Goal: Information Seeking & Learning: Find specific fact

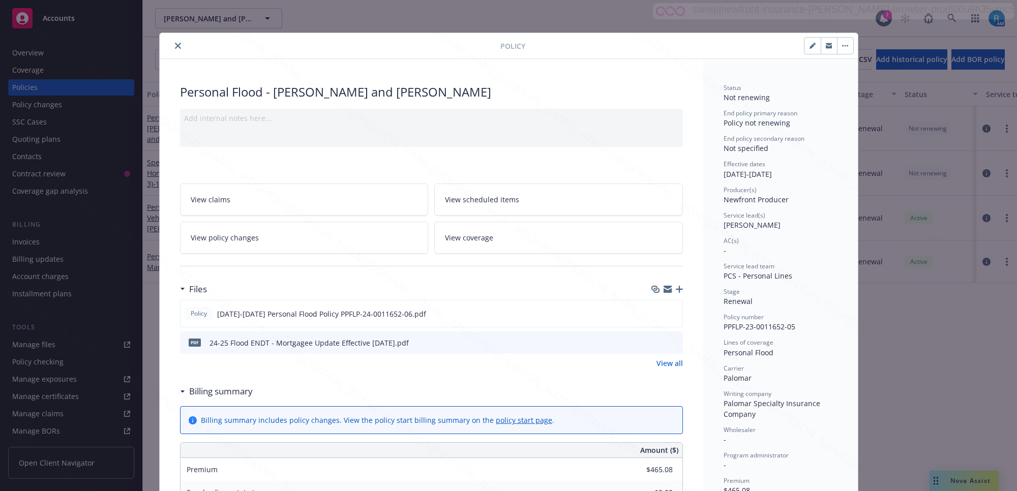
click at [175, 49] on icon "close" at bounding box center [178, 46] width 6 height 6
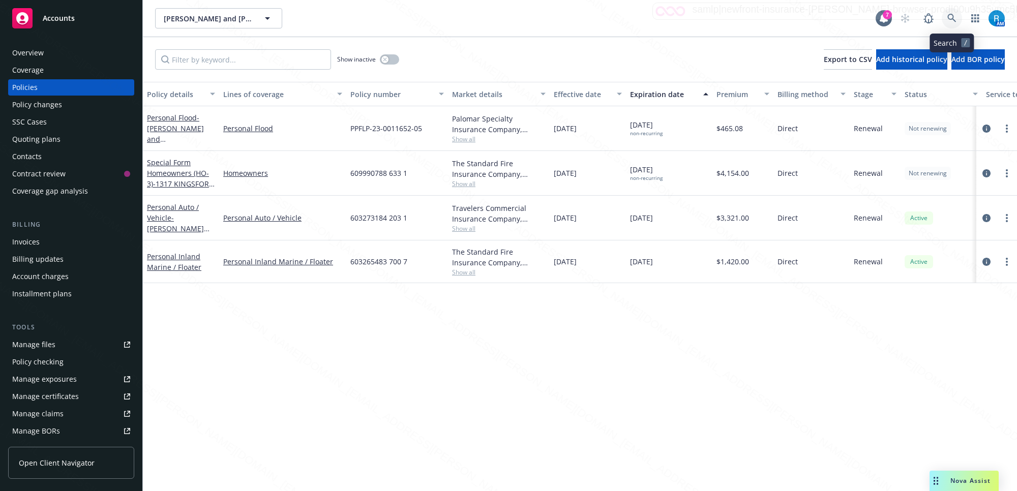
click at [950, 20] on icon at bounding box center [952, 18] width 9 height 9
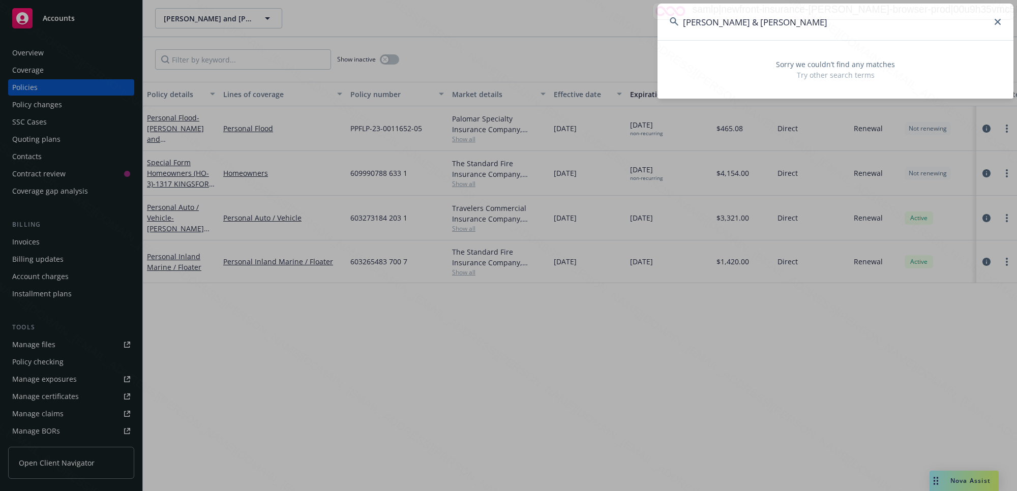
type input "Bonomi, Peter & Darby"
click at [995, 22] on icon at bounding box center [998, 22] width 6 height 6
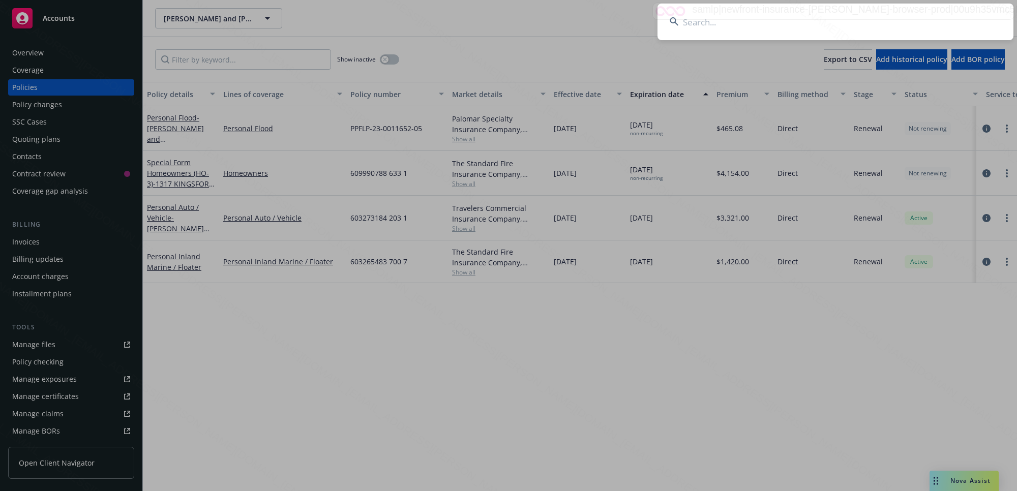
paste input "Bonomi, Peter & Darby"
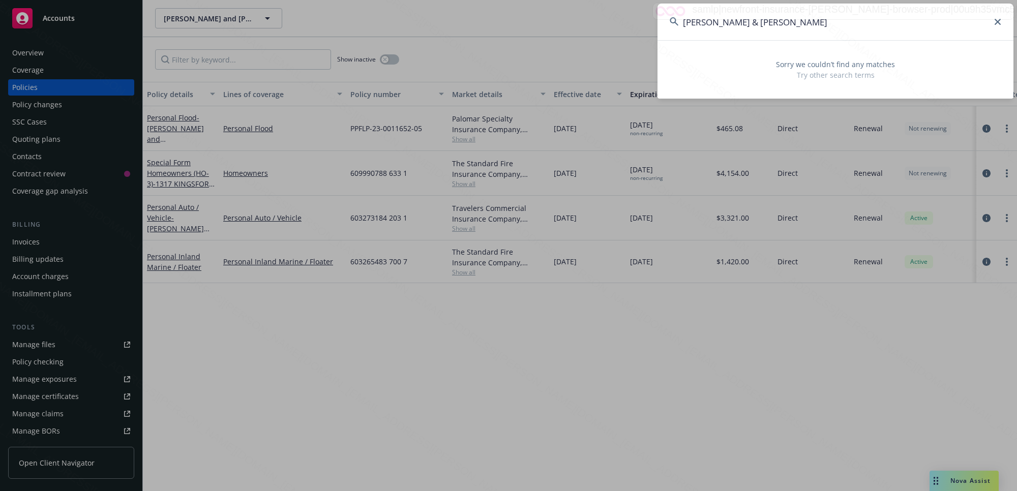
click at [720, 24] on input "Bonomi, Peter & Darby" at bounding box center [836, 22] width 356 height 37
drag, startPoint x: 739, startPoint y: 21, endPoint x: 793, endPoint y: 21, distance: 53.4
click at [793, 21] on input "Bonomi Peter & Darby" at bounding box center [836, 22] width 356 height 37
type input "Bonomi Peter"
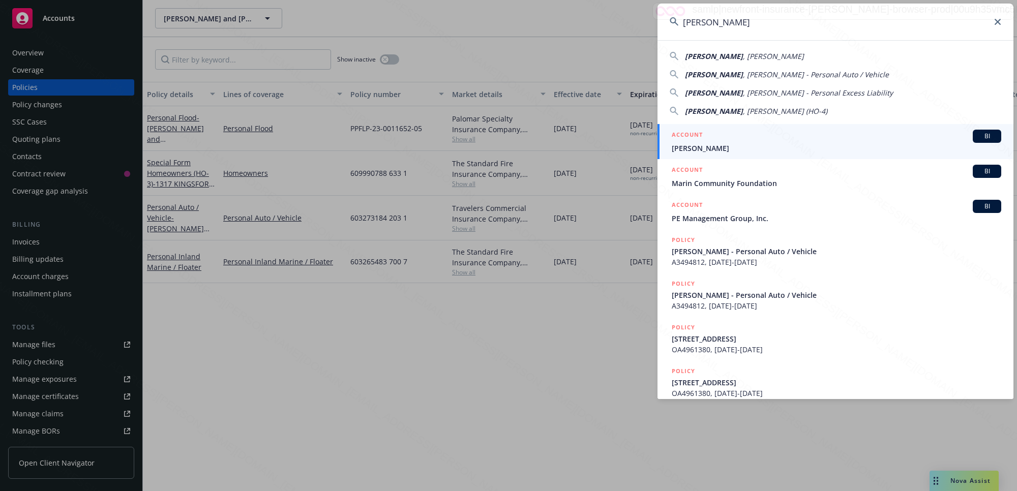
click at [727, 150] on span "Bonomi, Peter" at bounding box center [837, 148] width 330 height 11
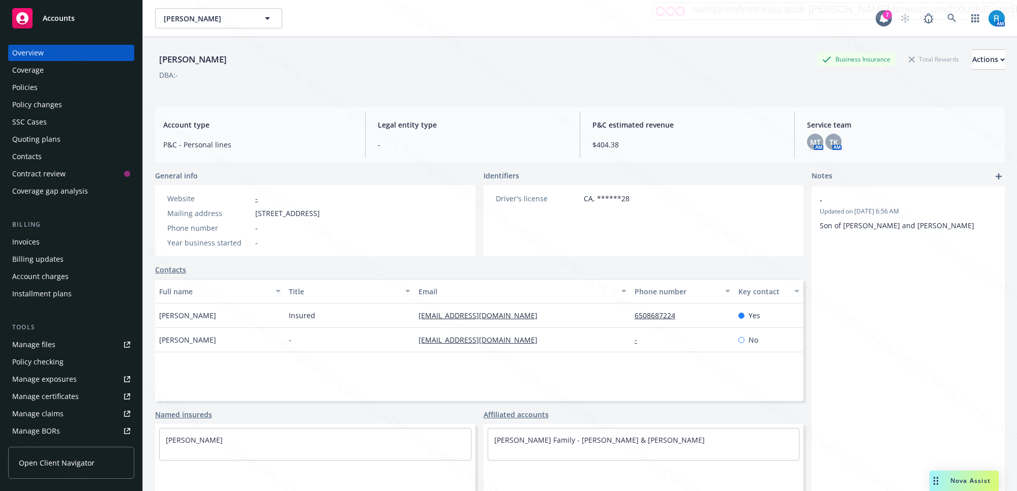
click at [46, 89] on div "Policies" at bounding box center [71, 87] width 118 height 16
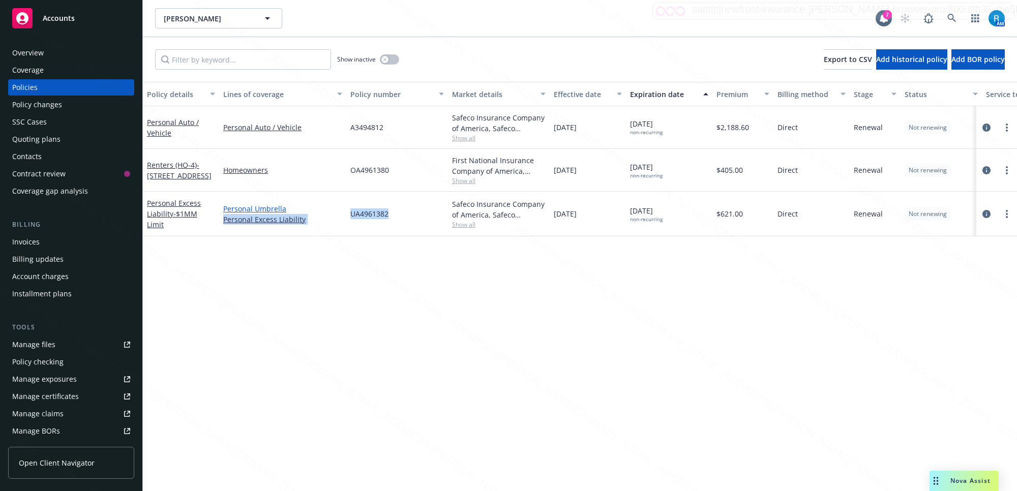
drag, startPoint x: 361, startPoint y: 212, endPoint x: 340, endPoint y: 212, distance: 21.4
click at [340, 212] on div "Personal Excess Liability - $1MM Limit Personal Umbrella Personal Excess Liabil…" at bounding box center [634, 214] width 982 height 45
click at [403, 220] on div "UA4961382" at bounding box center [397, 214] width 102 height 45
drag, startPoint x: 389, startPoint y: 217, endPoint x: 346, endPoint y: 217, distance: 43.2
click at [346, 217] on div "Personal Excess Liability - $1MM Limit Personal Umbrella Personal Excess Liabil…" at bounding box center [634, 214] width 982 height 45
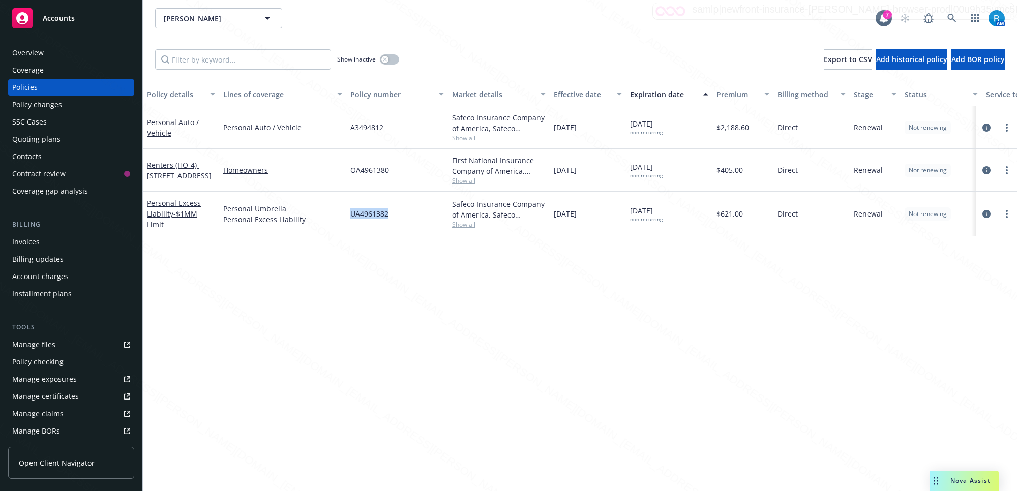
copy div "UA4961382"
click at [950, 16] on icon at bounding box center [952, 18] width 9 height 9
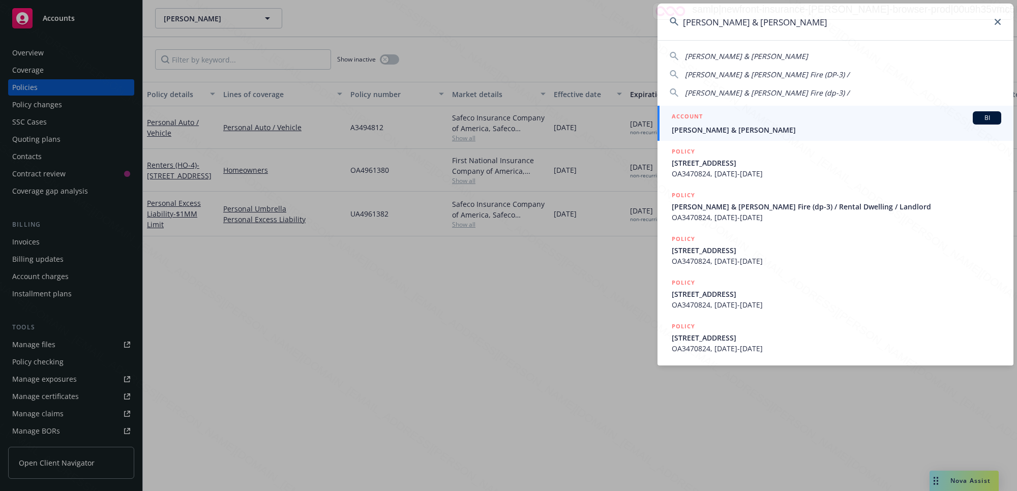
type input "Finley, Anita & Lawrence"
click at [737, 129] on span "Finley, Anita & Lawrence" at bounding box center [837, 130] width 330 height 11
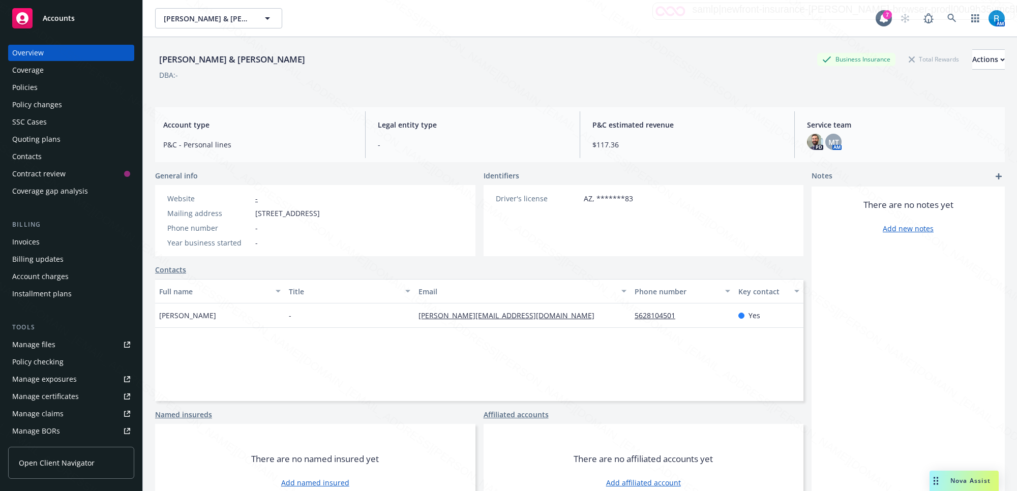
click at [40, 91] on div "Policies" at bounding box center [71, 87] width 118 height 16
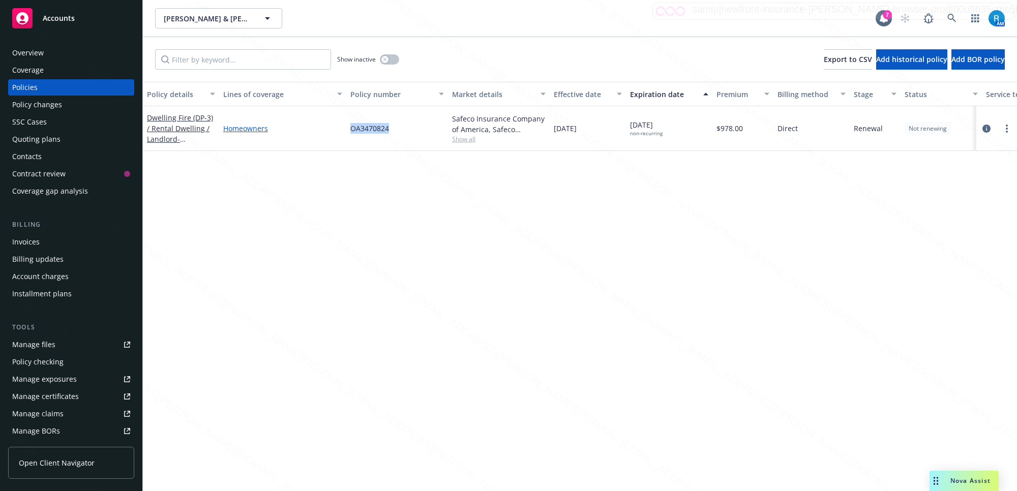
drag, startPoint x: 403, startPoint y: 127, endPoint x: 337, endPoint y: 128, distance: 66.1
click at [337, 128] on div "Dwelling Fire (DP-3) / Rental Dwelling / Landlord - 8041 E RING ST LONG BEACH C…" at bounding box center [634, 128] width 982 height 45
copy div "OA3470824"
click at [954, 16] on icon at bounding box center [952, 18] width 9 height 9
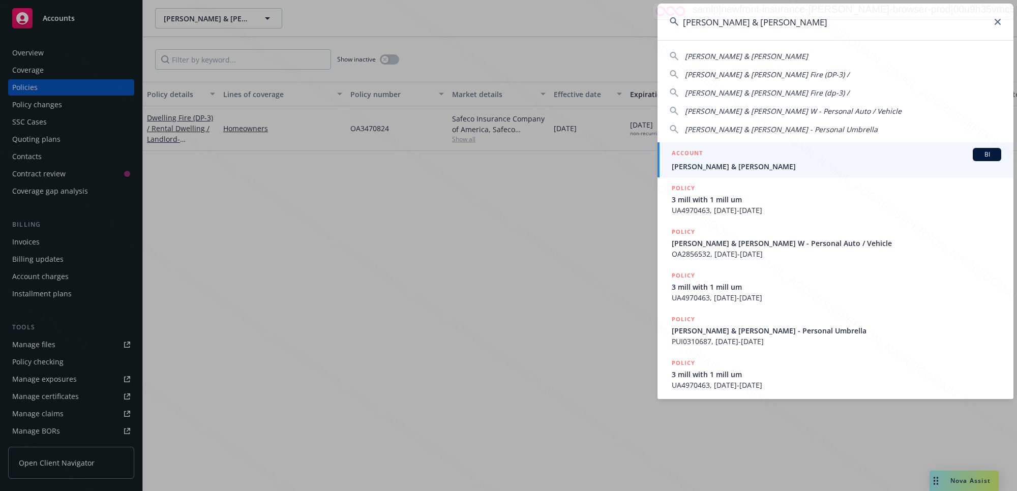
click at [722, 169] on span "Paepke, Gary & Sherrie W" at bounding box center [837, 166] width 330 height 11
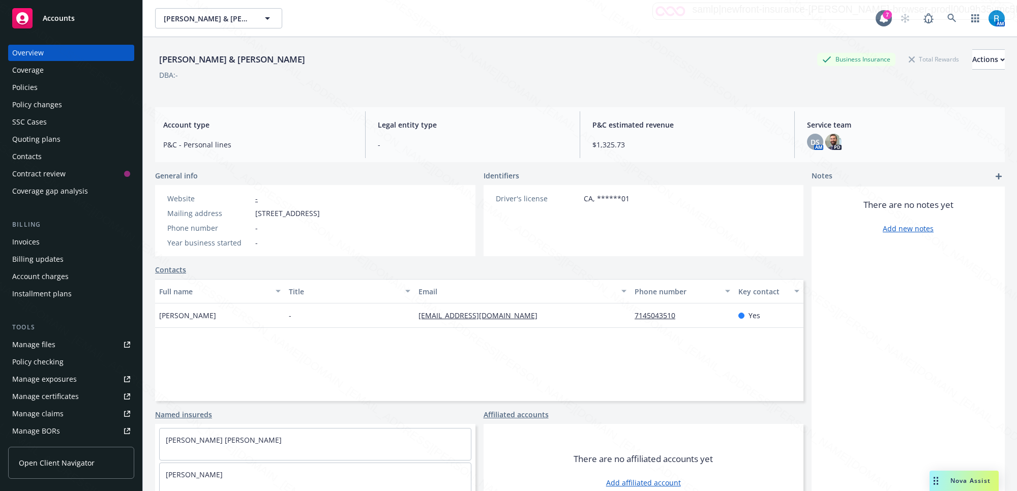
click at [50, 92] on div "Policies" at bounding box center [71, 87] width 118 height 16
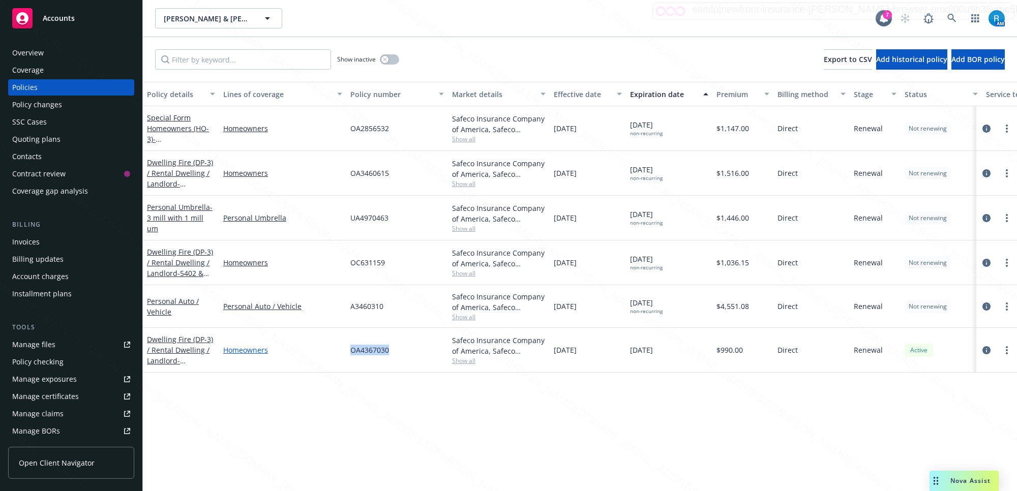
drag, startPoint x: 396, startPoint y: 351, endPoint x: 340, endPoint y: 346, distance: 56.1
click at [340, 346] on div "Dwelling Fire (DP-3) / Rental Dwelling / Landlord - 1502 CAMINO LINDA DR SAN MA…" at bounding box center [634, 350] width 982 height 45
drag, startPoint x: 402, startPoint y: 172, endPoint x: 342, endPoint y: 171, distance: 60.0
click at [342, 171] on div "Dwelling Fire (DP-3) / Rental Dwelling / Landlord - 1802 ORANGE AVE 202-204 E 1…" at bounding box center [634, 173] width 982 height 45
copy div "OA3460615"
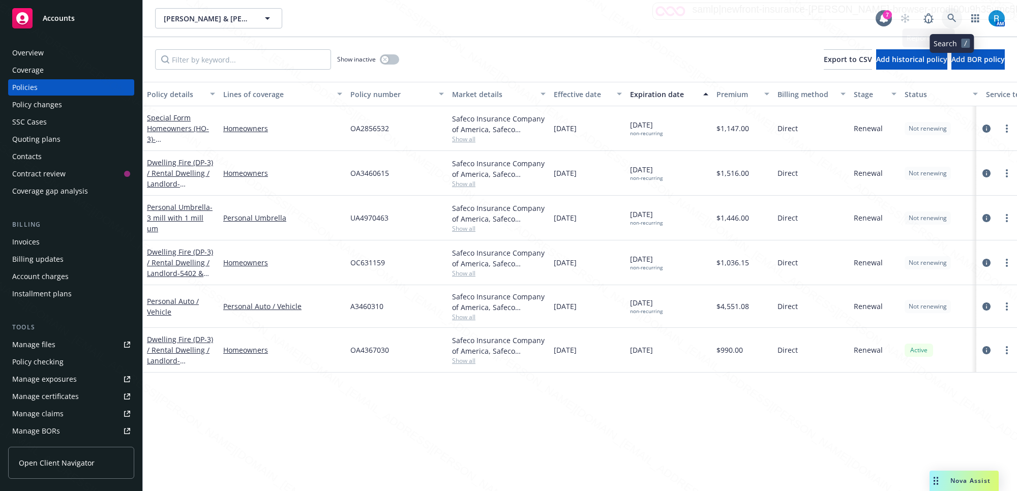
click at [950, 18] on icon at bounding box center [952, 18] width 9 height 9
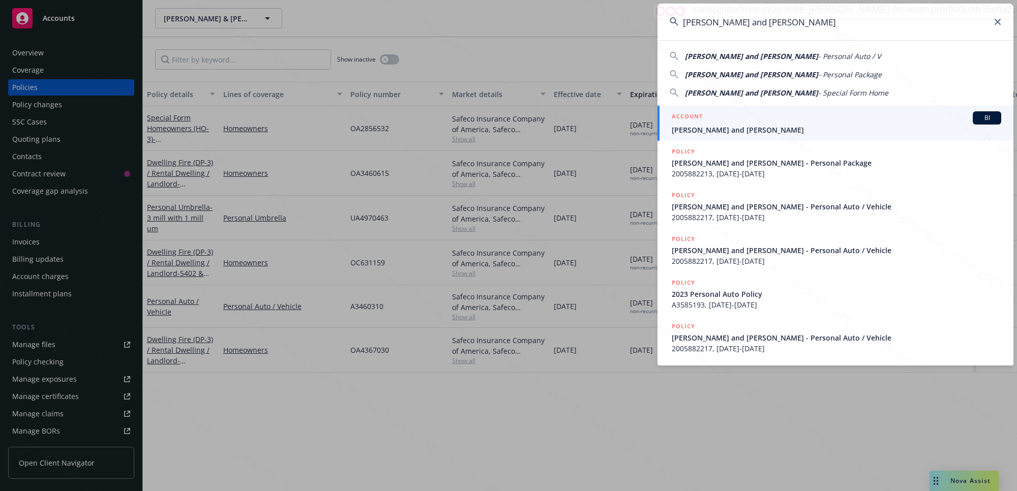
type input "Tanya Washburn and Kate Elsley"
click at [736, 128] on span "Tanya Washburn and Kate Elsley" at bounding box center [837, 130] width 330 height 11
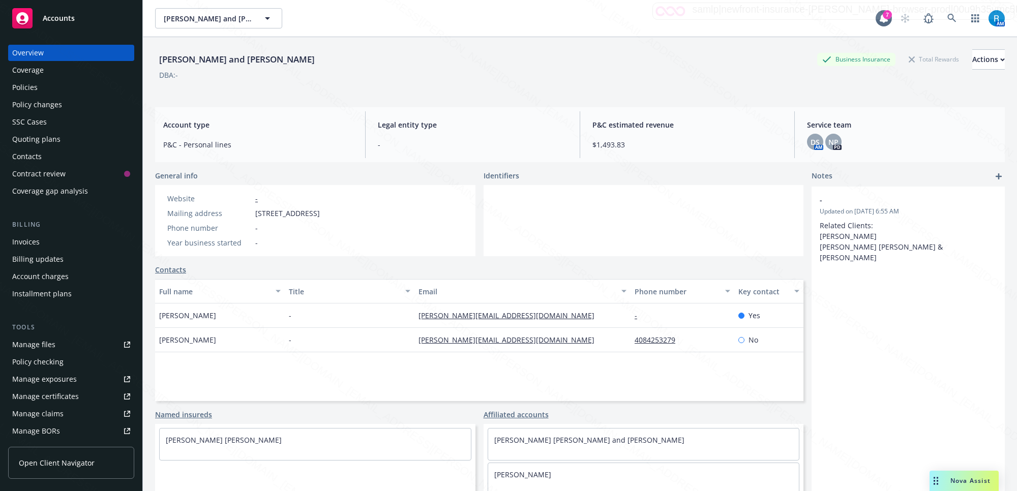
click at [36, 93] on div "Policies" at bounding box center [24, 87] width 25 height 16
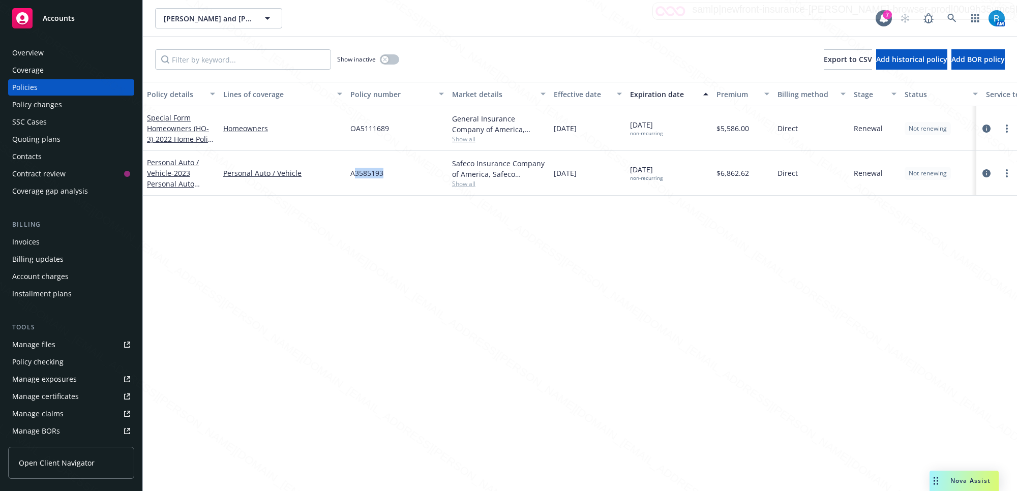
drag, startPoint x: 393, startPoint y: 176, endPoint x: 355, endPoint y: 173, distance: 38.3
click at [355, 173] on div "A3585193" at bounding box center [397, 173] width 102 height 45
drag, startPoint x: 410, startPoint y: 128, endPoint x: 345, endPoint y: 124, distance: 64.8
click at [345, 124] on div "Special Form Homeowners (HO-3) - 2022 Home Policy - 817 HEMLOCK ST SAN CARLOS C…" at bounding box center [634, 128] width 982 height 45
copy div "OA5111689"
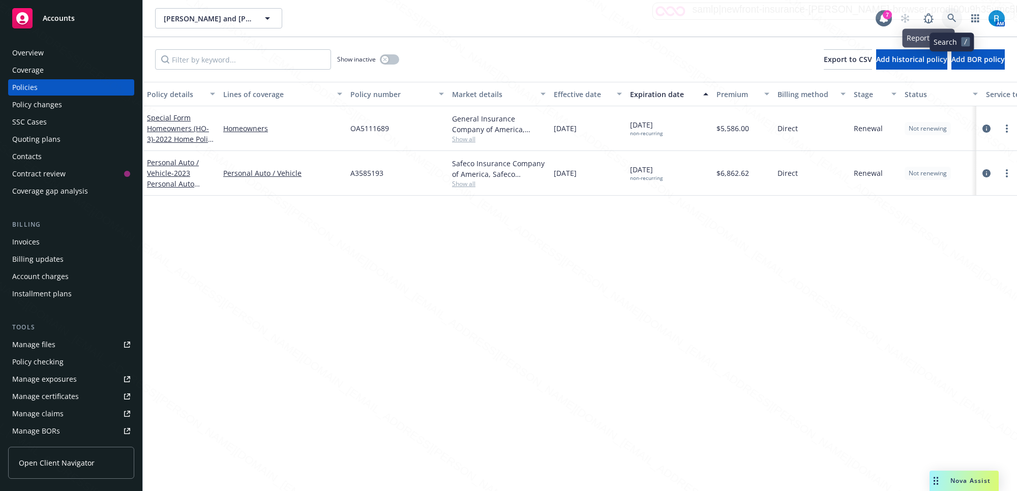
click at [951, 19] on icon at bounding box center [952, 18] width 9 height 9
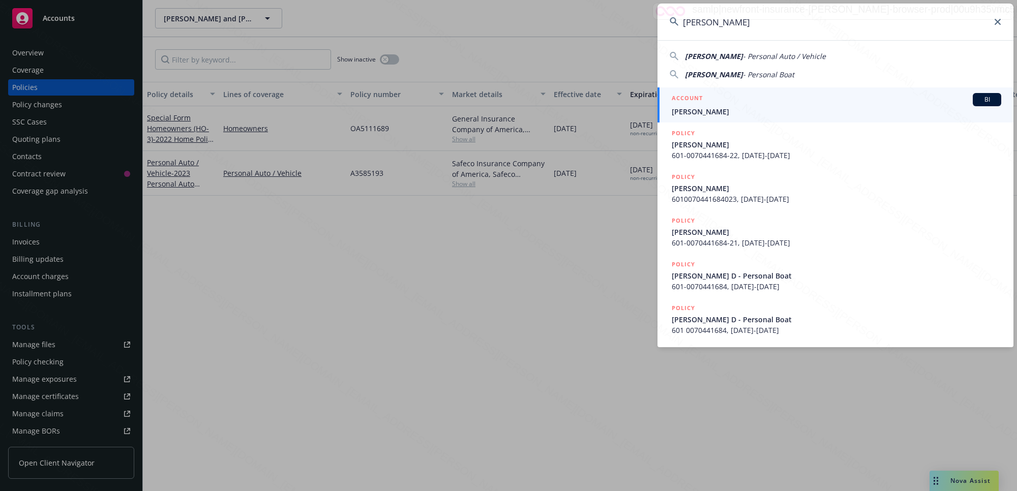
type input "Russell, Jack D"
click at [721, 108] on span "Russell, Jack D" at bounding box center [837, 111] width 330 height 11
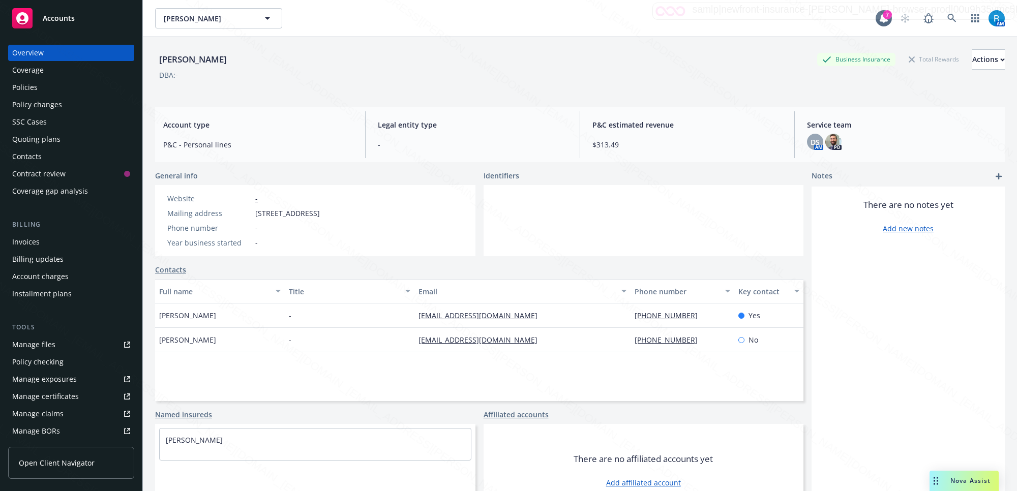
click at [46, 92] on div "Policies" at bounding box center [71, 87] width 118 height 16
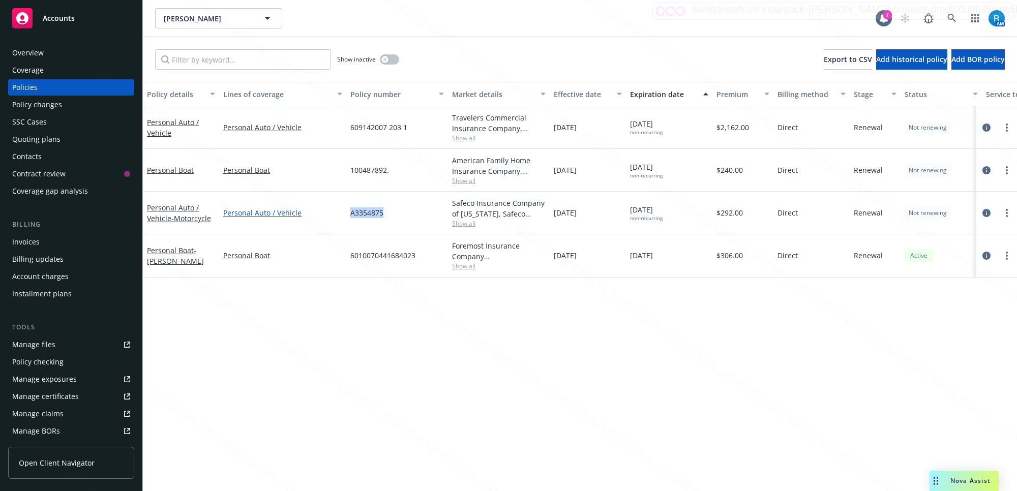
drag, startPoint x: 383, startPoint y: 212, endPoint x: 341, endPoint y: 212, distance: 41.7
click at [341, 212] on div "Personal Auto / Vehicle - Motorcycle Personal Auto / Vehicle A3354875 Safeco In…" at bounding box center [634, 213] width 982 height 43
copy div "A3354875"
click at [953, 14] on icon at bounding box center [952, 18] width 9 height 9
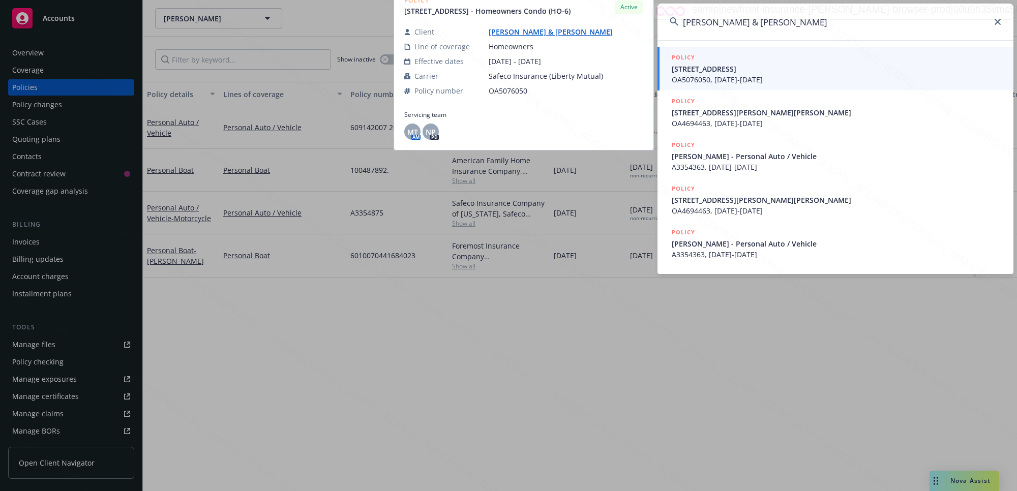
type input "Cassidy, Daniel & Carrie"
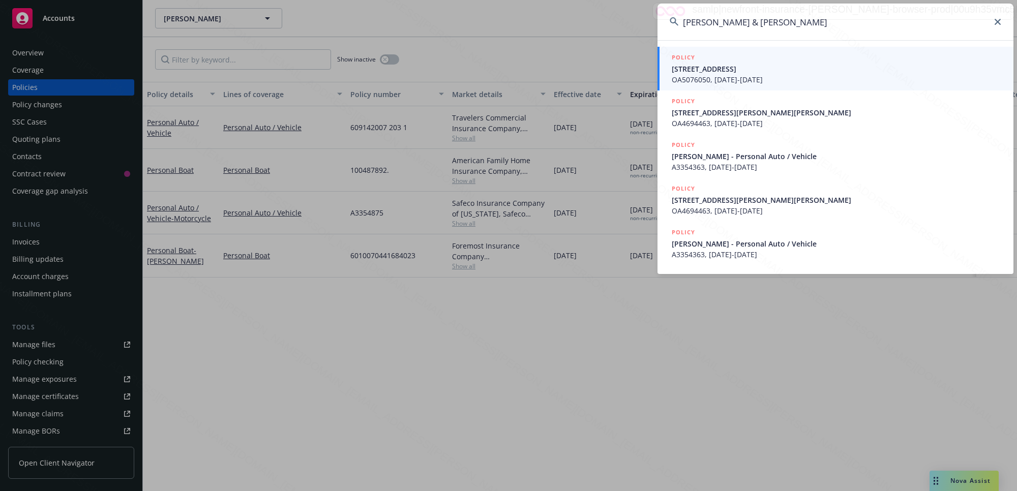
click at [720, 78] on span "OA5076050, 08/10/2025-08/10/2026" at bounding box center [837, 79] width 330 height 11
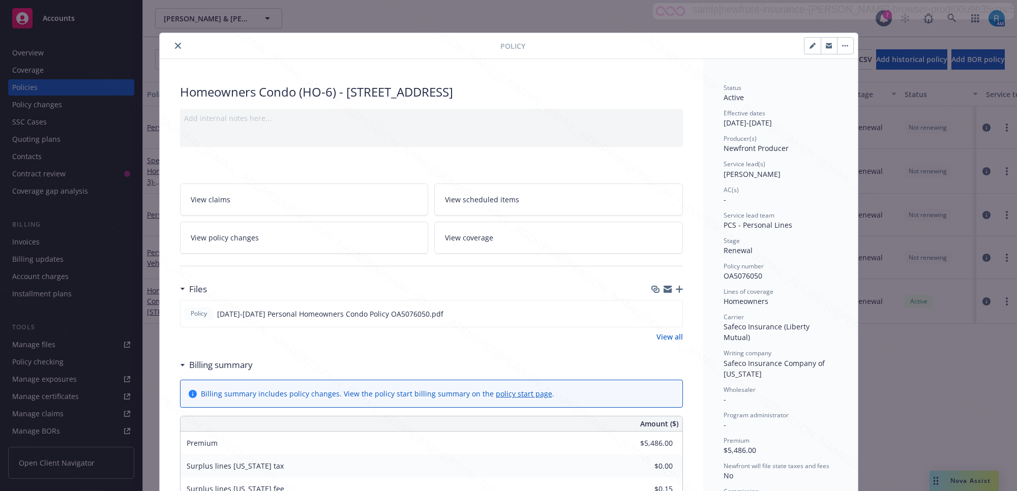
click at [175, 47] on icon "close" at bounding box center [178, 46] width 6 height 6
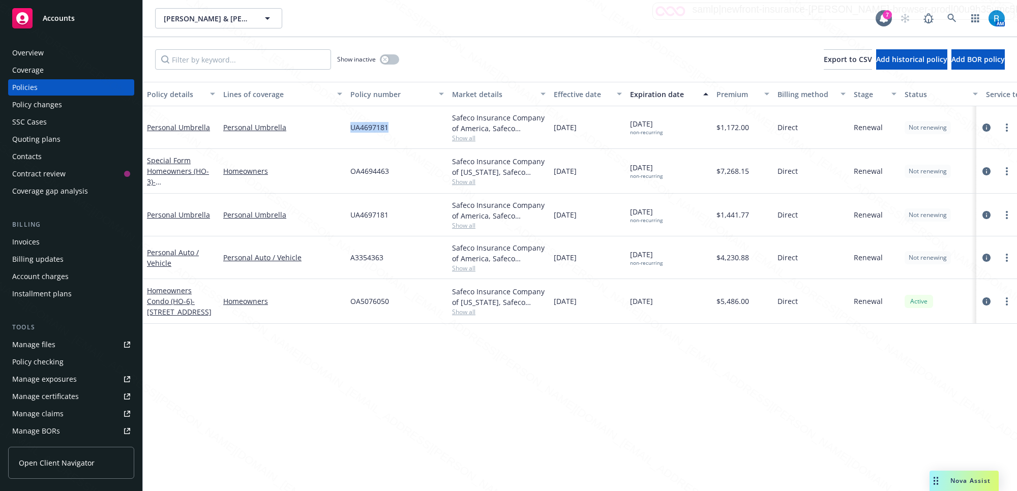
drag, startPoint x: 396, startPoint y: 126, endPoint x: 347, endPoint y: 126, distance: 48.3
click at [347, 126] on div "UA4697181" at bounding box center [397, 127] width 102 height 43
click at [949, 17] on icon at bounding box center [952, 18] width 9 height 9
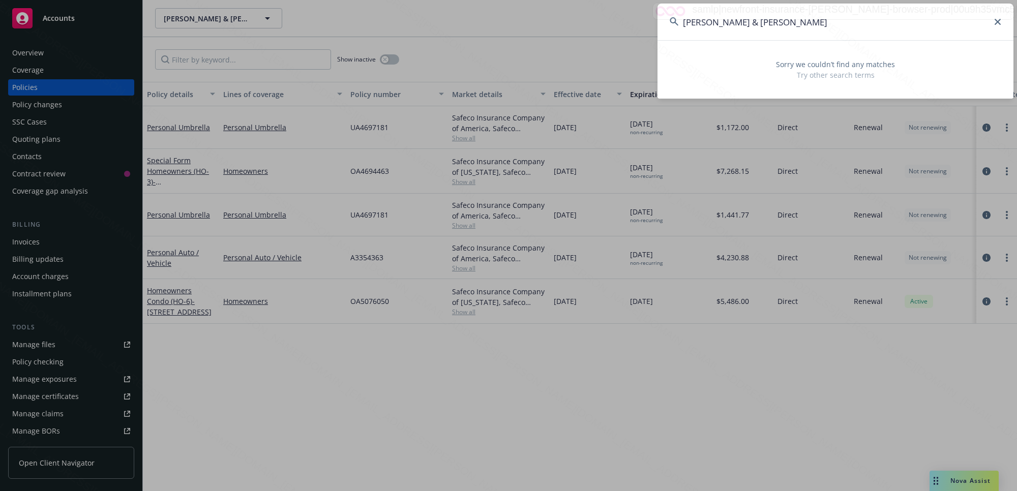
click at [691, 21] on input "Donsker, Bettye & Michael" at bounding box center [836, 22] width 356 height 37
drag, startPoint x: 801, startPoint y: 20, endPoint x: 751, endPoint y: 21, distance: 49.9
click at [751, 21] on input "Donsker, Bettye & Michael" at bounding box center [836, 22] width 356 height 37
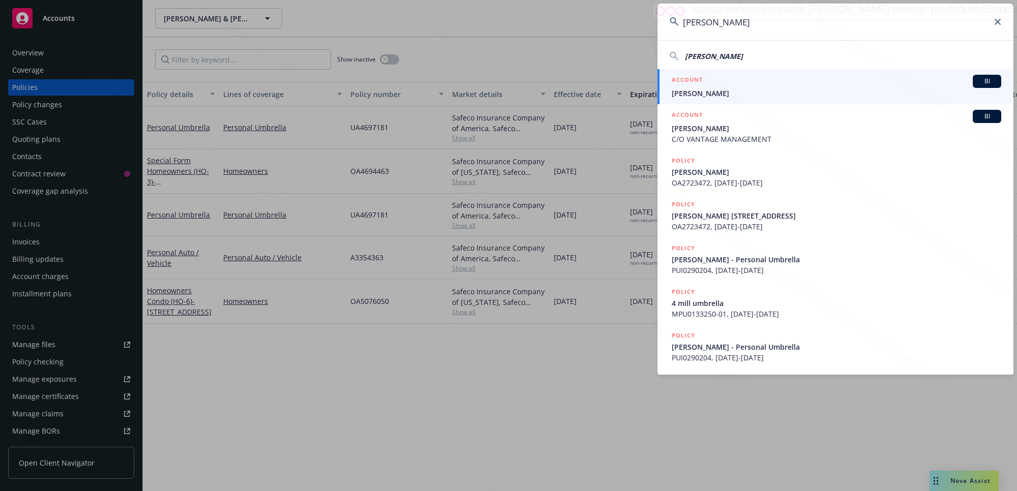
type input "Donsker, Bettye"
click at [712, 95] on span "Donsker, Bettye" at bounding box center [837, 93] width 330 height 11
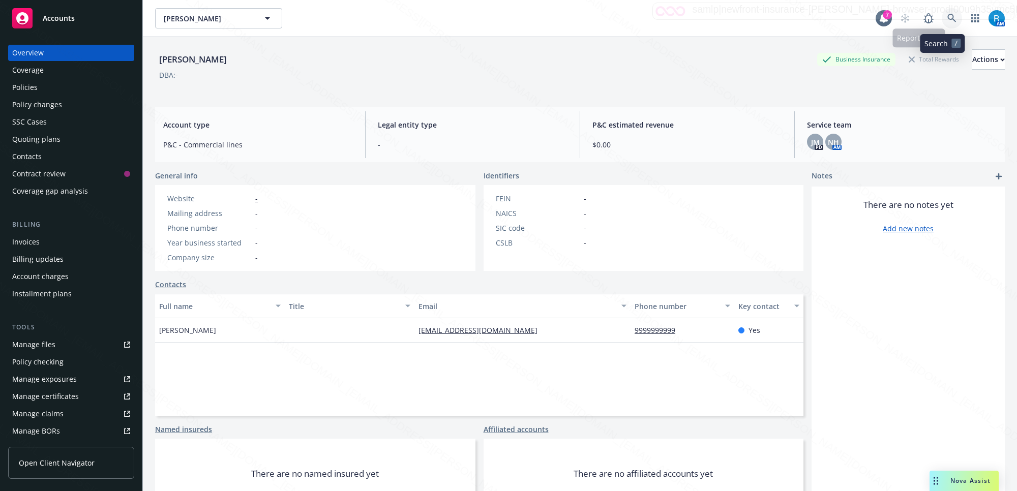
click at [948, 18] on icon at bounding box center [952, 18] width 9 height 9
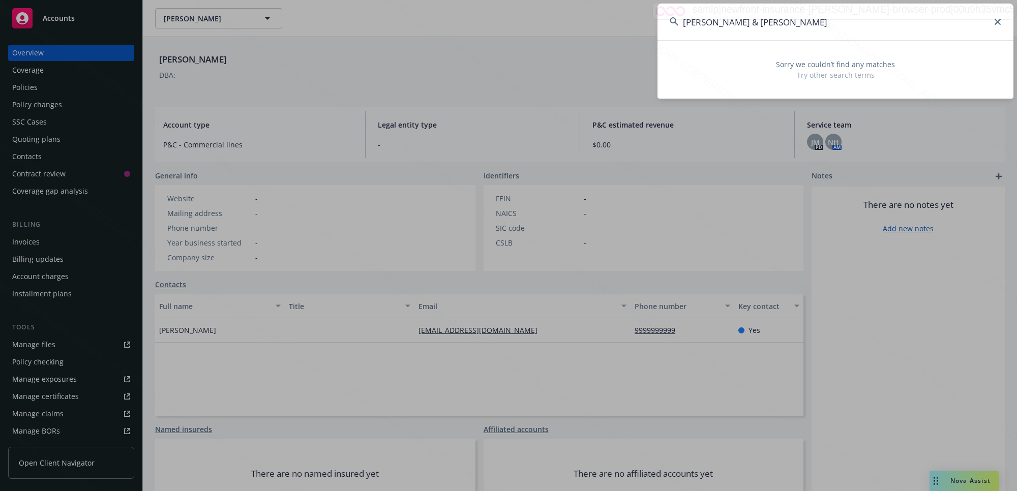
drag, startPoint x: 786, startPoint y: 21, endPoint x: 761, endPoint y: 24, distance: 25.6
click at [761, 24] on input "Donsker, Bettye & Michael" at bounding box center [836, 22] width 356 height 37
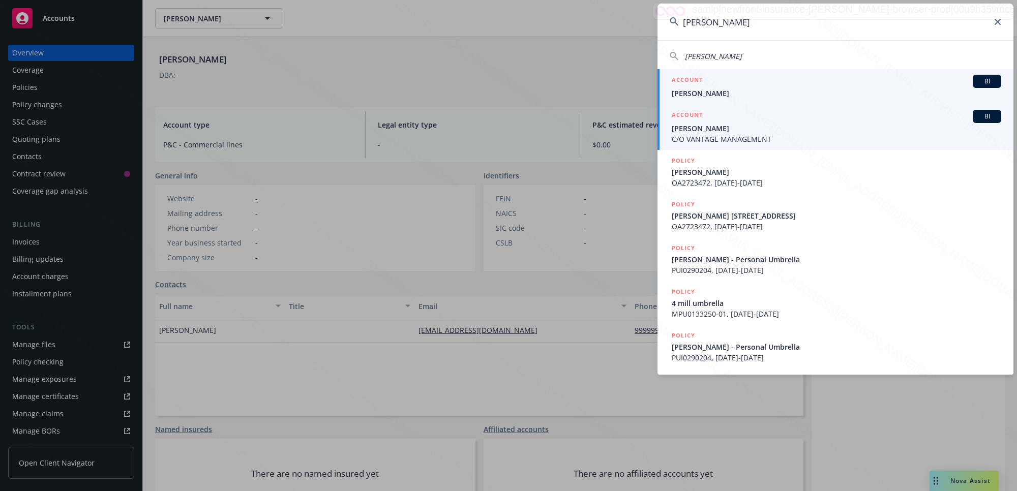
type input "Donsker, Bettye"
click at [723, 132] on span "Bettye Donsker" at bounding box center [837, 128] width 330 height 11
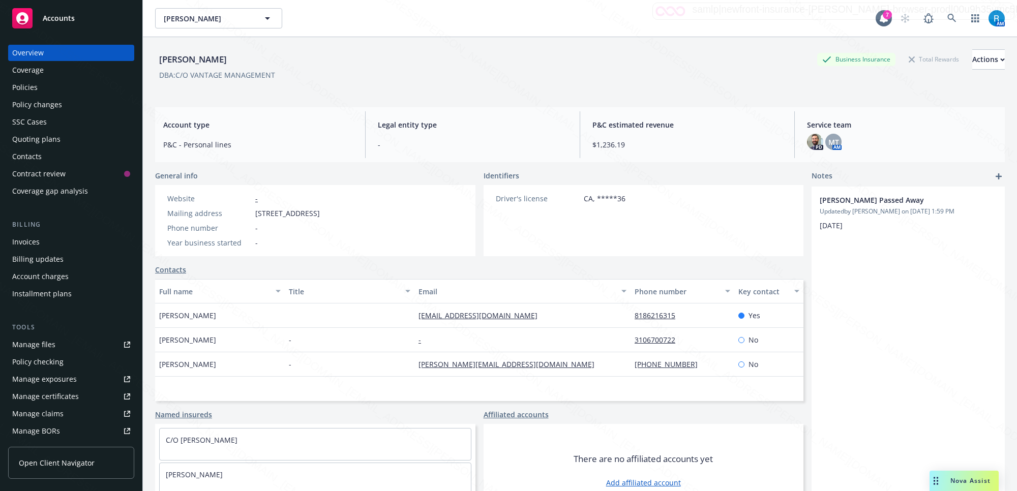
click at [38, 90] on div "Policies" at bounding box center [71, 87] width 118 height 16
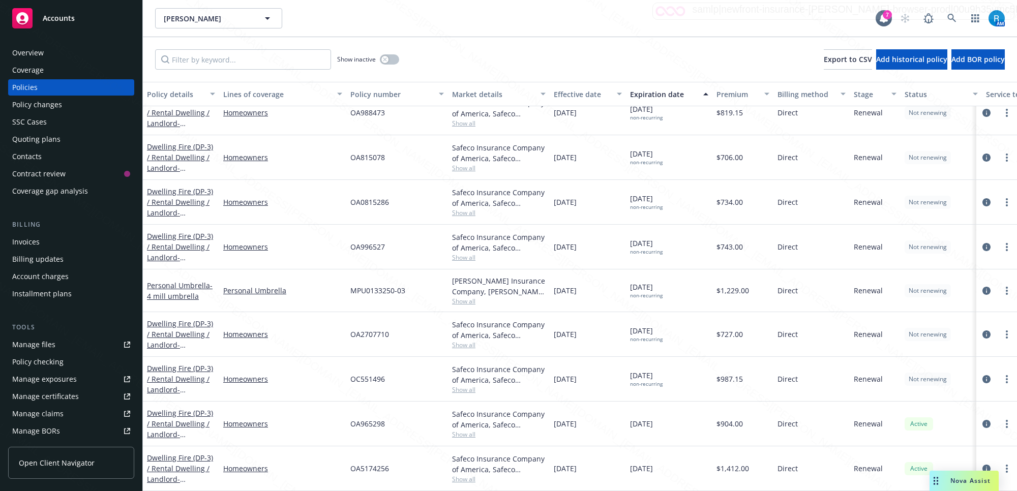
scroll to position [25, 0]
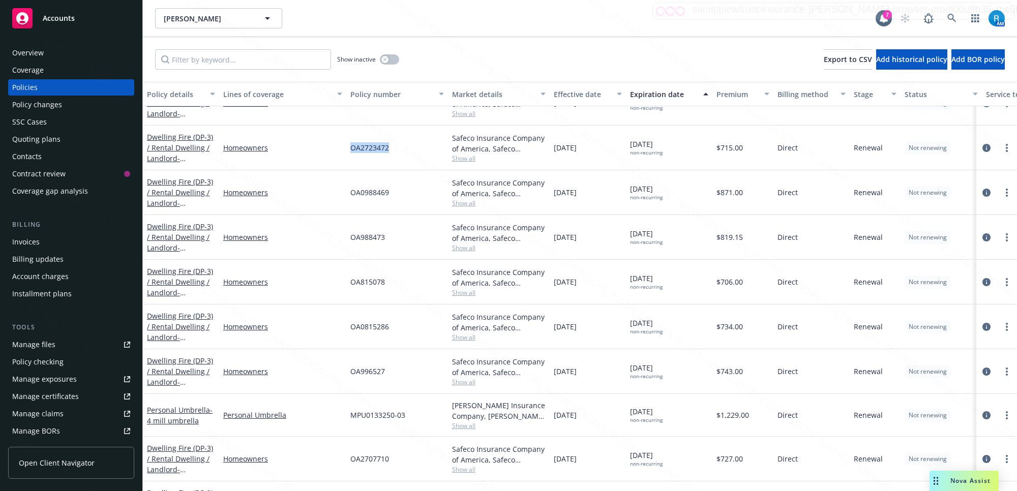
drag, startPoint x: 395, startPoint y: 145, endPoint x: 347, endPoint y: 144, distance: 48.4
click at [347, 144] on div "OA2723472" at bounding box center [397, 148] width 102 height 45
copy span "OA2723472"
click at [952, 14] on icon at bounding box center [952, 18] width 9 height 9
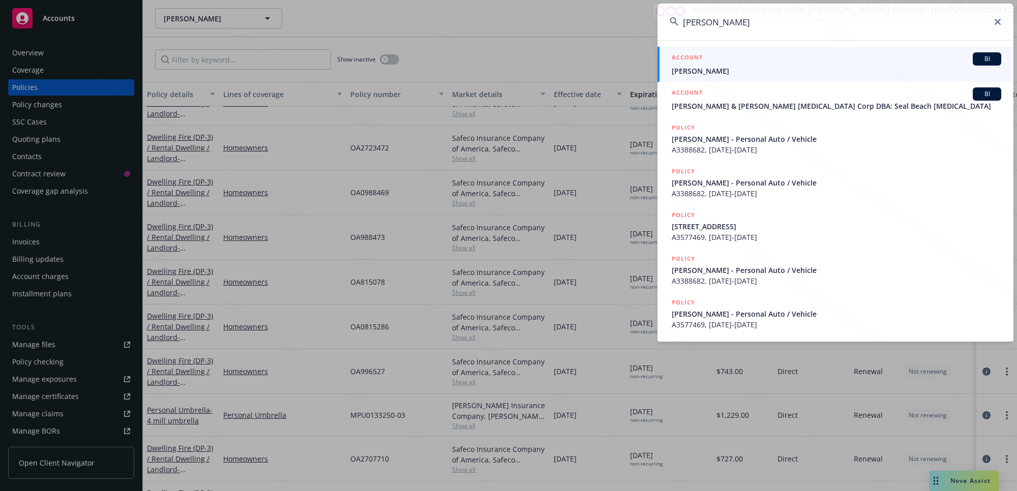
type input "Paredes, Joshua"
click at [723, 70] on span "Joshua Paredes" at bounding box center [837, 71] width 330 height 11
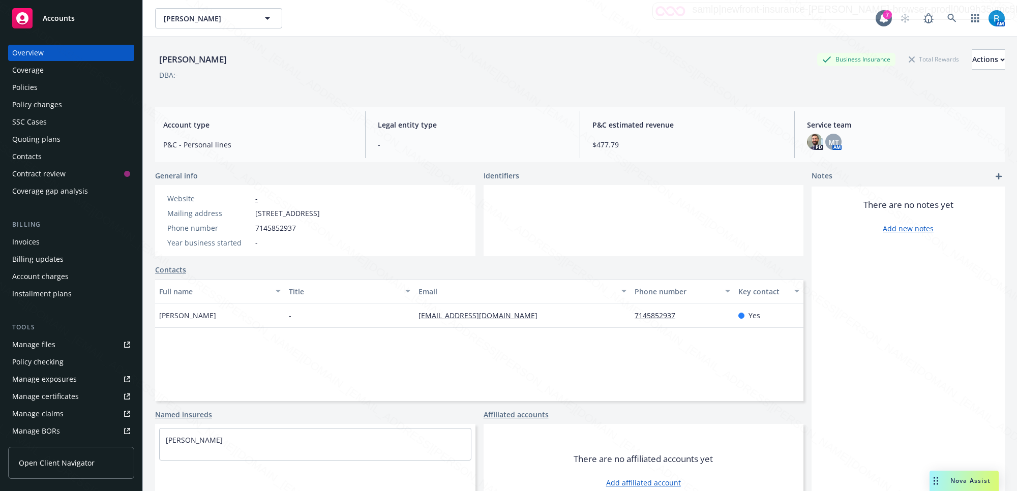
click at [40, 86] on div "Policies" at bounding box center [71, 87] width 118 height 16
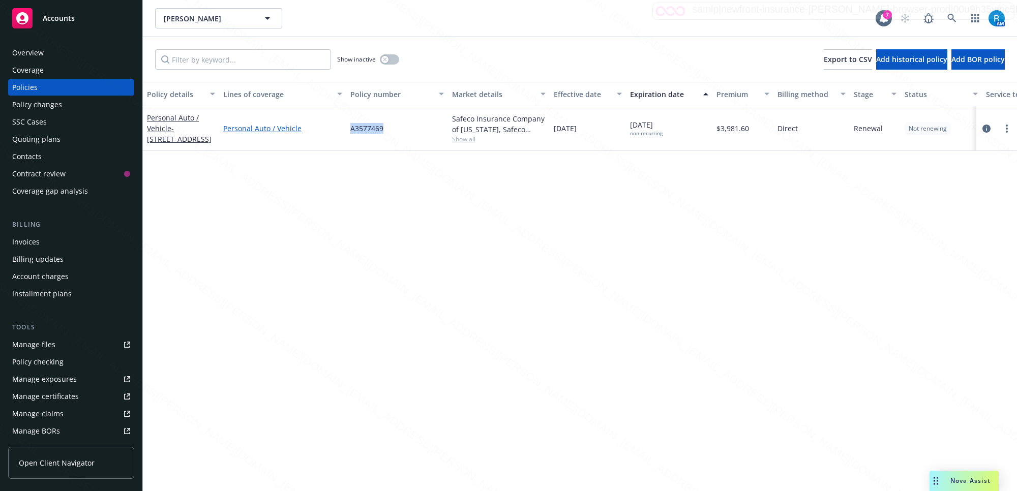
drag, startPoint x: 388, startPoint y: 133, endPoint x: 336, endPoint y: 128, distance: 52.6
click at [336, 128] on div "Personal Auto / Vehicle - 13005 106TH AVE LARGO FL 33774-5603 Personal Auto / V…" at bounding box center [634, 128] width 982 height 45
copy div "A3577469"
click at [950, 18] on icon at bounding box center [952, 18] width 9 height 9
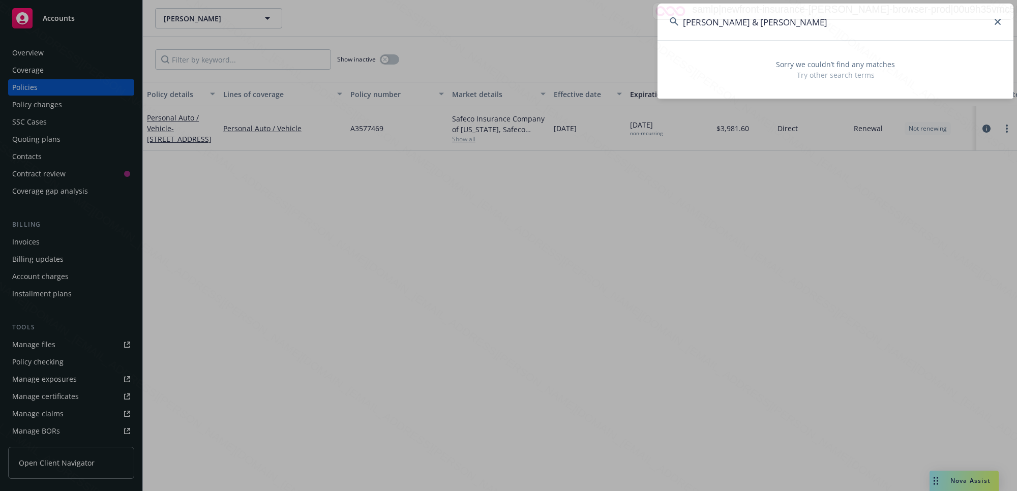
drag, startPoint x: 809, startPoint y: 21, endPoint x: 764, endPoint y: 23, distance: 45.3
click at [764, 23] on input "Blackwell, Dennis & Dustin" at bounding box center [836, 22] width 356 height 37
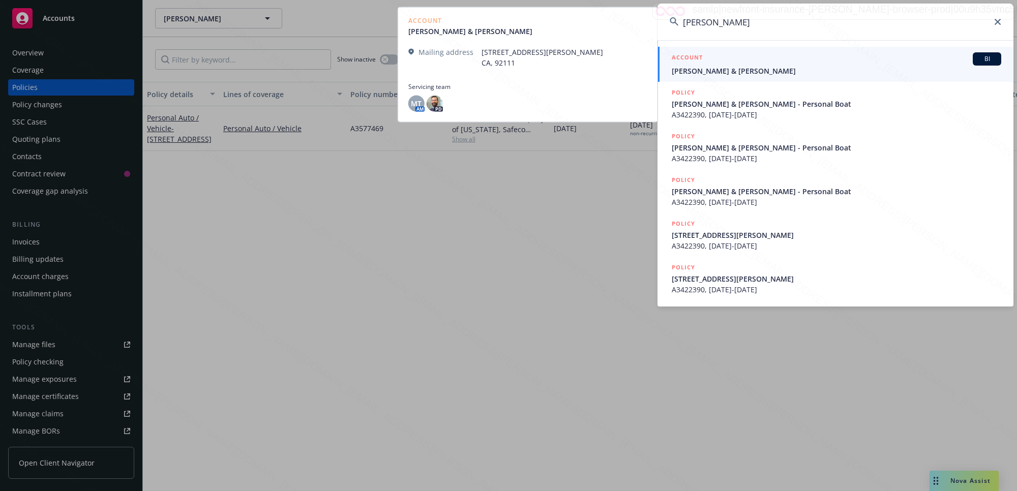
type input "Blackwell, Dennis"
click at [743, 65] on div "ACCOUNT BI" at bounding box center [837, 58] width 330 height 13
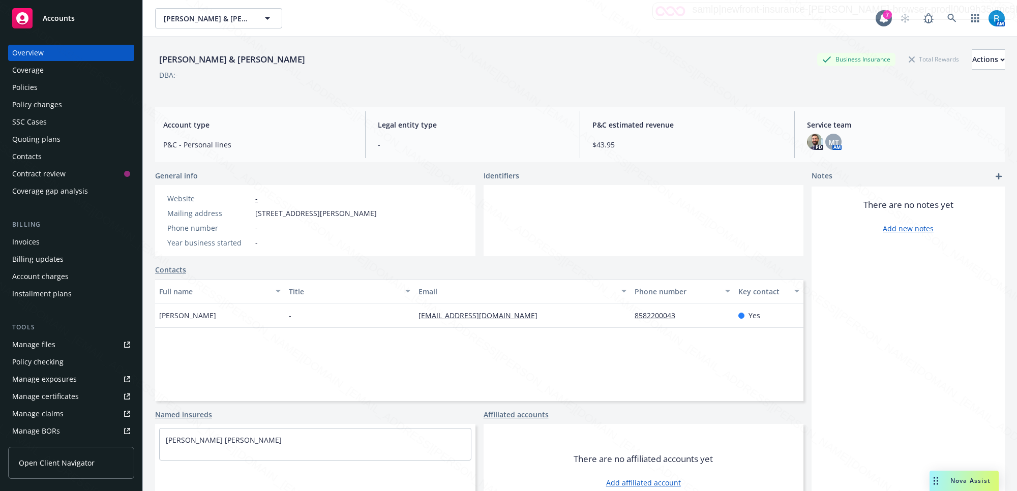
click at [51, 84] on div "Policies" at bounding box center [71, 87] width 118 height 16
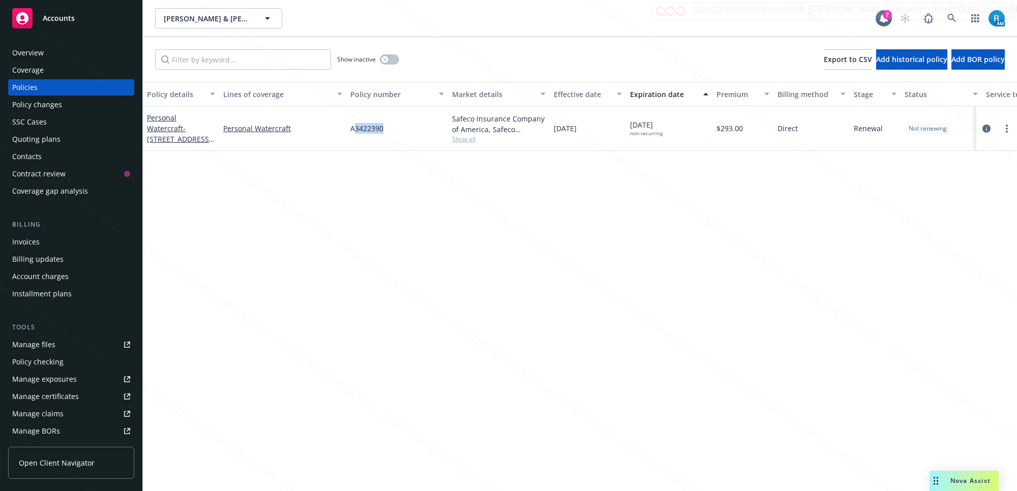
drag, startPoint x: 407, startPoint y: 130, endPoint x: 351, endPoint y: 126, distance: 56.7
click at [352, 126] on div "A3422390" at bounding box center [397, 128] width 102 height 45
copy span "A3422390"
click at [952, 14] on icon at bounding box center [952, 18] width 9 height 9
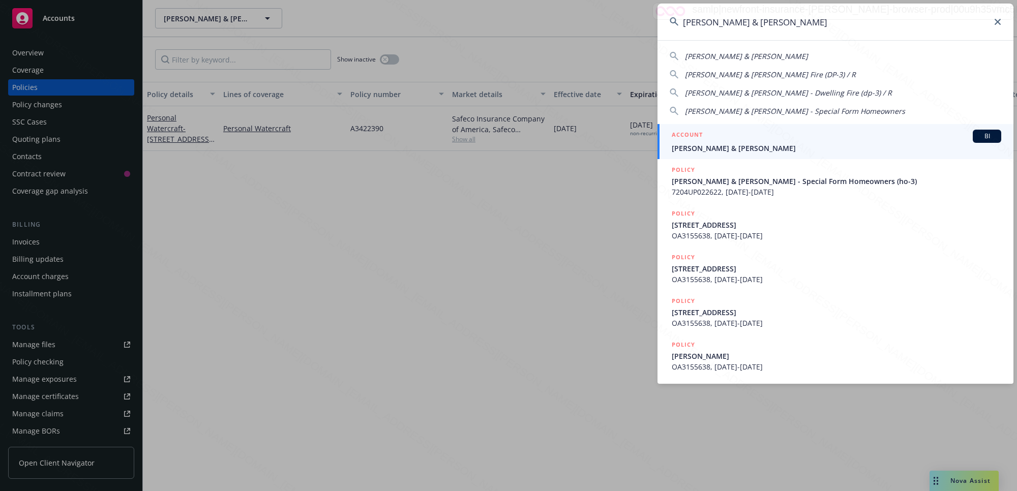
type input "Piekarski, John & Deena"
click at [711, 138] on div "ACCOUNT BI" at bounding box center [837, 136] width 330 height 13
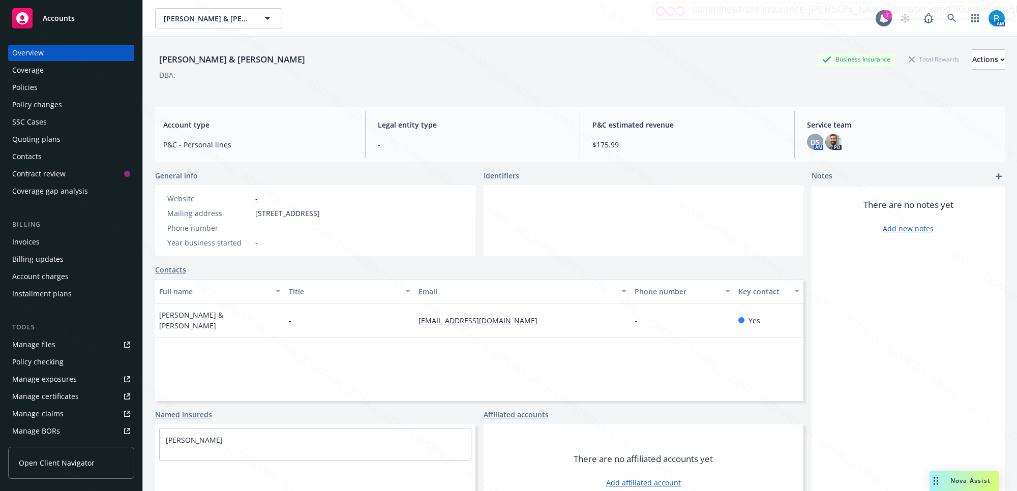
click at [37, 88] on div "Policies" at bounding box center [71, 87] width 118 height 16
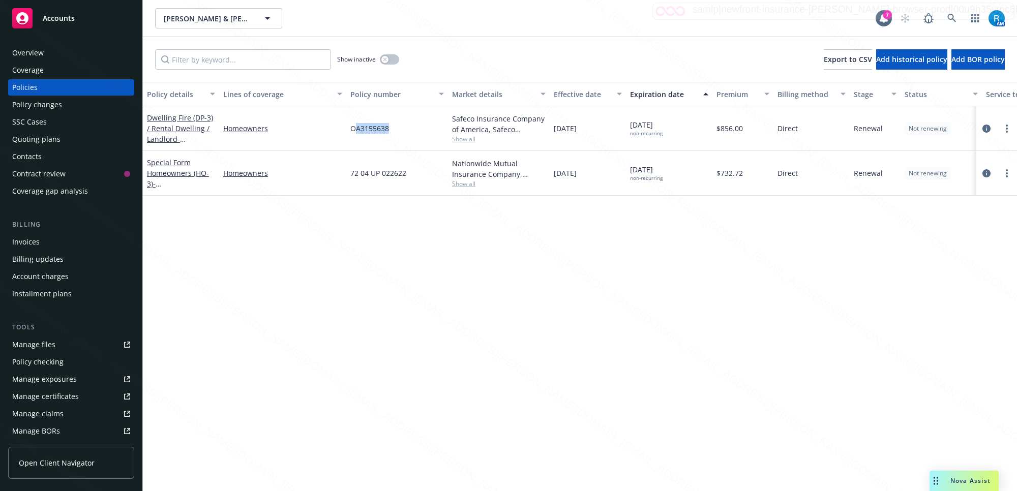
drag, startPoint x: 385, startPoint y: 127, endPoint x: 353, endPoint y: 128, distance: 32.1
click at [353, 127] on div "OA3155638" at bounding box center [397, 128] width 102 height 45
click at [959, 17] on link at bounding box center [952, 18] width 20 height 20
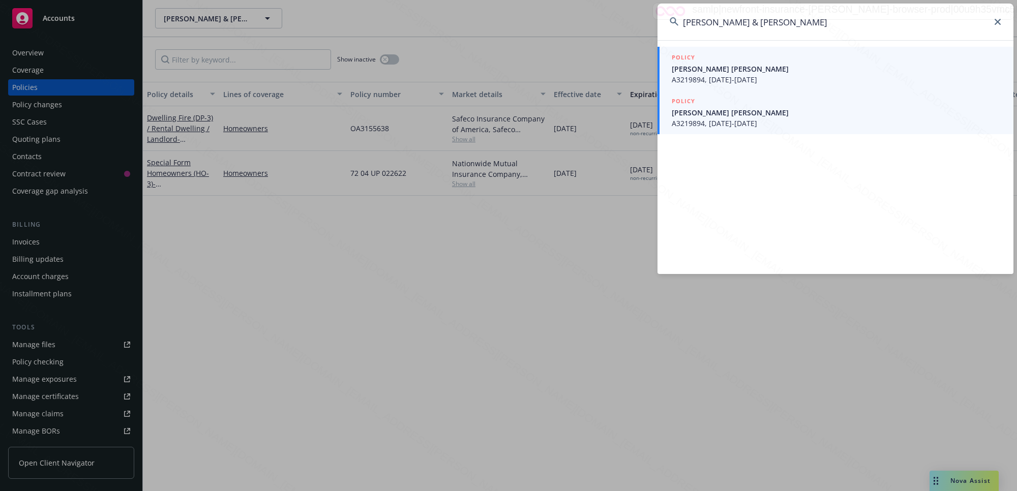
type input "Christoffersen, Alan G. & Ekaterina"
click at [747, 74] on span "A3219894, 12/04/2024-12/04/2025" at bounding box center [837, 79] width 330 height 11
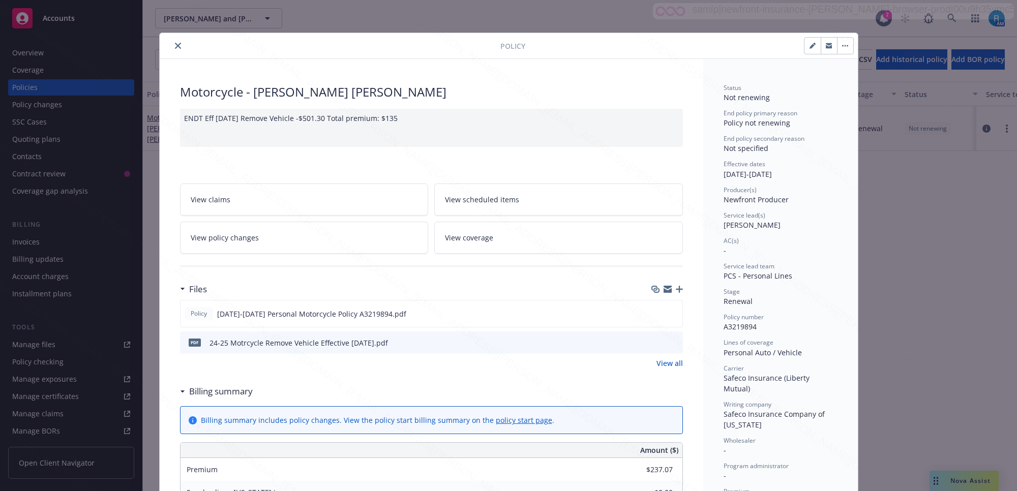
click at [175, 46] on icon "close" at bounding box center [178, 46] width 6 height 6
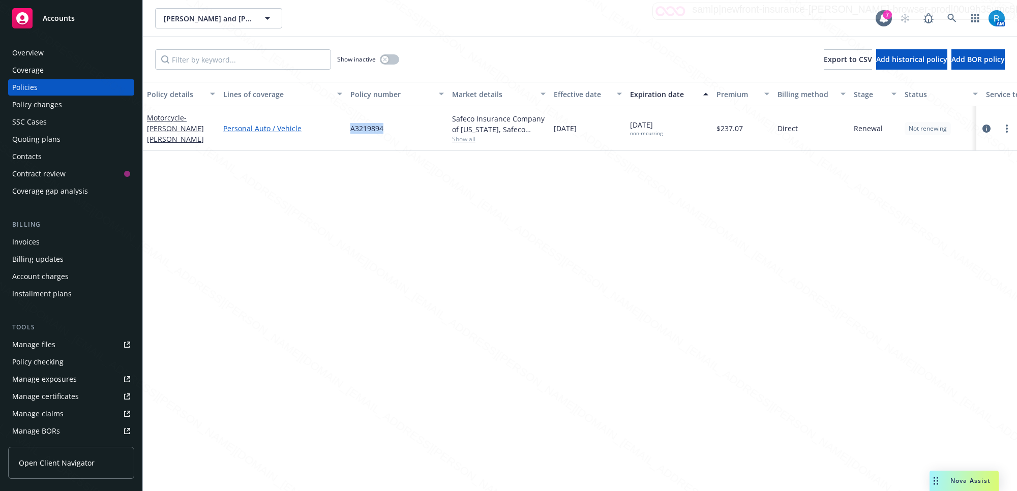
drag, startPoint x: 378, startPoint y: 128, endPoint x: 331, endPoint y: 129, distance: 47.3
click at [327, 129] on div "Motorcycle - Alan G Christoffersen Ekaterina Christoffersen Personal Auto / Veh…" at bounding box center [634, 128] width 982 height 45
copy div "A3219894"
click at [948, 19] on icon at bounding box center [952, 18] width 9 height 9
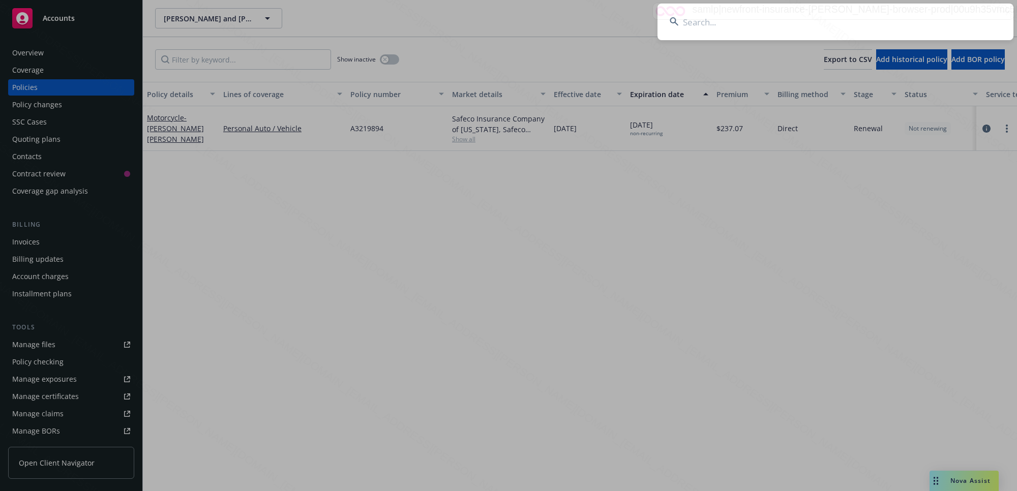
type input "Lamprey, Wayne & Dena"
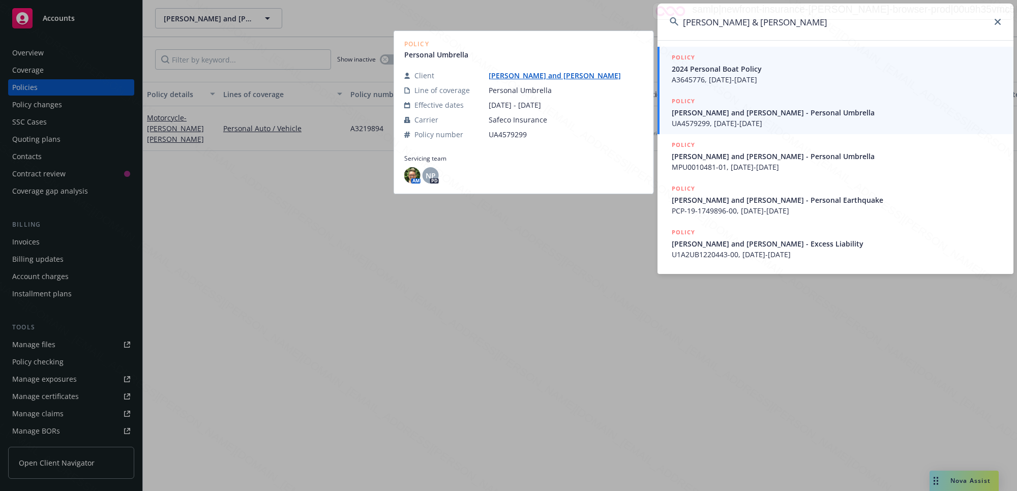
click at [711, 68] on span "2024 Personal Boat Policy" at bounding box center [837, 69] width 330 height 11
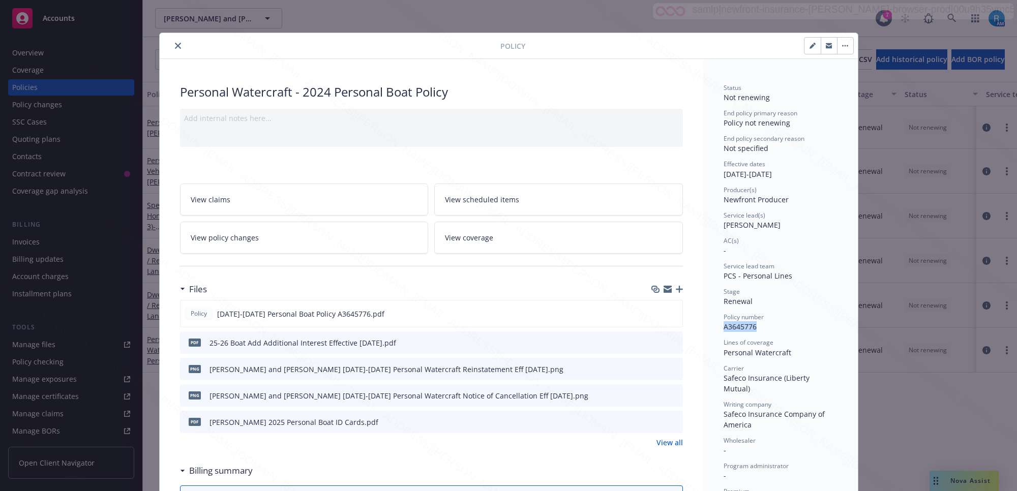
drag, startPoint x: 758, startPoint y: 328, endPoint x: 715, endPoint y: 327, distance: 43.3
copy span "A3645776"
click at [172, 44] on button "close" at bounding box center [178, 46] width 12 height 12
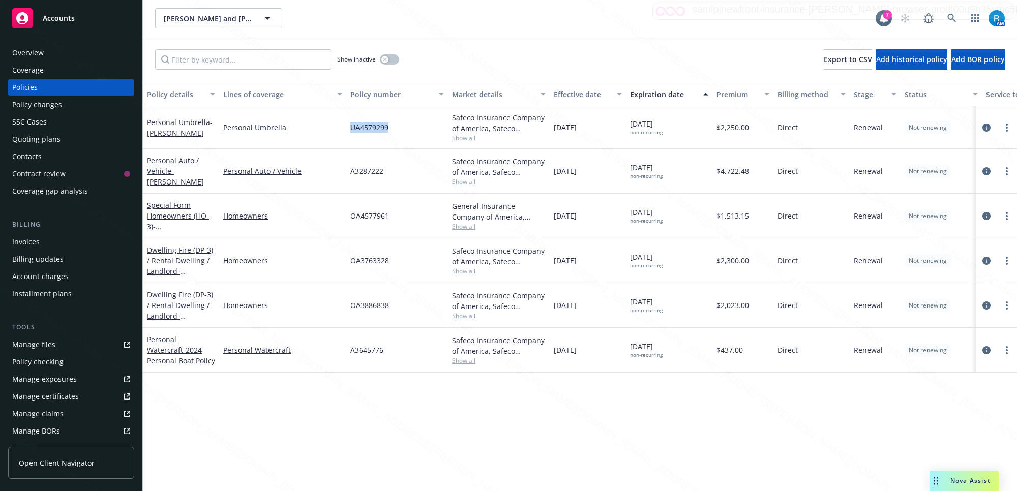
drag, startPoint x: 397, startPoint y: 126, endPoint x: 349, endPoint y: 125, distance: 47.8
click at [349, 125] on div "UA4579299" at bounding box center [397, 127] width 102 height 43
drag, startPoint x: 390, startPoint y: 171, endPoint x: 349, endPoint y: 173, distance: 40.7
click at [349, 173] on div "A3287222" at bounding box center [397, 171] width 102 height 45
click at [952, 15] on icon at bounding box center [952, 18] width 9 height 9
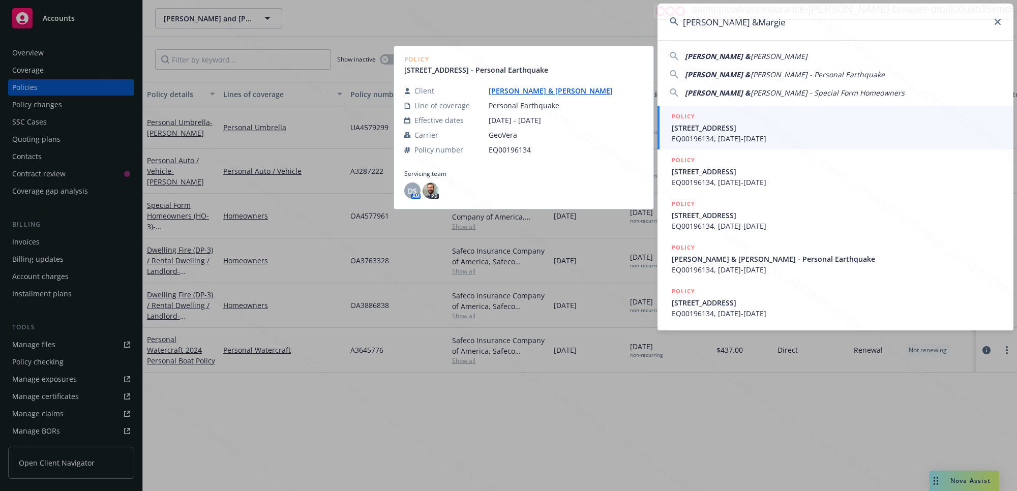
click at [714, 134] on span "EQ00196134, 12/06/2023-12/06/2024" at bounding box center [837, 138] width 330 height 11
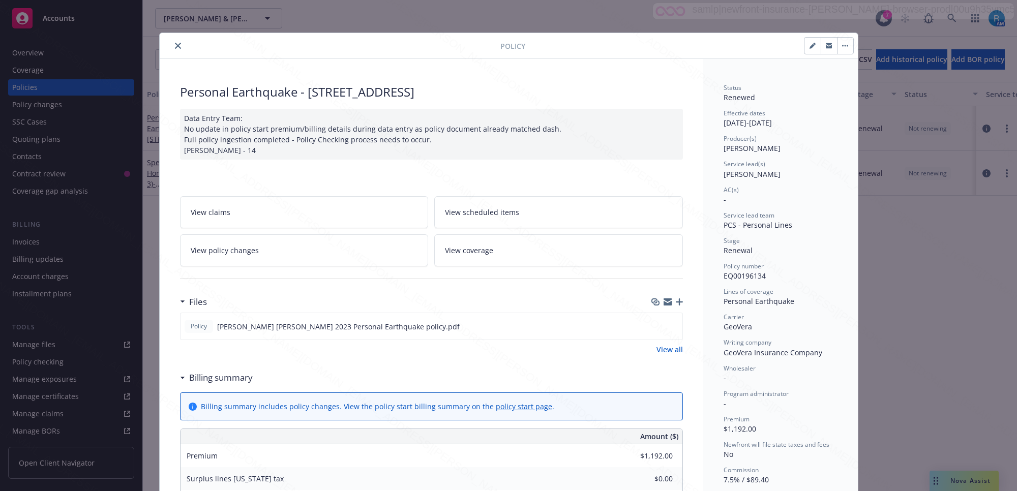
click at [175, 46] on icon "close" at bounding box center [178, 46] width 6 height 6
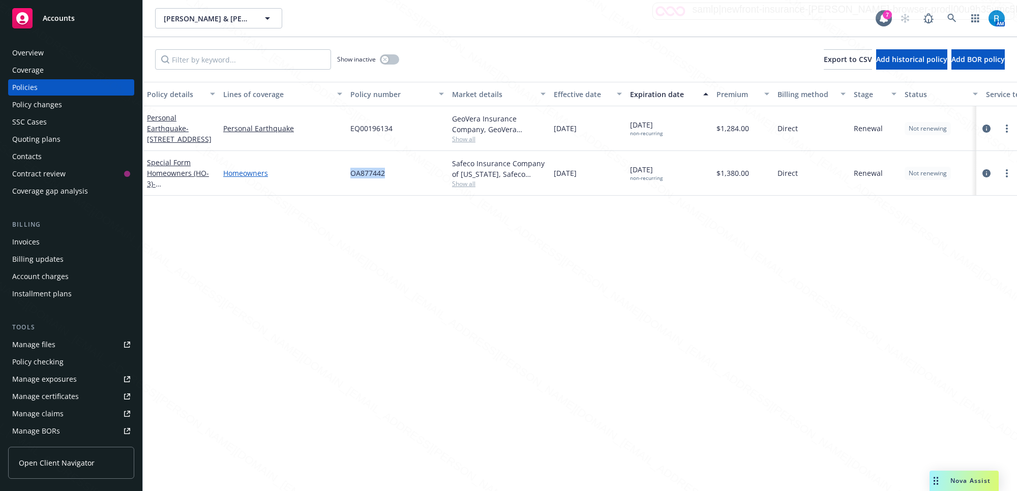
drag, startPoint x: 357, startPoint y: 170, endPoint x: 339, endPoint y: 169, distance: 17.8
click at [339, 169] on div "Special Form Homeowners (HO-3) - 11421 MILANO AVE NORWALK, CA 90650- Homeowners…" at bounding box center [634, 173] width 982 height 45
click at [952, 9] on link at bounding box center [952, 18] width 20 height 20
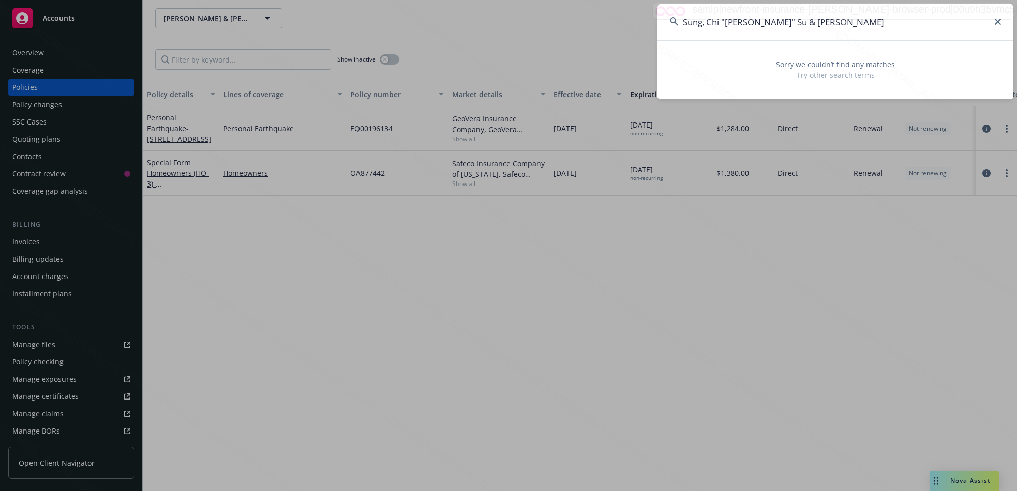
drag, startPoint x: 815, startPoint y: 19, endPoint x: 726, endPoint y: 18, distance: 89.5
click at [726, 18] on input "Sung, Chi "Susie" Su & Ohjung" at bounding box center [836, 22] width 356 height 37
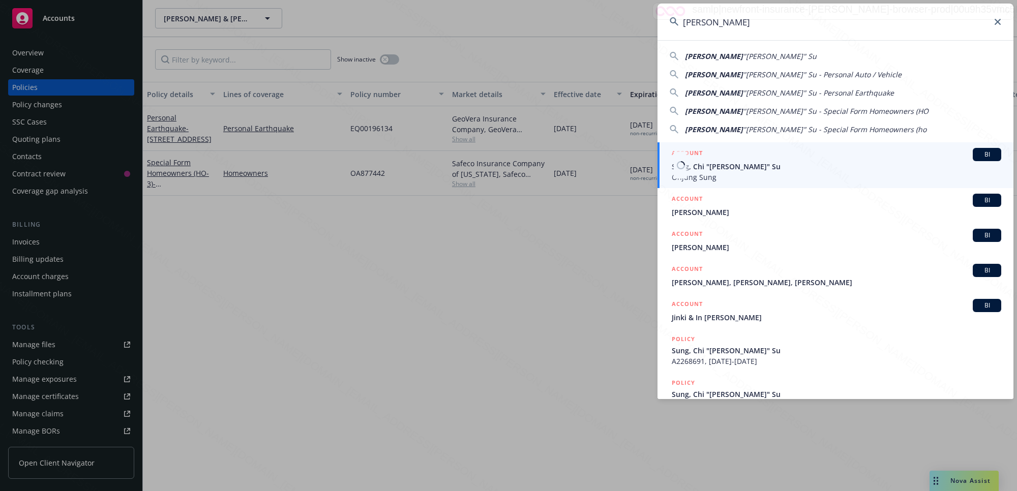
type input "Sung, Chi"
click at [734, 164] on span "Sung, Chi "Susie" Su" at bounding box center [837, 166] width 330 height 11
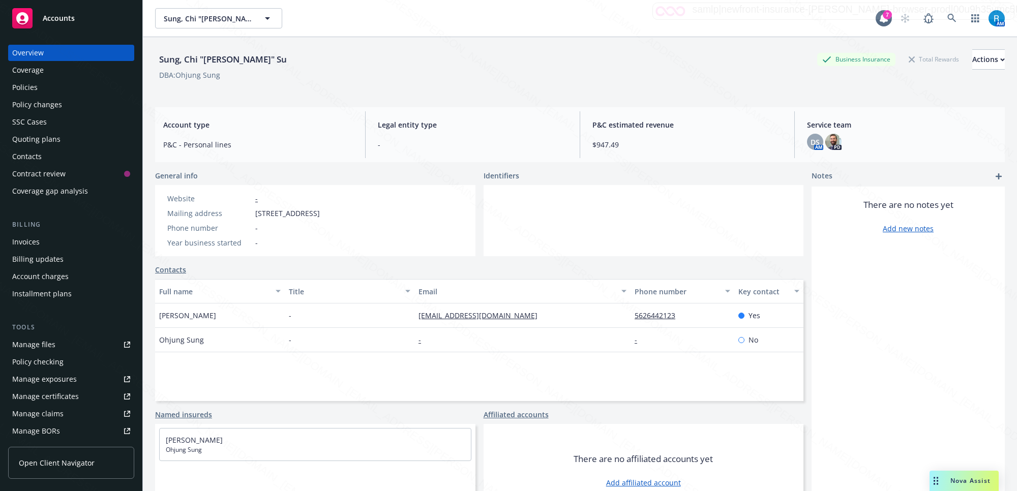
click at [44, 87] on div "Policies" at bounding box center [71, 87] width 118 height 16
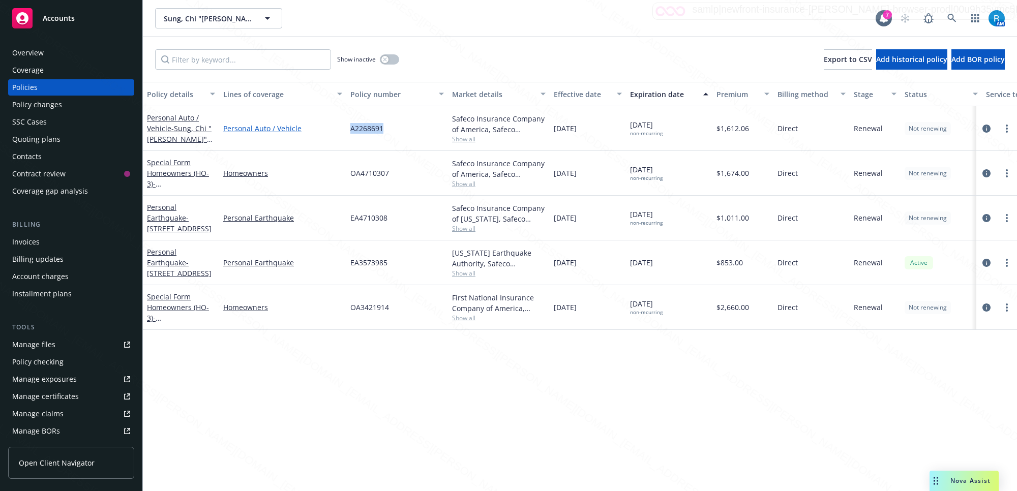
drag, startPoint x: 391, startPoint y: 129, endPoint x: 341, endPoint y: 128, distance: 49.3
click at [341, 128] on div "Personal Auto / Vehicle - Sung, Chi "Susie" Su Personal Auto / Vehicle A2268691…" at bounding box center [634, 128] width 982 height 45
click at [946, 14] on link at bounding box center [952, 18] width 20 height 20
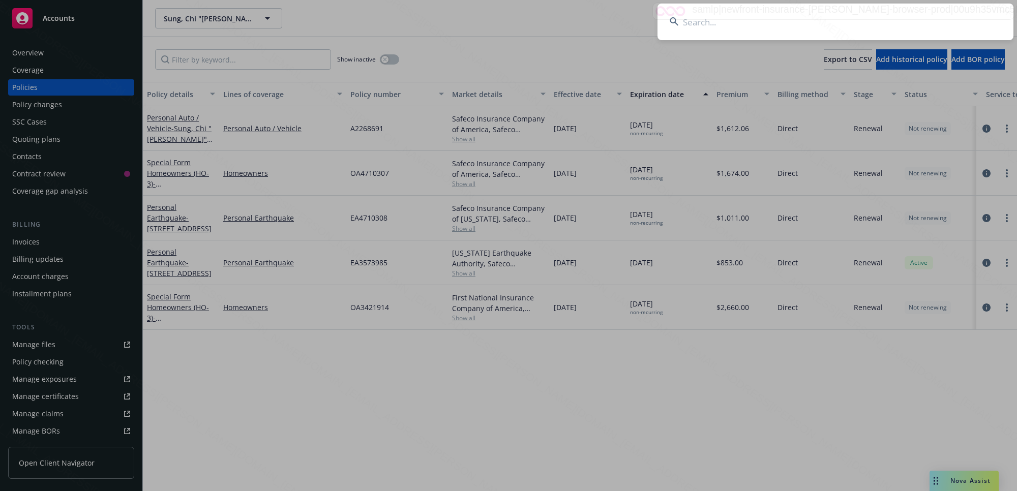
type input "Feliciano, Liza"
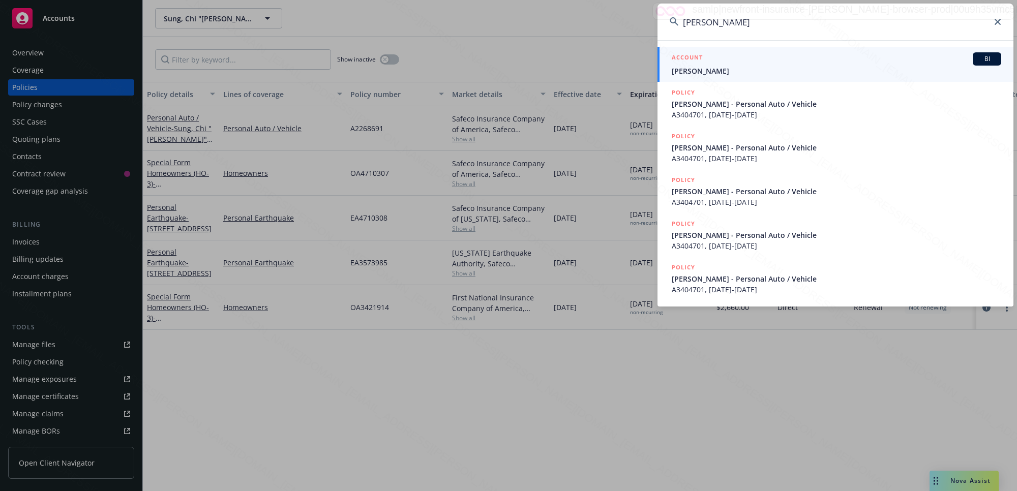
click at [705, 64] on div "ACCOUNT BI" at bounding box center [837, 58] width 330 height 13
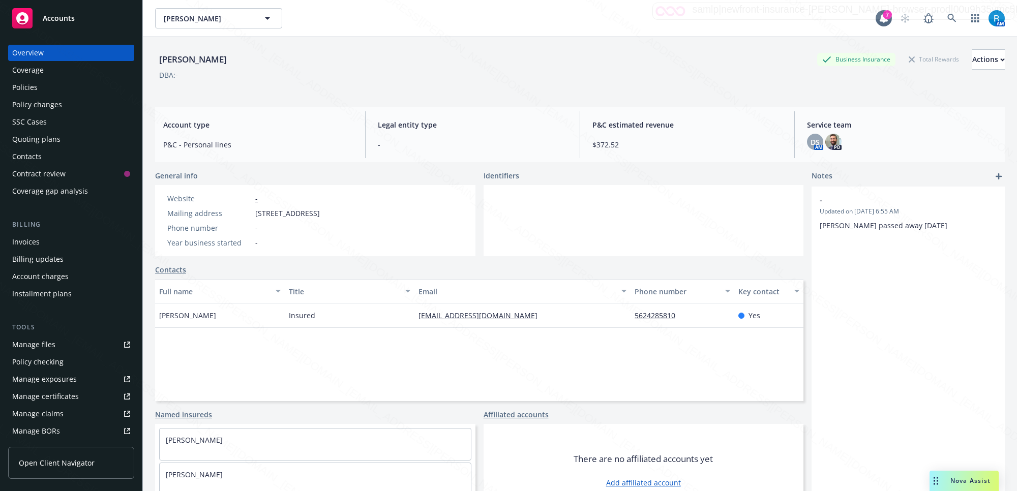
click at [36, 84] on div "Policies" at bounding box center [24, 87] width 25 height 16
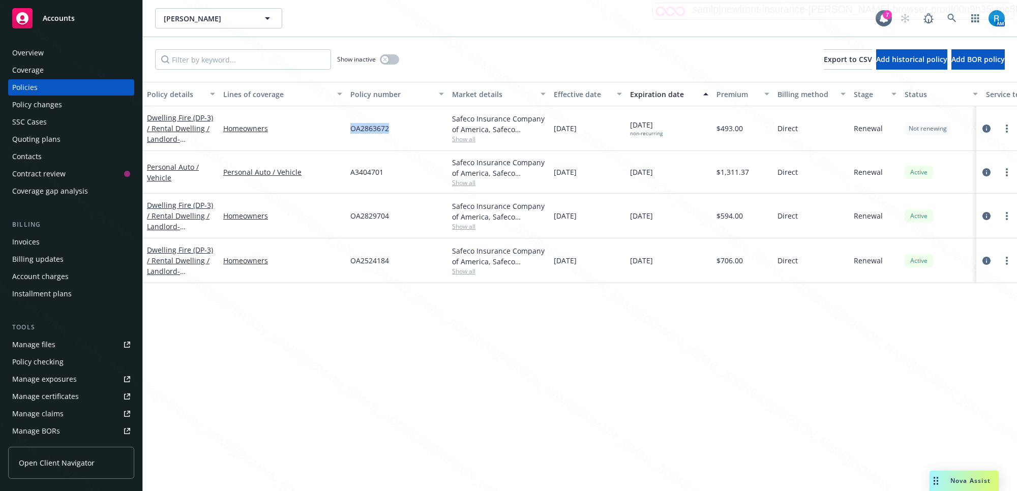
drag, startPoint x: 398, startPoint y: 128, endPoint x: 348, endPoint y: 127, distance: 49.3
click at [348, 127] on div "OA2863672" at bounding box center [397, 128] width 102 height 45
drag, startPoint x: 399, startPoint y: 132, endPoint x: 350, endPoint y: 134, distance: 49.4
click at [350, 134] on div "OA2863672" at bounding box center [397, 128] width 102 height 45
click at [949, 14] on icon at bounding box center [952, 18] width 9 height 9
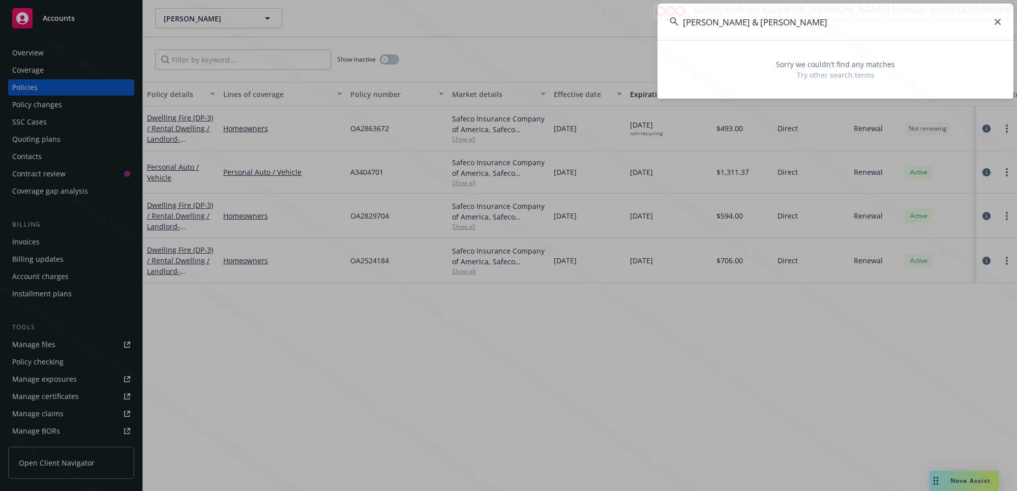
drag, startPoint x: 840, startPoint y: 28, endPoint x: 756, endPoint y: 24, distance: 84.1
click at [756, 24] on input "Chrisman, Gary Roy & Linda Smith" at bounding box center [836, 22] width 356 height 37
type input "Chrisman, Gary"
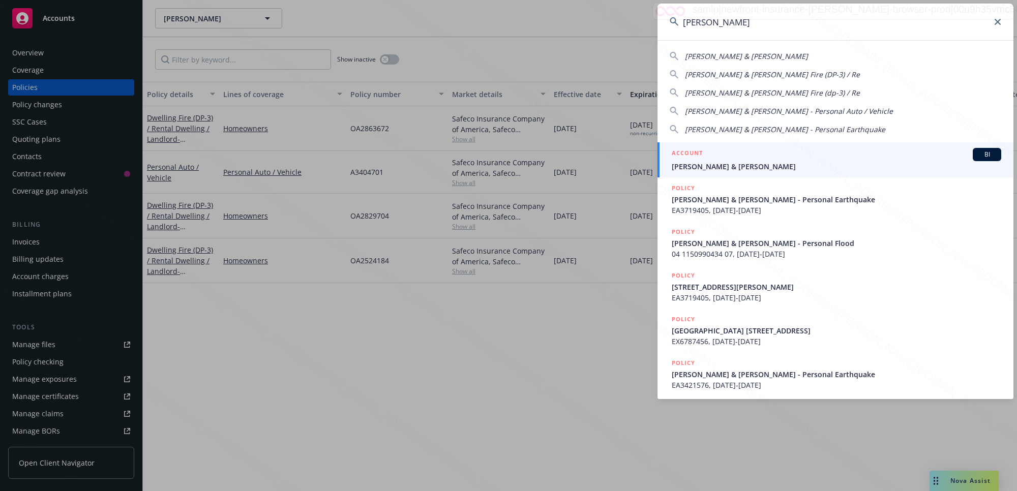
click at [723, 166] on span "Chrisman, Gary & Linda" at bounding box center [837, 166] width 330 height 11
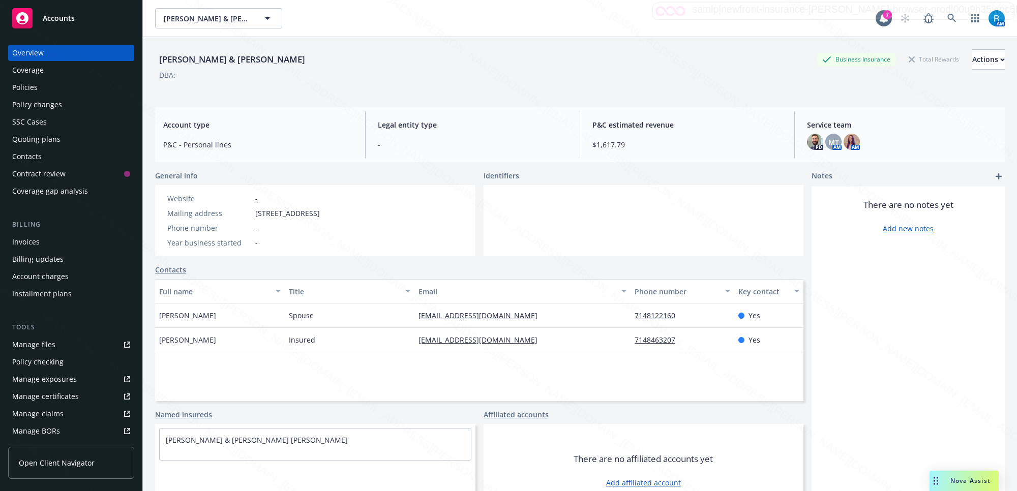
click at [36, 92] on div "Policies" at bounding box center [24, 87] width 25 height 16
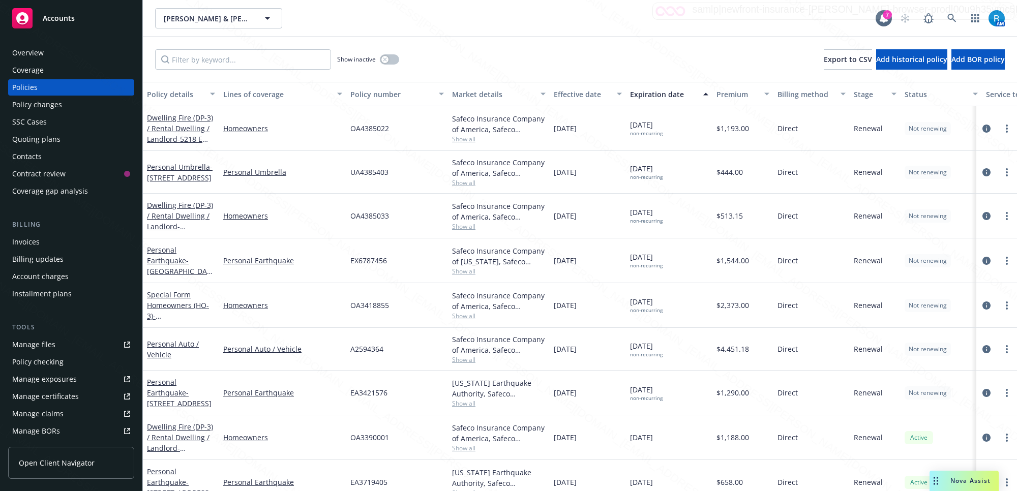
scroll to position [26, 0]
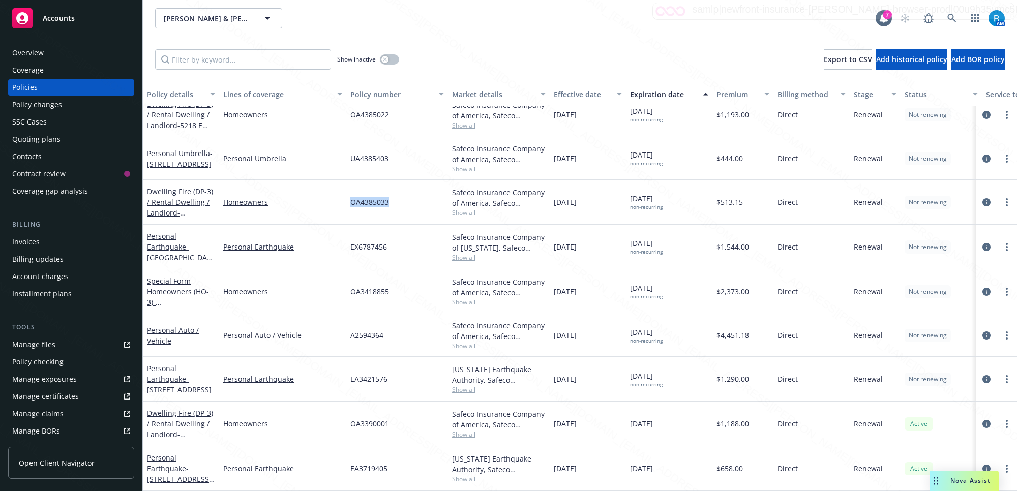
drag, startPoint x: 403, startPoint y: 192, endPoint x: 347, endPoint y: 186, distance: 56.3
click at [347, 186] on div "OA4385033" at bounding box center [397, 202] width 102 height 45
click at [957, 19] on link at bounding box center [952, 18] width 20 height 20
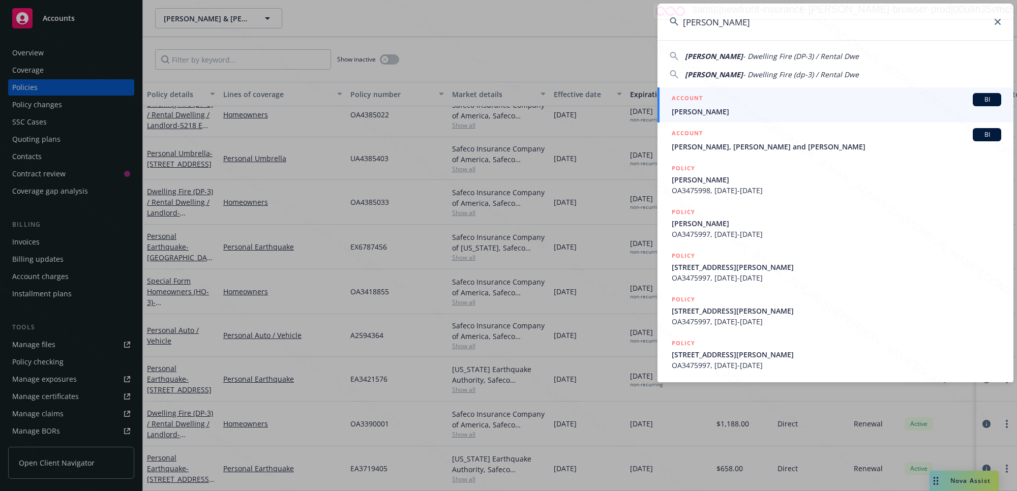
type input "Goodwin, Karen"
click at [683, 98] on h5 "ACCOUNT" at bounding box center [687, 99] width 31 height 12
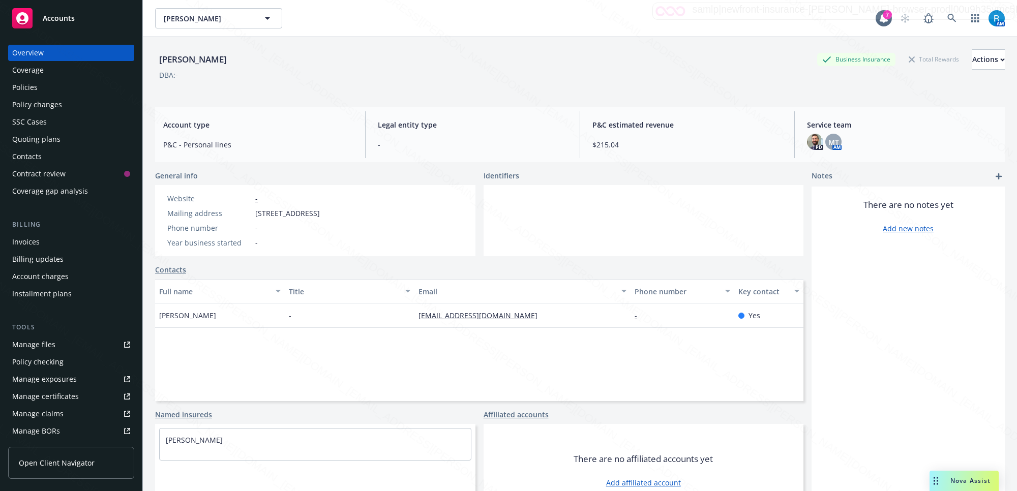
click at [29, 87] on div "Policies" at bounding box center [24, 87] width 25 height 16
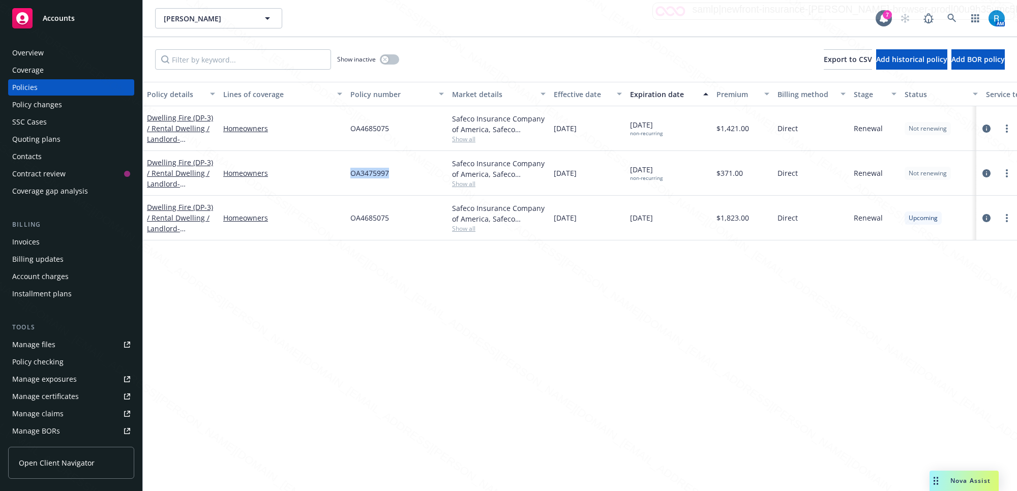
drag, startPoint x: 385, startPoint y: 173, endPoint x: 344, endPoint y: 169, distance: 40.3
click at [344, 169] on div "Dwelling Fire (DP-3) / Rental Dwelling / Landlord - 4350 DINA CT CYPRESS, CA 90…" at bounding box center [634, 173] width 982 height 45
click at [946, 20] on link at bounding box center [952, 18] width 20 height 20
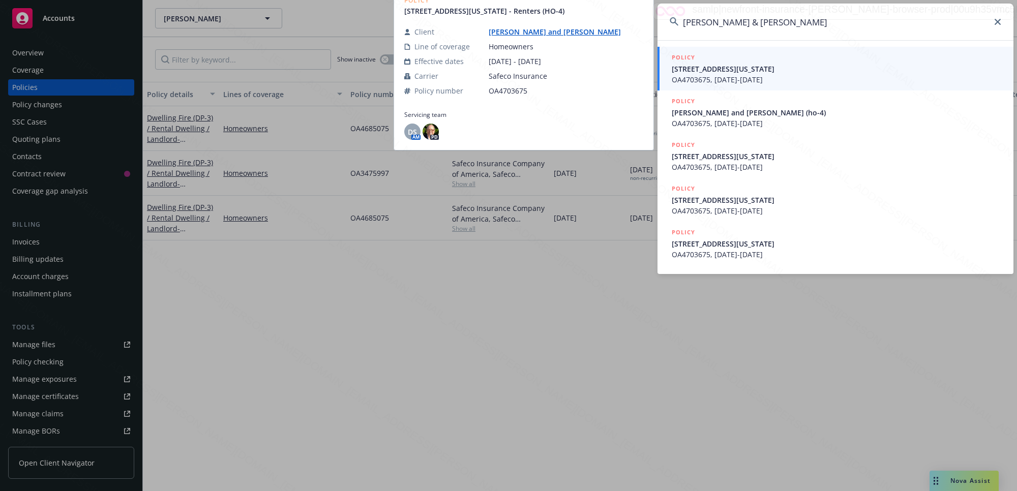
type input "Schellenberg, Robby & Jamee"
click at [744, 73] on span "16252 Georgia Ave Paramount CA 90723" at bounding box center [837, 69] width 330 height 11
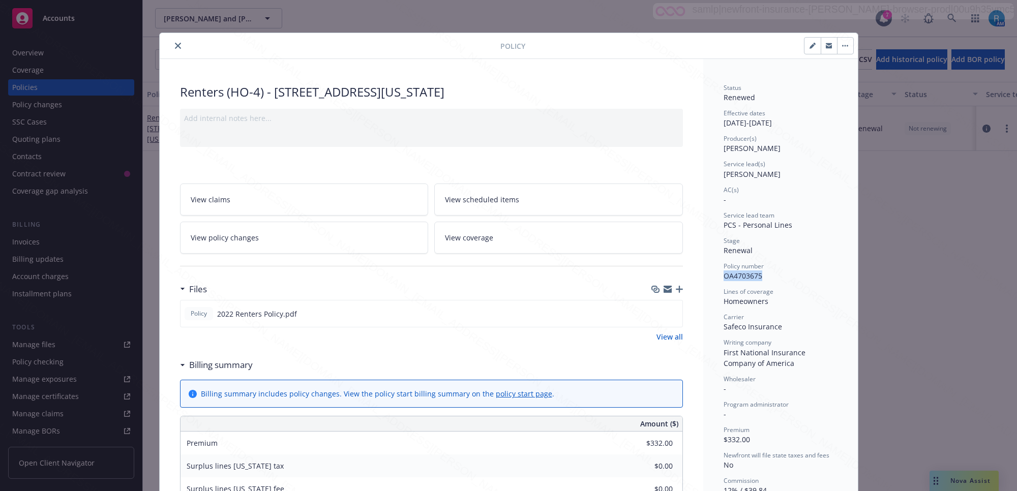
drag, startPoint x: 759, startPoint y: 276, endPoint x: 716, endPoint y: 276, distance: 43.2
click at [172, 45] on button "close" at bounding box center [178, 46] width 12 height 12
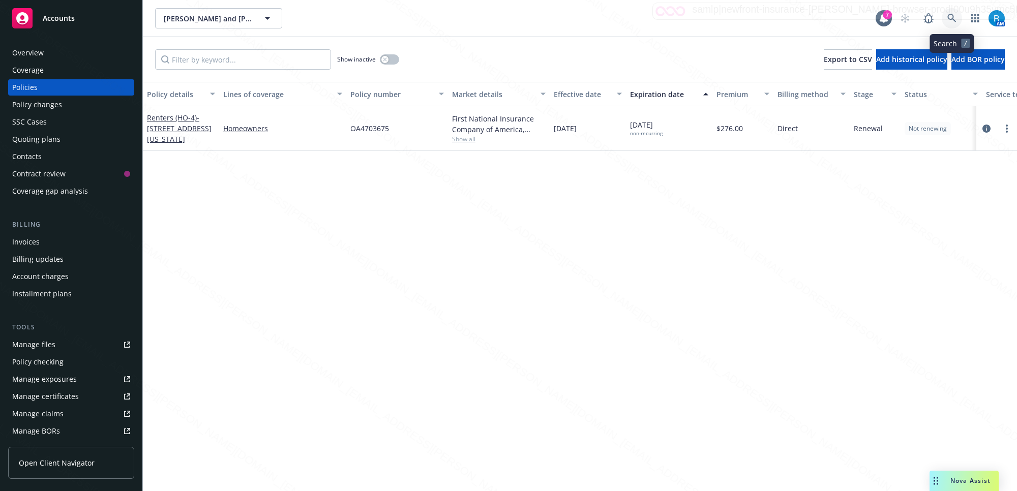
click at [952, 19] on icon at bounding box center [952, 18] width 9 height 9
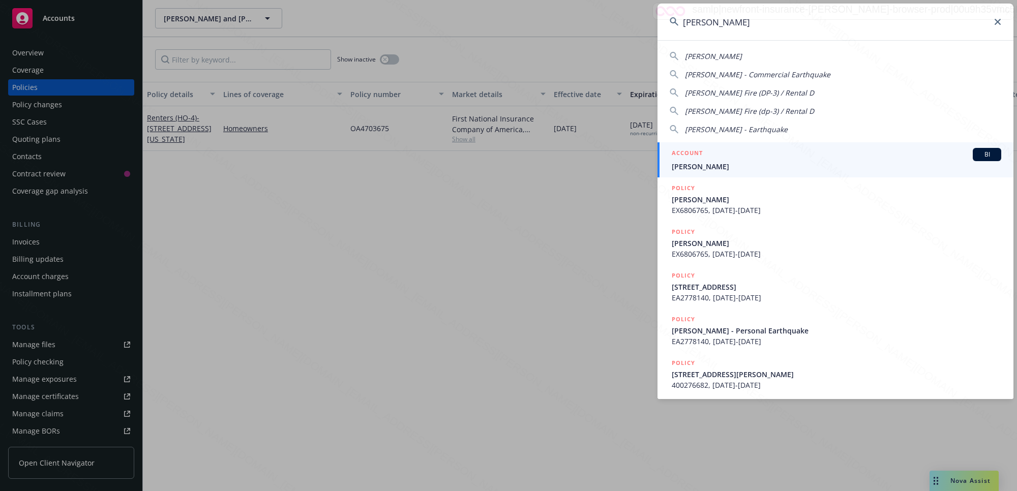
type input "Wilson, Evelyn"
click at [720, 164] on span "Wilson, Evelyn M" at bounding box center [837, 166] width 330 height 11
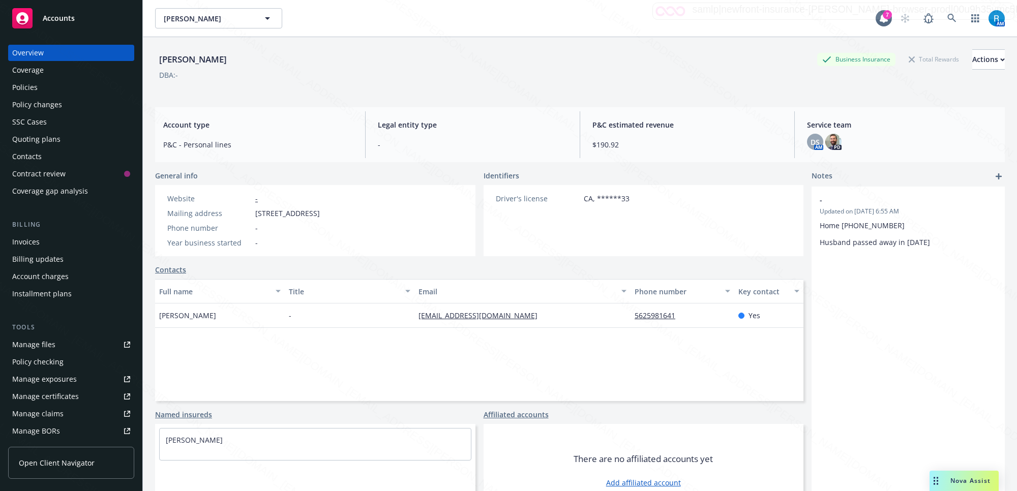
click at [23, 85] on div "Policies" at bounding box center [24, 87] width 25 height 16
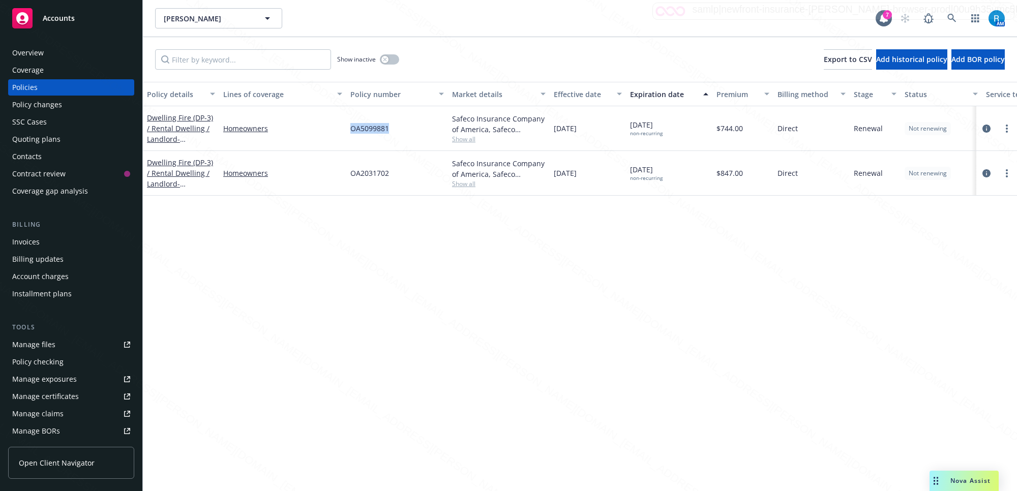
drag, startPoint x: 390, startPoint y: 126, endPoint x: 346, endPoint y: 126, distance: 43.2
click at [346, 126] on div "OA5099881" at bounding box center [397, 128] width 102 height 45
click at [952, 13] on link at bounding box center [952, 18] width 20 height 20
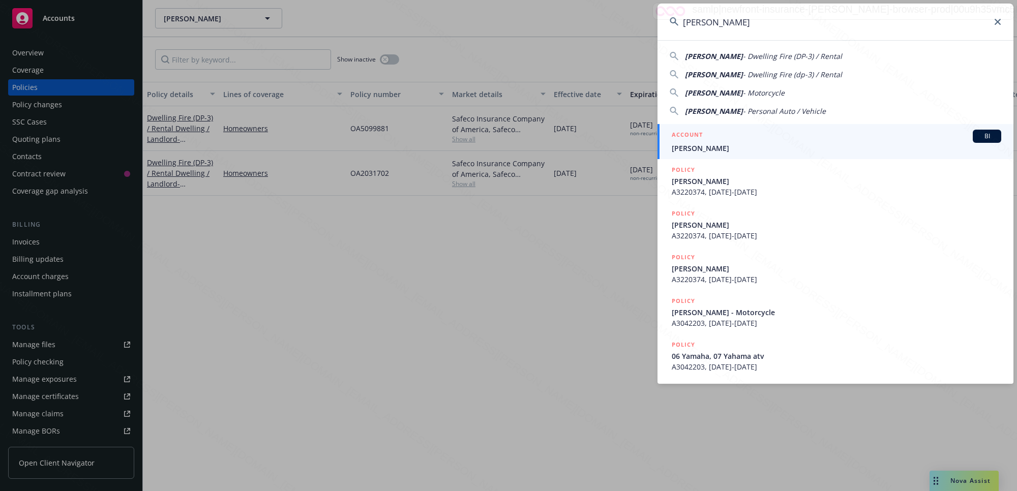
type input "Williams, David L"
click at [723, 148] on span "Williams, David L" at bounding box center [837, 148] width 330 height 11
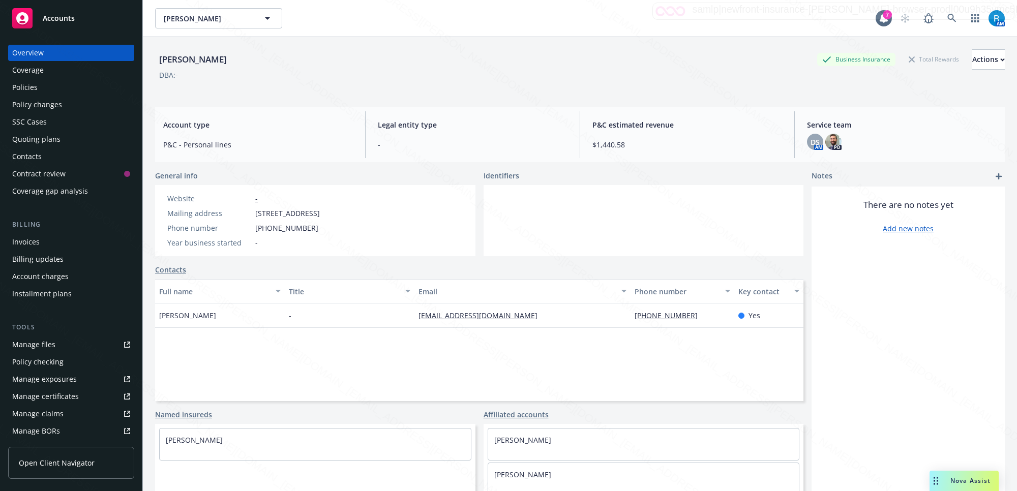
click at [37, 89] on div "Policies" at bounding box center [71, 87] width 118 height 16
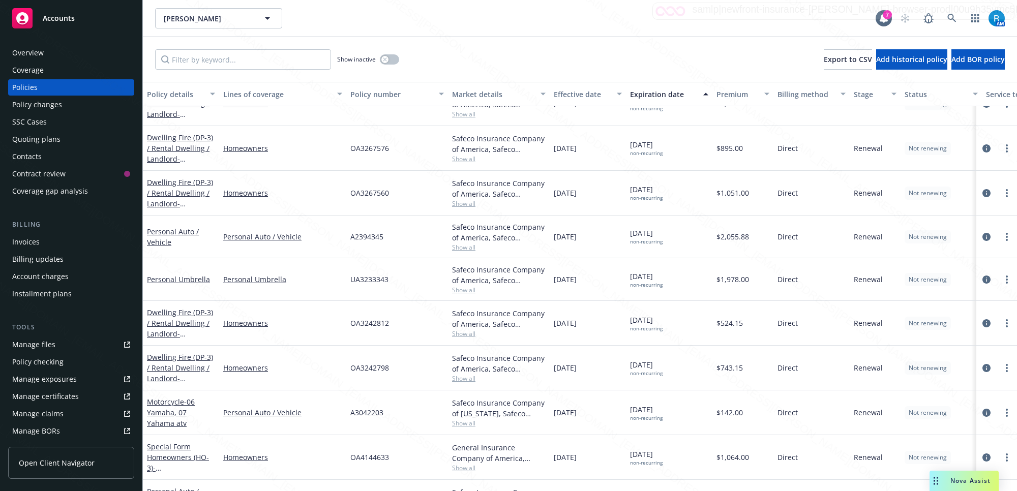
scroll to position [51, 0]
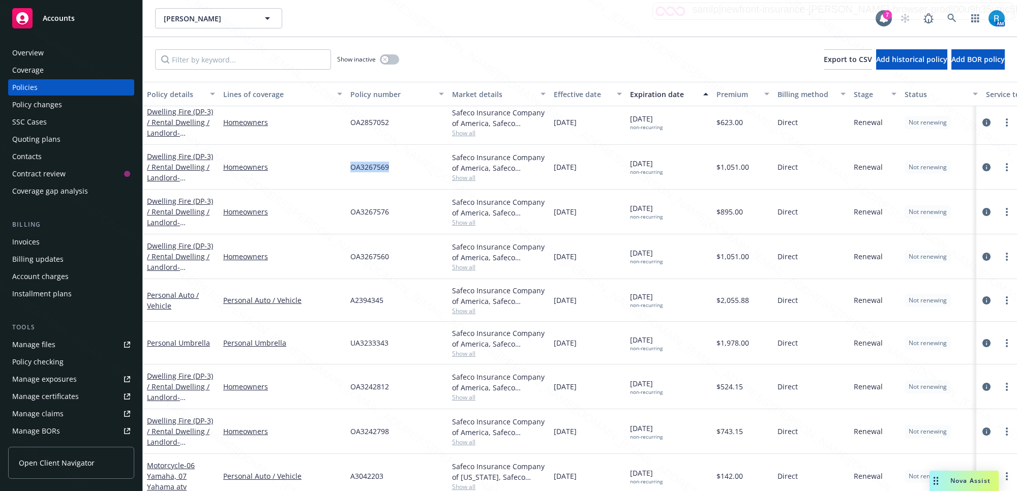
drag, startPoint x: 400, startPoint y: 165, endPoint x: 348, endPoint y: 170, distance: 51.6
click at [348, 170] on div "OA3267569" at bounding box center [397, 167] width 102 height 45
click at [386, 209] on div "OA3267576" at bounding box center [397, 212] width 102 height 45
click at [403, 211] on div "OA3267576" at bounding box center [397, 212] width 102 height 45
click at [401, 212] on div "OA3267576" at bounding box center [397, 212] width 102 height 45
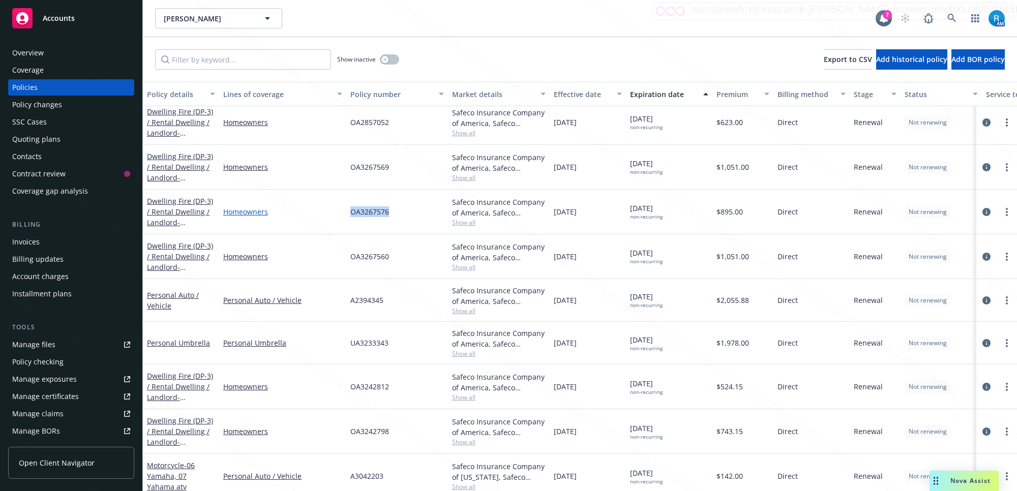
drag, startPoint x: 397, startPoint y: 211, endPoint x: 337, endPoint y: 207, distance: 60.7
click at [337, 207] on div "Dwelling Fire (DP-3) / Rental Dwelling / Landlord - 387 E 18th ST Apt EF Costa …" at bounding box center [634, 212] width 982 height 45
click at [392, 254] on div "OA3267560" at bounding box center [397, 257] width 102 height 45
drag, startPoint x: 397, startPoint y: 260, endPoint x: 334, endPoint y: 255, distance: 63.3
click at [341, 255] on div "Dwelling Fire (DP-3) / Rental Dwelling / Landlord - 387 E 18th ST Apt AB Costa …" at bounding box center [634, 257] width 982 height 45
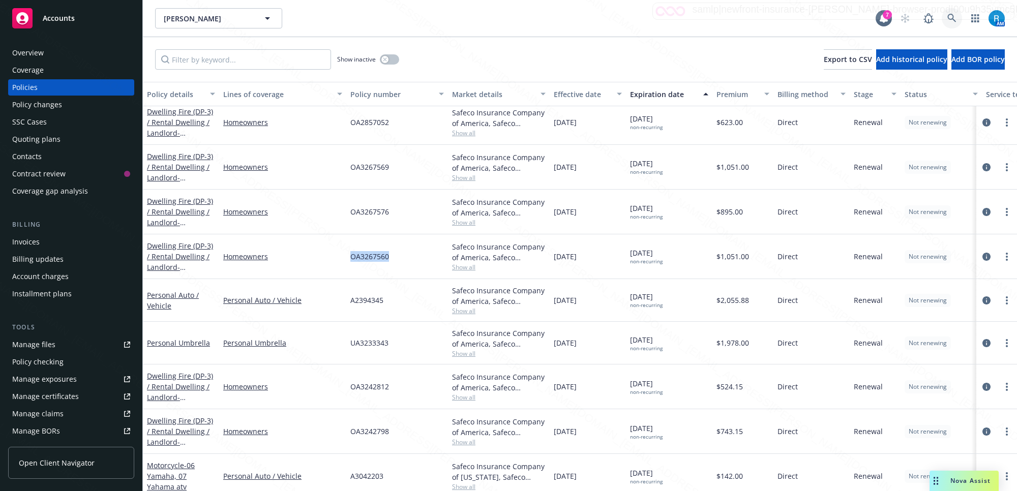
click at [952, 18] on icon at bounding box center [952, 18] width 9 height 9
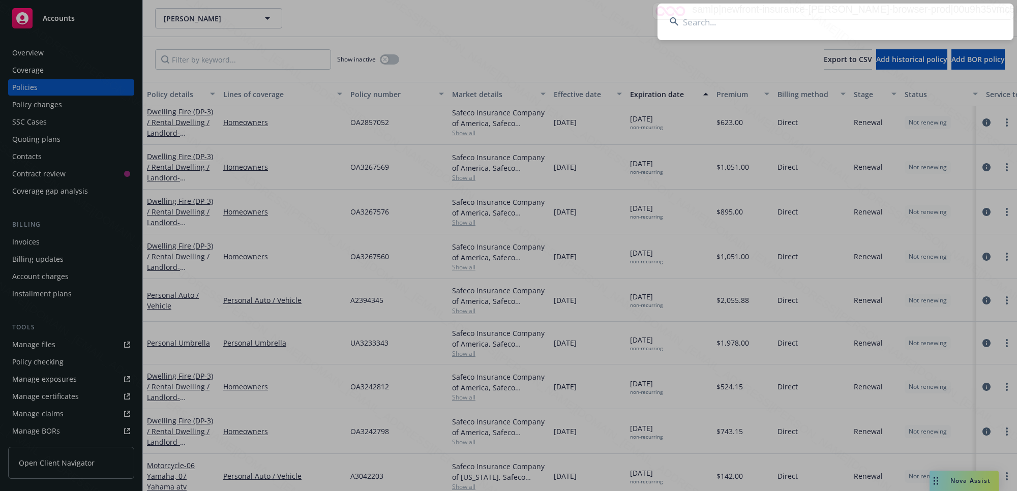
type input "Quinto, Eva V"
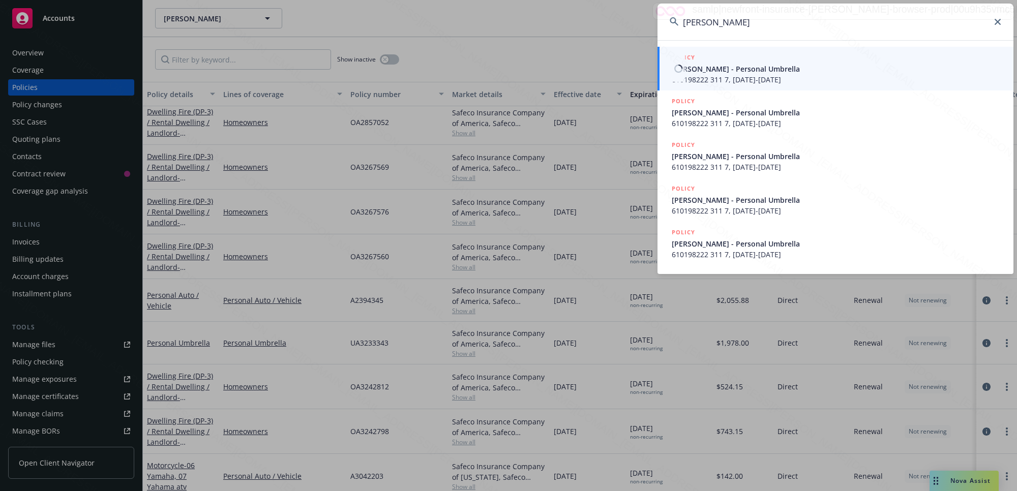
click at [758, 70] on span "Eva V Quinto - Personal Umbrella" at bounding box center [837, 69] width 330 height 11
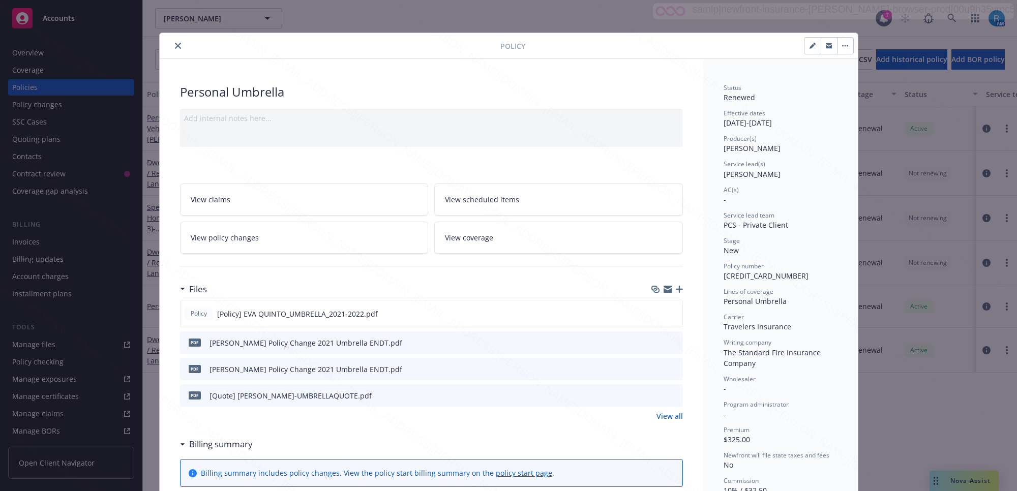
click at [175, 44] on icon "close" at bounding box center [178, 46] width 6 height 6
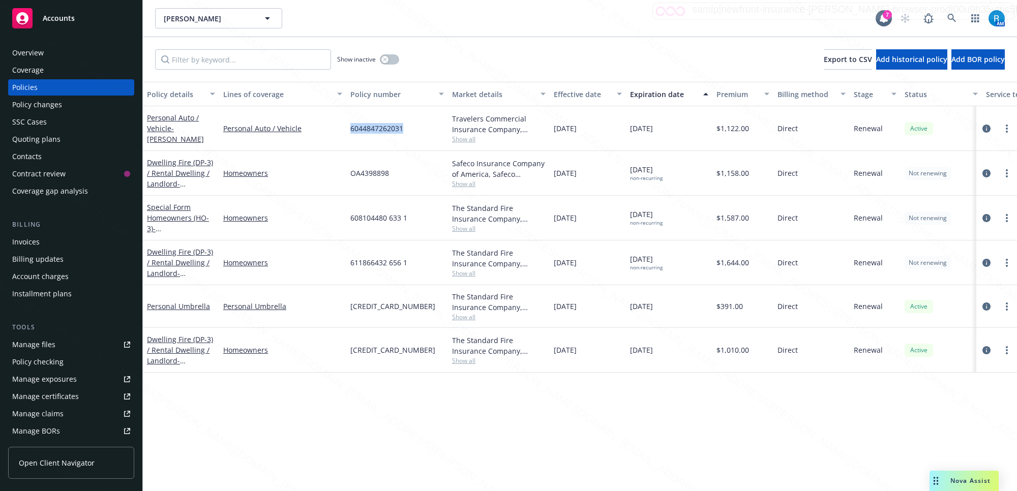
drag, startPoint x: 402, startPoint y: 128, endPoint x: 348, endPoint y: 121, distance: 53.8
click at [348, 121] on div "6044847262031" at bounding box center [397, 128] width 102 height 45
click at [947, 17] on link at bounding box center [952, 18] width 20 height 20
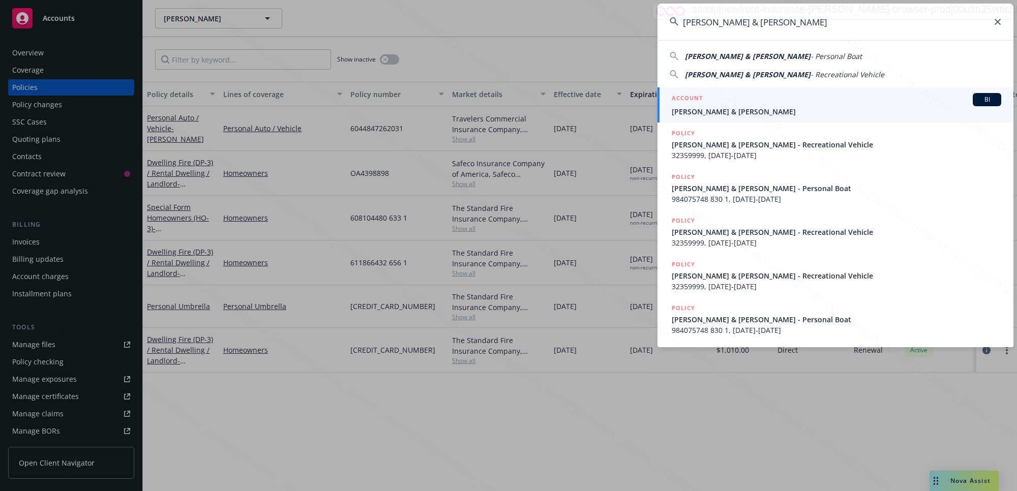
type input "Breedlove, Glenn & Malinda"
click at [726, 111] on span "Breedlove, Glenn & Malinda" at bounding box center [837, 111] width 330 height 11
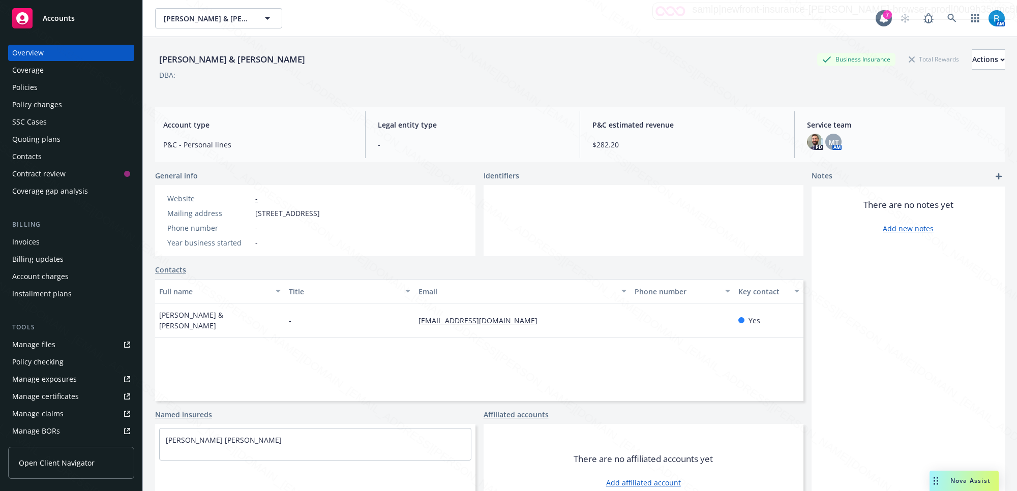
click at [32, 84] on div "Policies" at bounding box center [24, 87] width 25 height 16
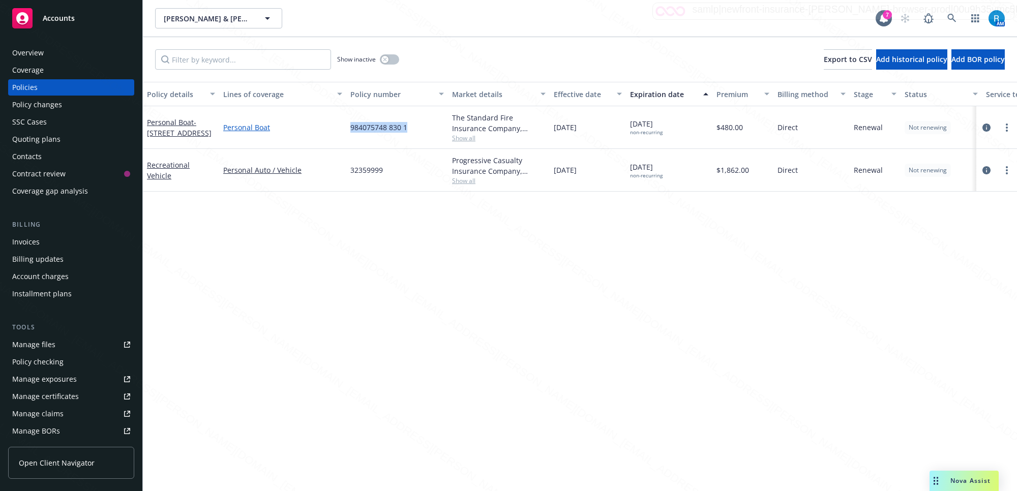
drag, startPoint x: 415, startPoint y: 131, endPoint x: 341, endPoint y: 126, distance: 73.9
click at [341, 126] on div "Personal Boat - 8150 TORIN ST LONG BEACH, CA 90808 Personal Boat 984075748 830 …" at bounding box center [634, 127] width 982 height 43
click at [953, 16] on icon at bounding box center [952, 18] width 9 height 9
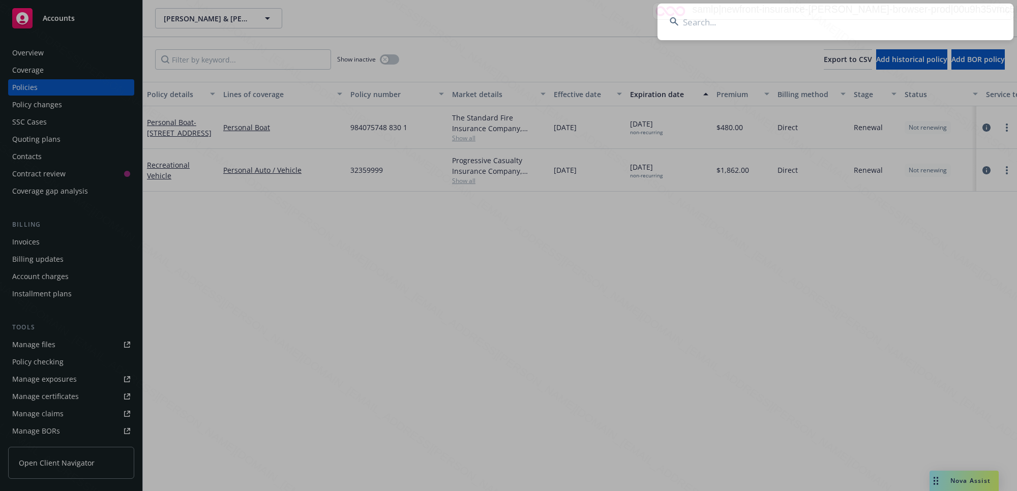
type input "Ogawa, Ann & Glen"
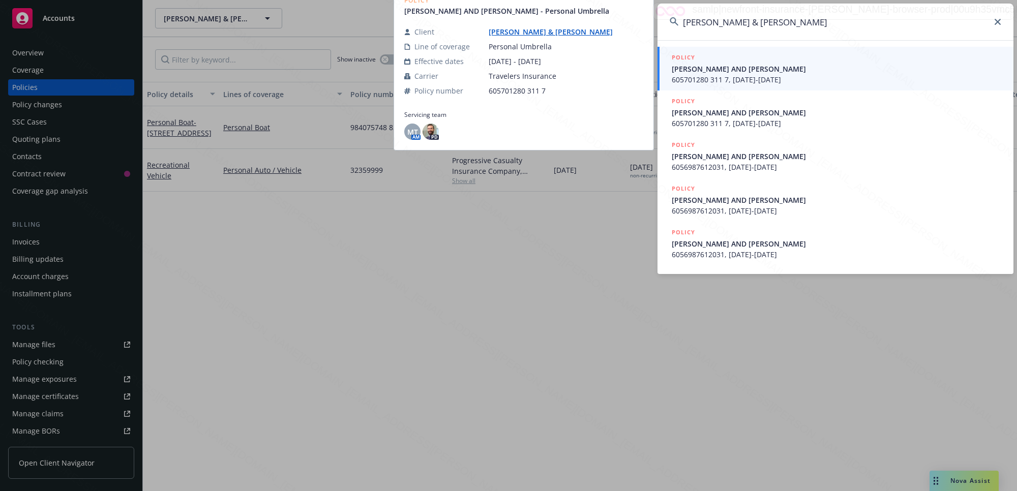
click at [741, 73] on span "ANN AND GLEN OGAWA" at bounding box center [837, 69] width 330 height 11
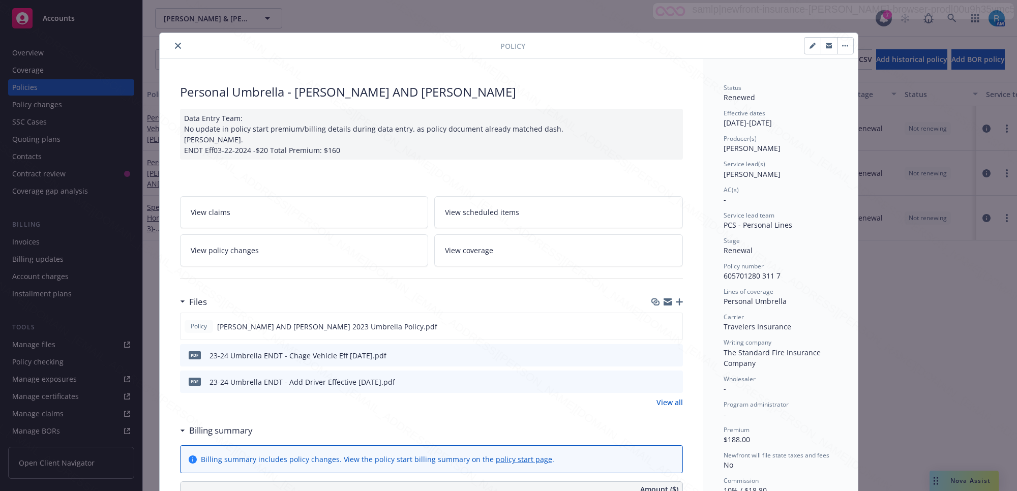
click at [172, 44] on button "close" at bounding box center [178, 46] width 12 height 12
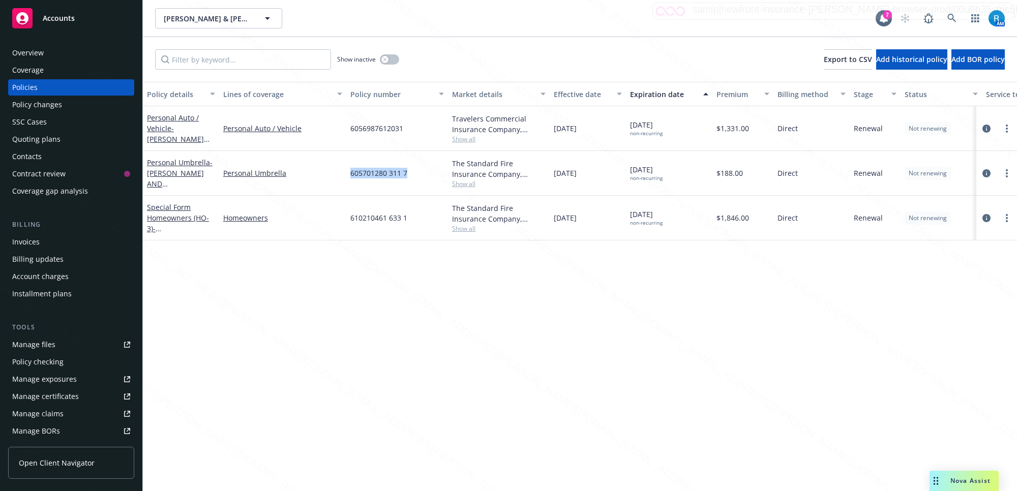
drag, startPoint x: 416, startPoint y: 173, endPoint x: 349, endPoint y: 169, distance: 67.3
click at [349, 169] on div "605701280 311 7" at bounding box center [397, 173] width 102 height 45
click at [411, 219] on div "610210461 633 1" at bounding box center [397, 218] width 102 height 45
click at [410, 219] on div "610210461 633 1" at bounding box center [397, 218] width 102 height 45
click at [950, 14] on icon at bounding box center [952, 18] width 9 height 9
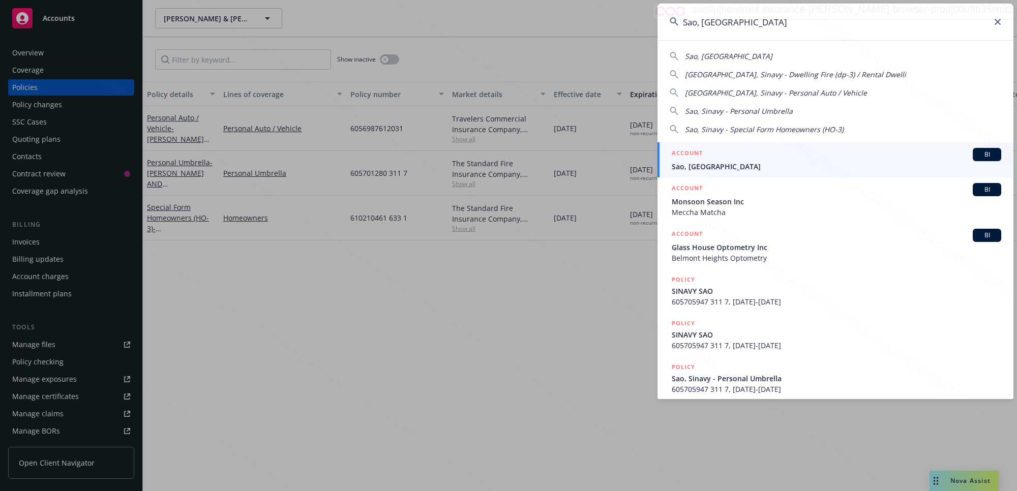
type input "Sao, Sinavy"
click at [705, 164] on span "Sao, Sinavy" at bounding box center [837, 166] width 330 height 11
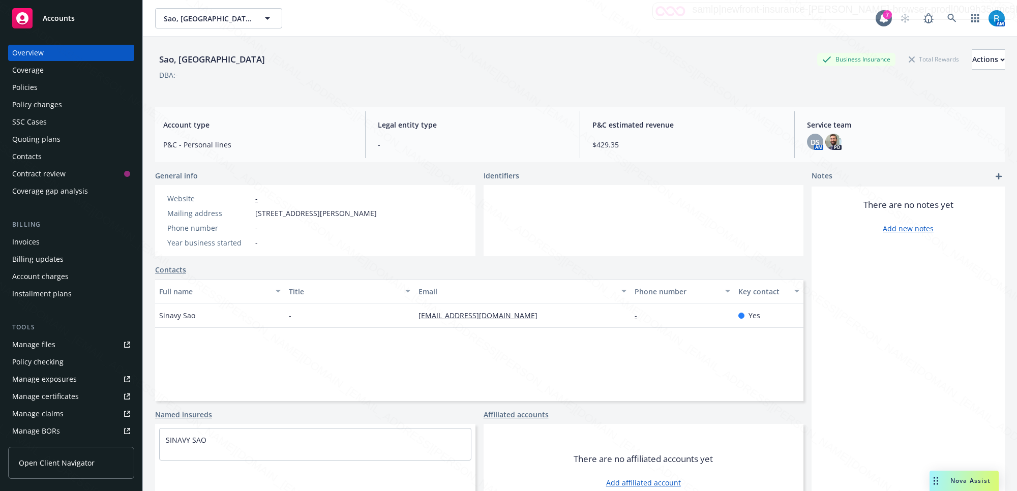
click at [48, 87] on div "Policies" at bounding box center [71, 87] width 118 height 16
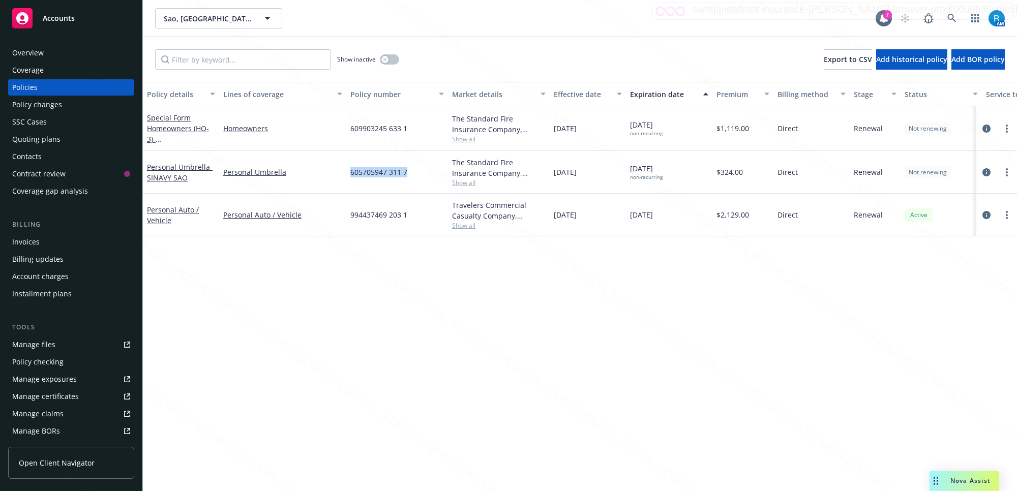
drag, startPoint x: 408, startPoint y: 174, endPoint x: 344, endPoint y: 171, distance: 63.6
click at [344, 171] on div "Personal Umbrella - SINAVY SAO Personal Umbrella 605705947 311 7 The Standard F…" at bounding box center [634, 172] width 982 height 43
click at [952, 14] on icon at bounding box center [952, 18] width 9 height 9
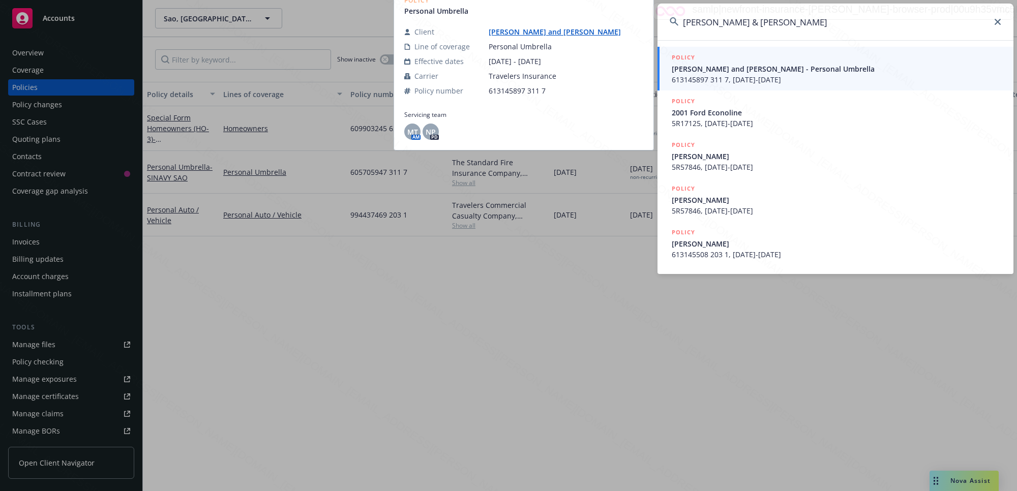
type input "Eggleton, Charles & Julie"
click at [717, 72] on span "Charles Micah Eggleton and Julie Schaffer Eggleton - Personal Umbrella" at bounding box center [837, 69] width 330 height 11
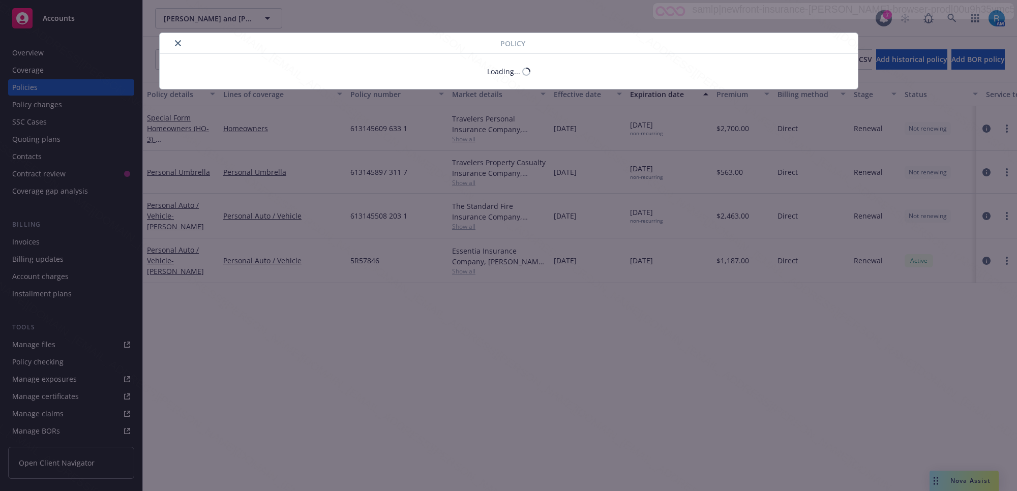
click at [30, 80] on div "Policy Loading..." at bounding box center [508, 245] width 1017 height 491
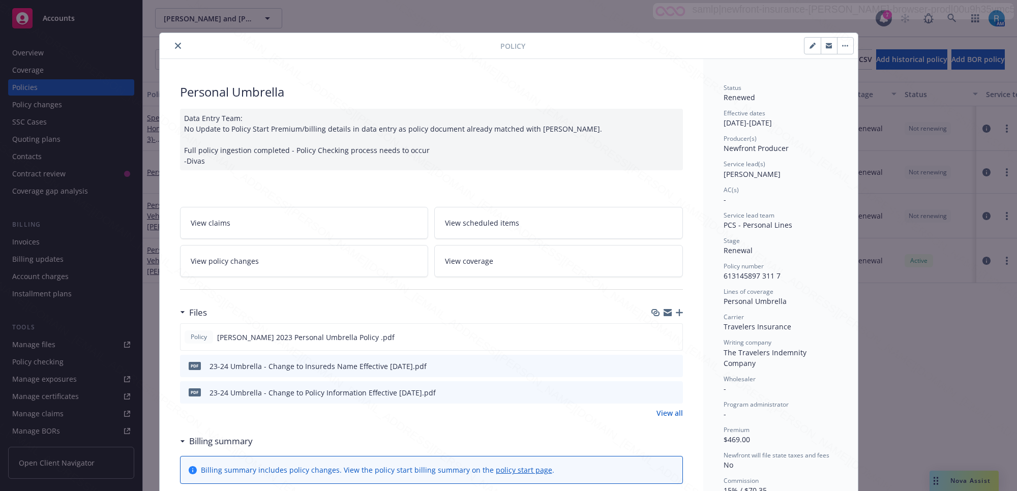
click at [27, 86] on div "Policy Personal Umbrella Data Entry Team: No Update to Policy Start Premium/bil…" at bounding box center [508, 245] width 1017 height 491
click at [176, 45] on icon "close" at bounding box center [178, 46] width 6 height 6
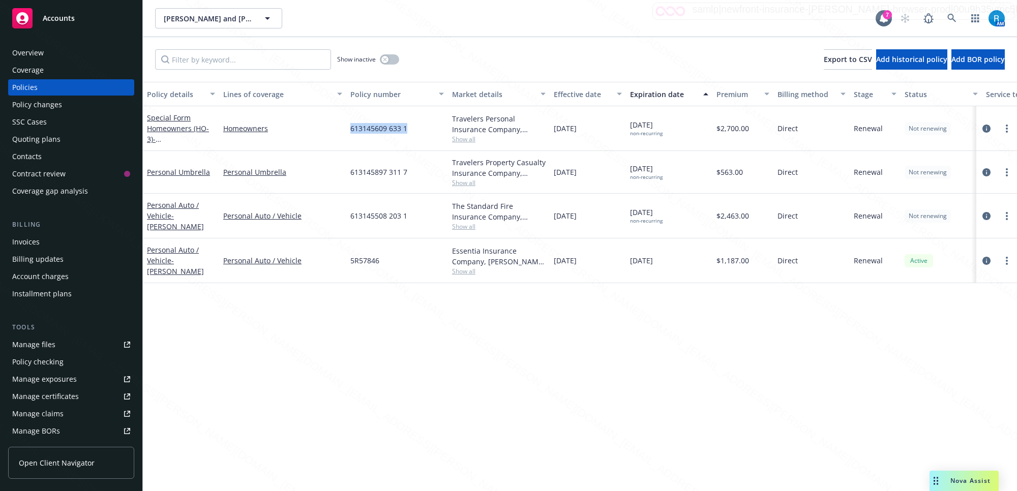
drag, startPoint x: 406, startPoint y: 128, endPoint x: 344, endPoint y: 126, distance: 61.6
click at [344, 126] on div "Special Form Homeowners (HO-3) - 407 Bentley Park Loop, Missoula, MT 59801 Home…" at bounding box center [634, 128] width 982 height 45
click at [953, 16] on icon at bounding box center [952, 18] width 9 height 9
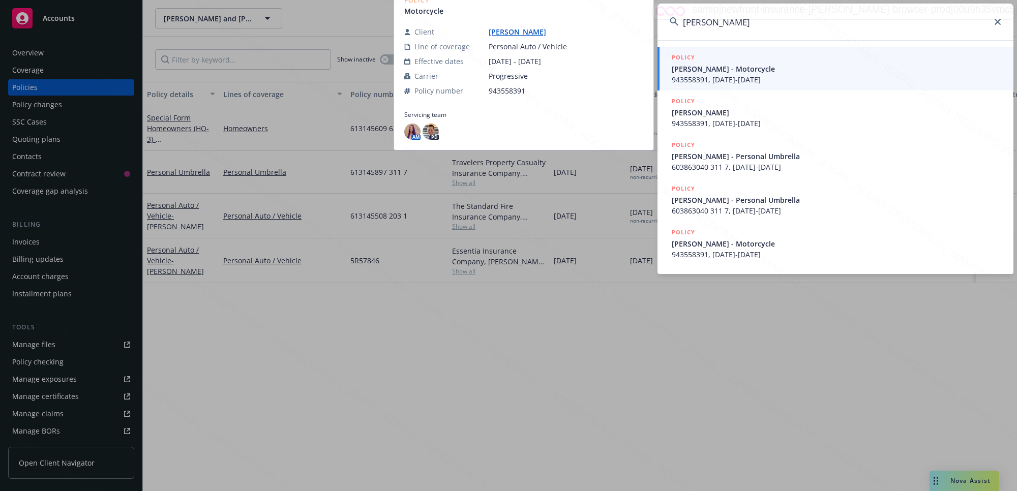
type input "Palmer, Levi S"
click at [720, 74] on span "943558391, 11/12/2021-11/12/2022" at bounding box center [837, 79] width 330 height 11
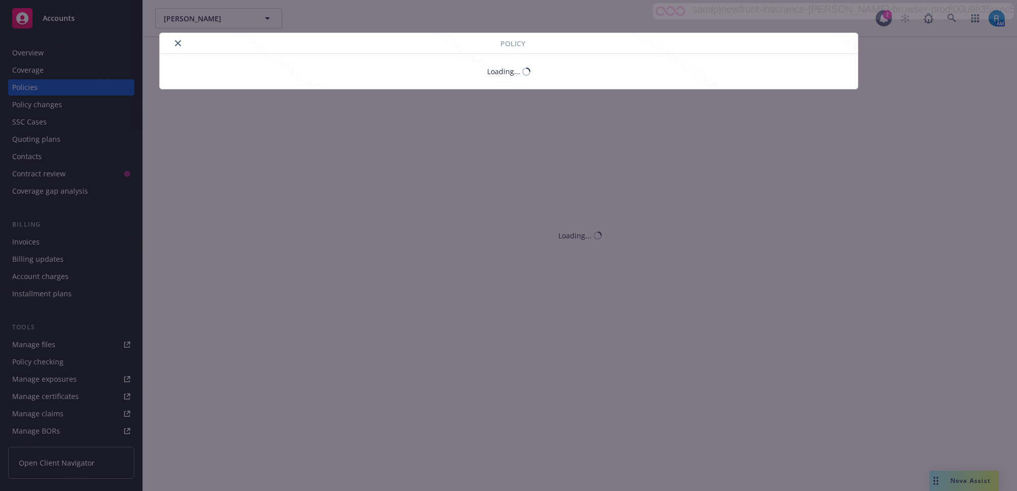
click at [950, 21] on div "Policy Loading..." at bounding box center [508, 245] width 1017 height 491
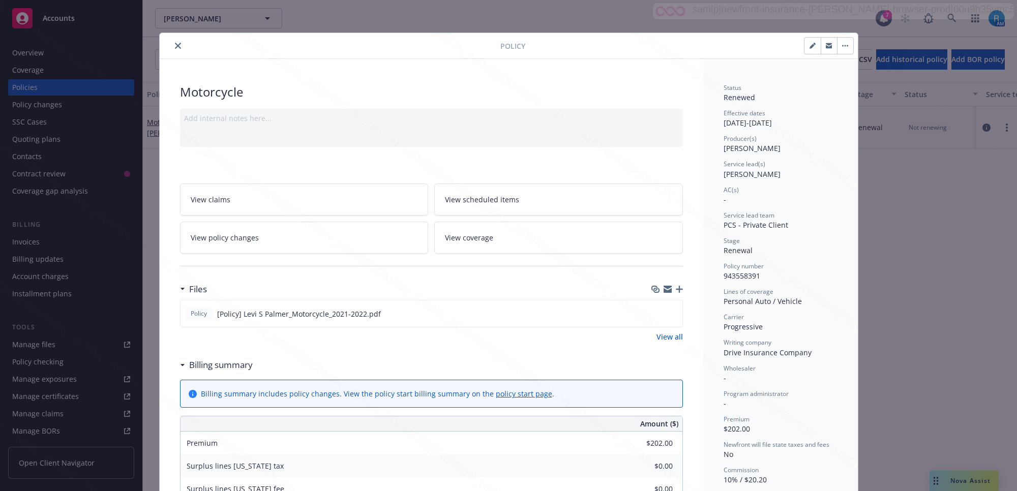
click at [944, 19] on div "Policy Motorcycle Add internal notes here... View claims View scheduled items V…" at bounding box center [508, 245] width 1017 height 491
click at [176, 47] on icon "close" at bounding box center [178, 46] width 6 height 6
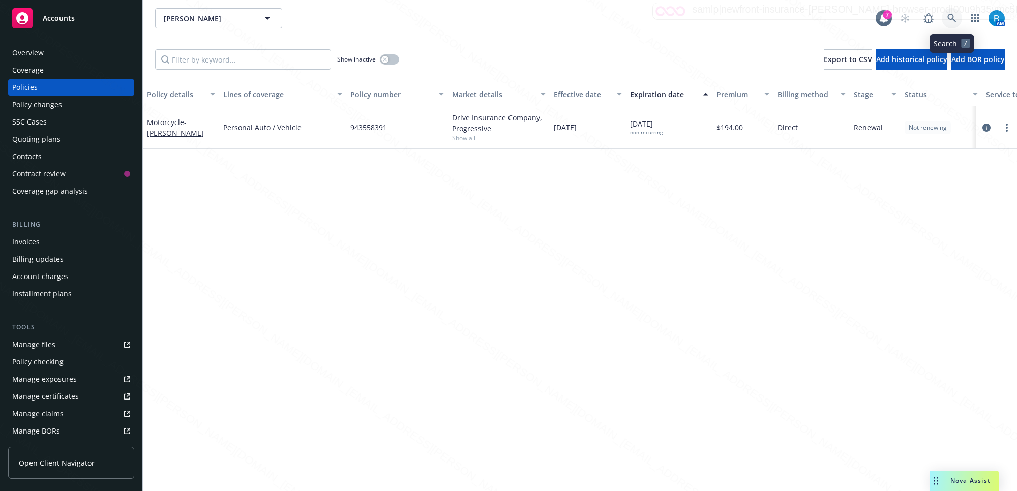
click at [947, 18] on link at bounding box center [952, 18] width 20 height 20
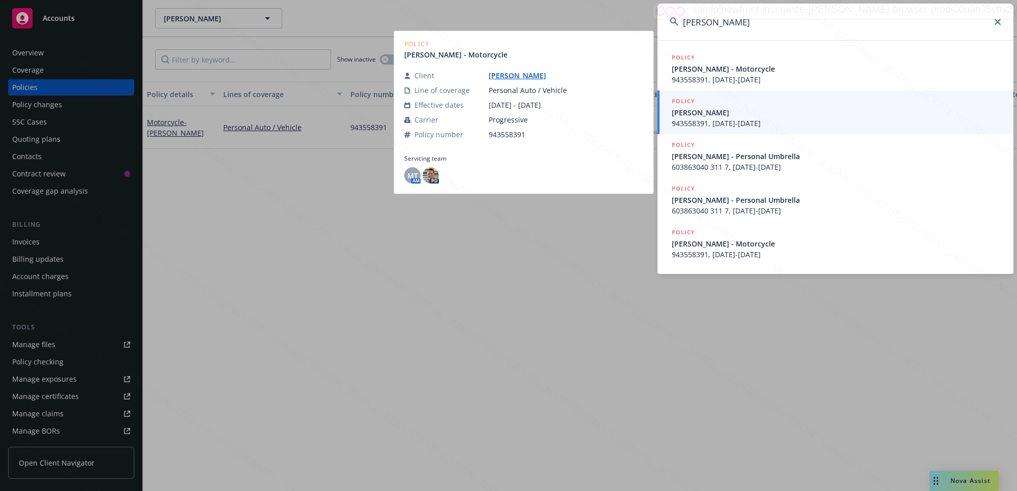
type input "Palmer, Levi S"
click at [730, 123] on span "943558391, 11/12/2023-11/12/2024" at bounding box center [837, 123] width 330 height 11
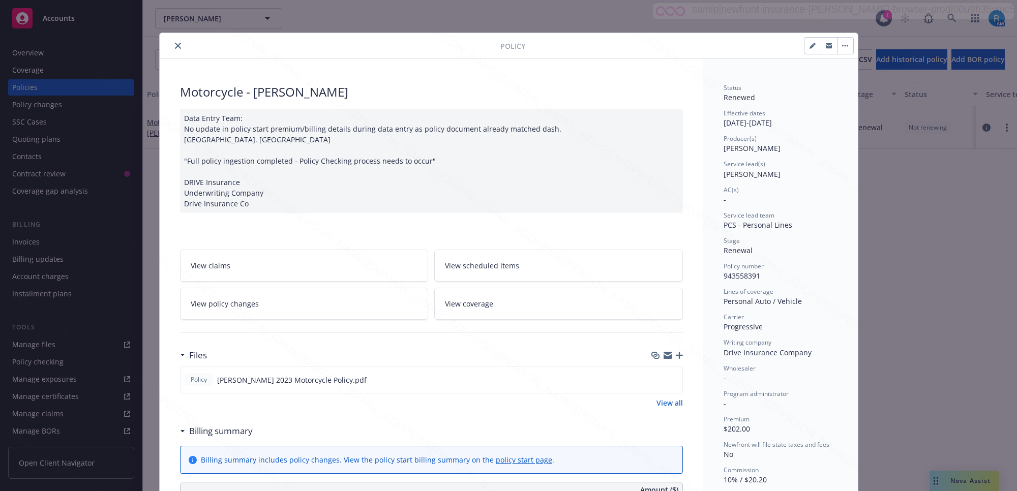
click at [175, 44] on icon "close" at bounding box center [178, 46] width 6 height 6
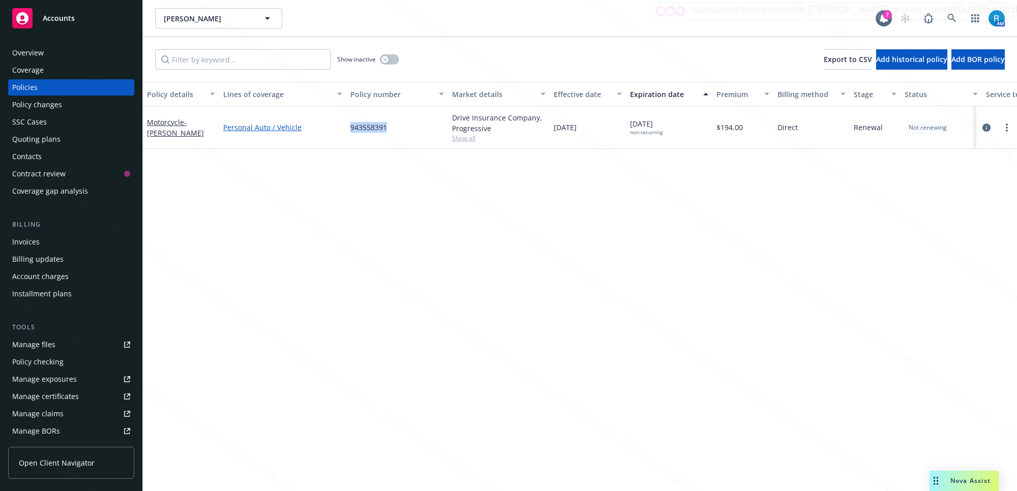
drag, startPoint x: 392, startPoint y: 130, endPoint x: 349, endPoint y: 128, distance: 42.3
click at [341, 129] on div "Motorcycle - Levi Palmer Personal Auto / Vehicle 943558391 Drive Insurance Comp…" at bounding box center [634, 127] width 982 height 43
click at [395, 148] on div "943558391" at bounding box center [397, 127] width 102 height 43
drag, startPoint x: 393, startPoint y: 126, endPoint x: 341, endPoint y: 126, distance: 51.9
click at [339, 126] on div "Motorcycle - Levi Palmer Personal Auto / Vehicle 943558391 Drive Insurance Comp…" at bounding box center [634, 127] width 982 height 43
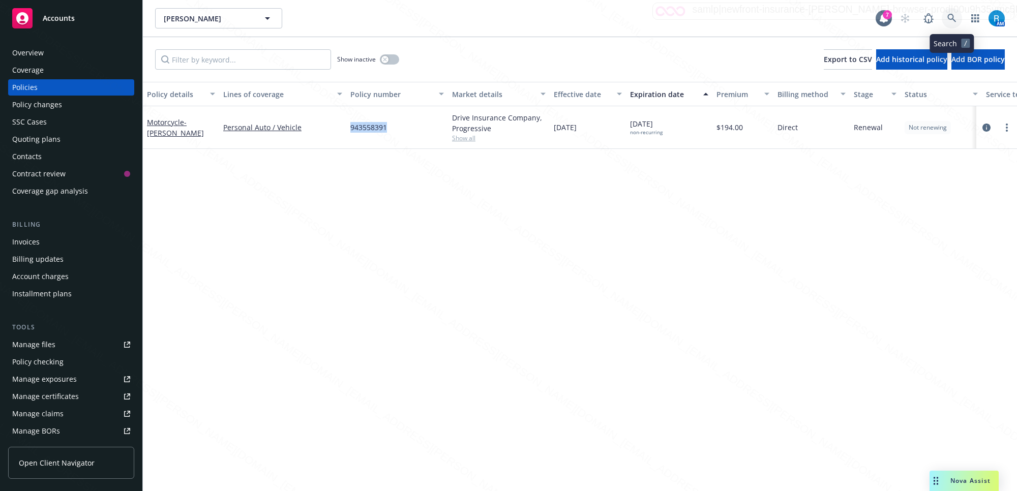
click at [949, 10] on link at bounding box center [952, 18] width 20 height 20
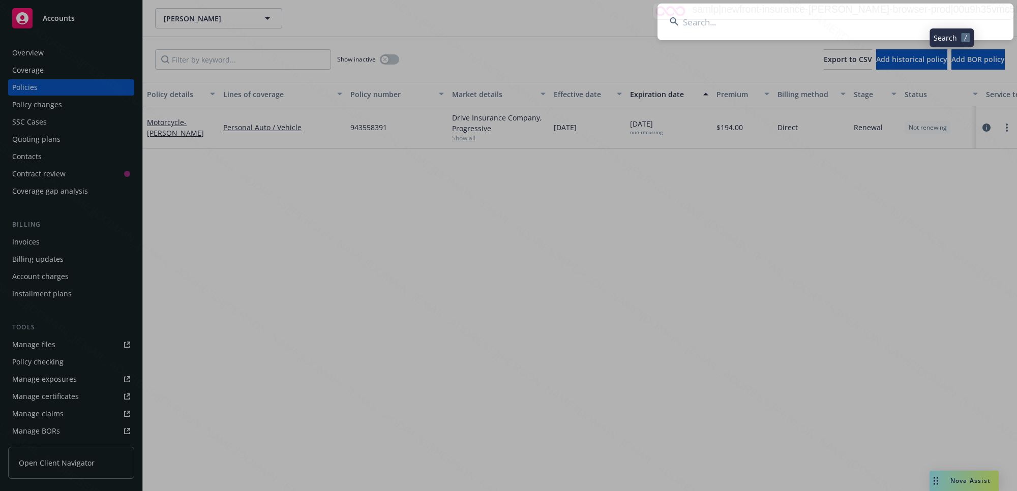
type input "Franklin, Devon"
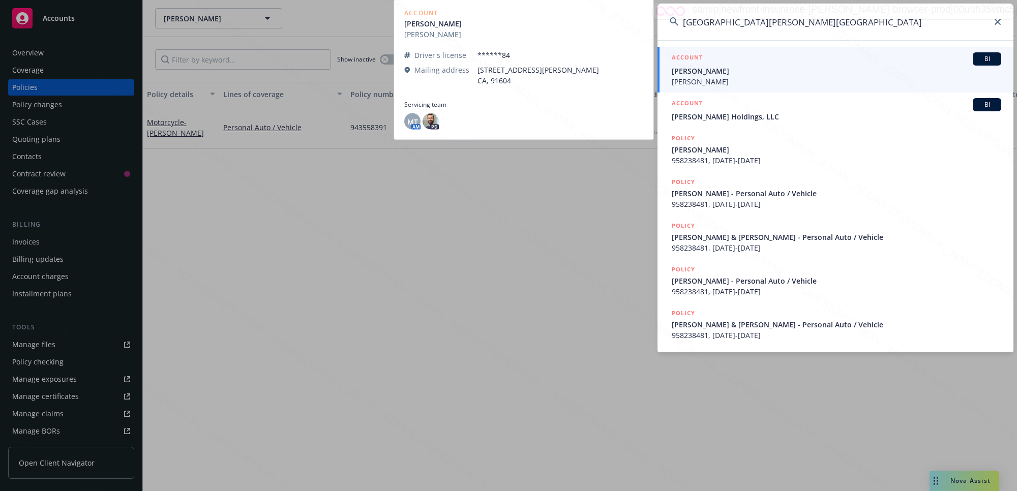
click at [718, 74] on span "Devon Franklin" at bounding box center [837, 71] width 330 height 11
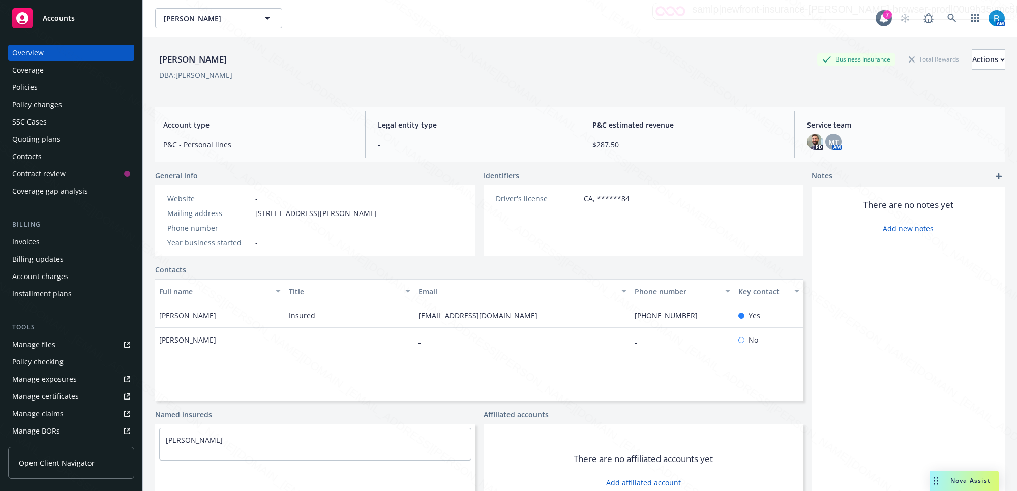
click at [33, 82] on div "Policies" at bounding box center [24, 87] width 25 height 16
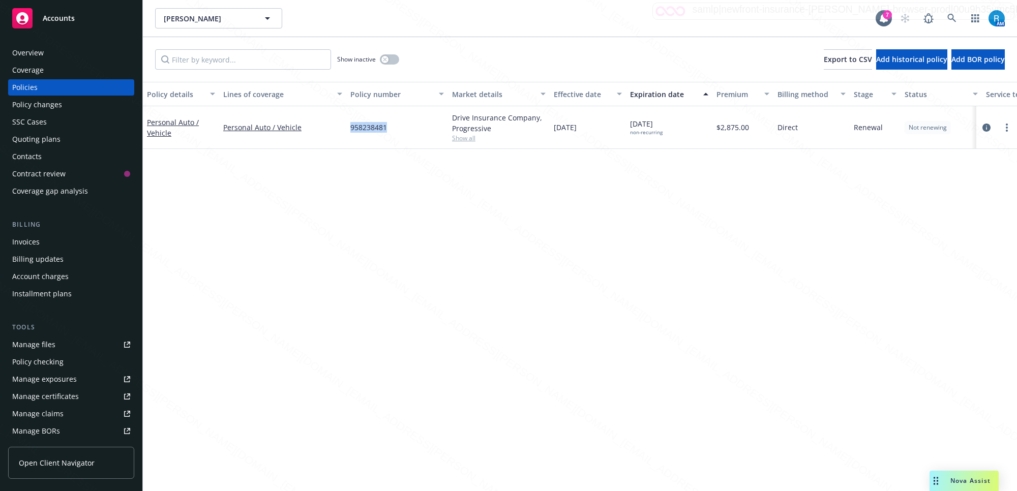
drag, startPoint x: 395, startPoint y: 130, endPoint x: 346, endPoint y: 126, distance: 49.5
click at [346, 126] on div "Personal Auto / Vehicle Personal Auto / Vehicle 958238481 Drive Insurance Compa…" at bounding box center [634, 127] width 982 height 43
click at [949, 16] on icon at bounding box center [952, 18] width 9 height 9
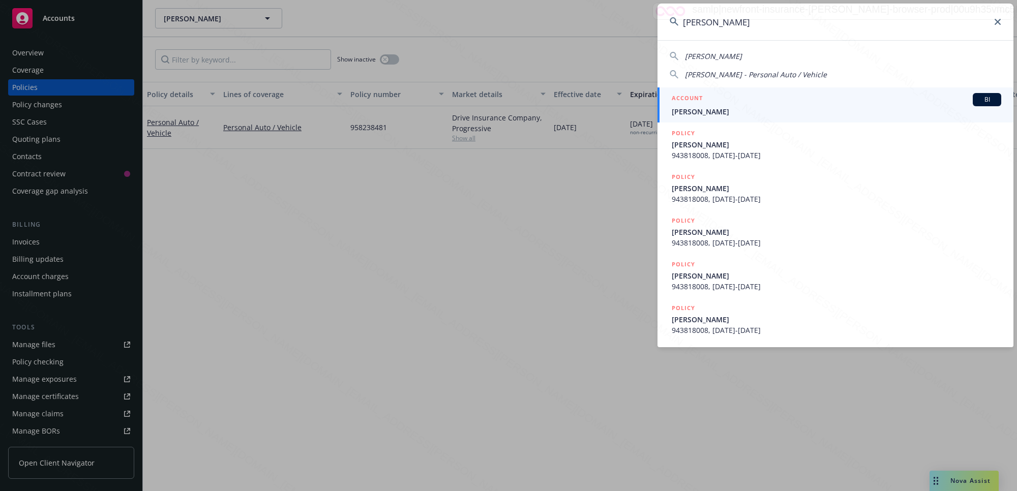
type input "Sudvarg, Mikhail"
click at [718, 103] on div "ACCOUNT BI" at bounding box center [837, 99] width 330 height 13
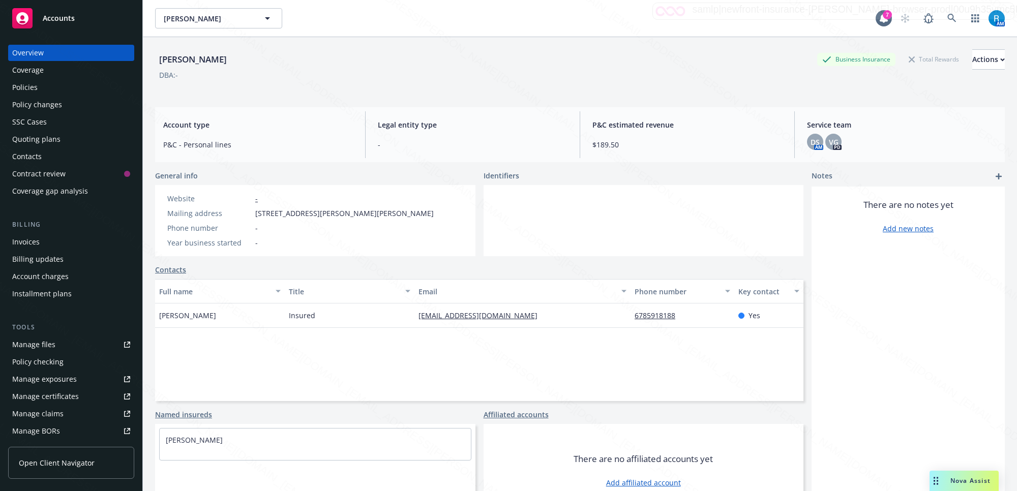
click at [37, 89] on div "Policies" at bounding box center [24, 87] width 25 height 16
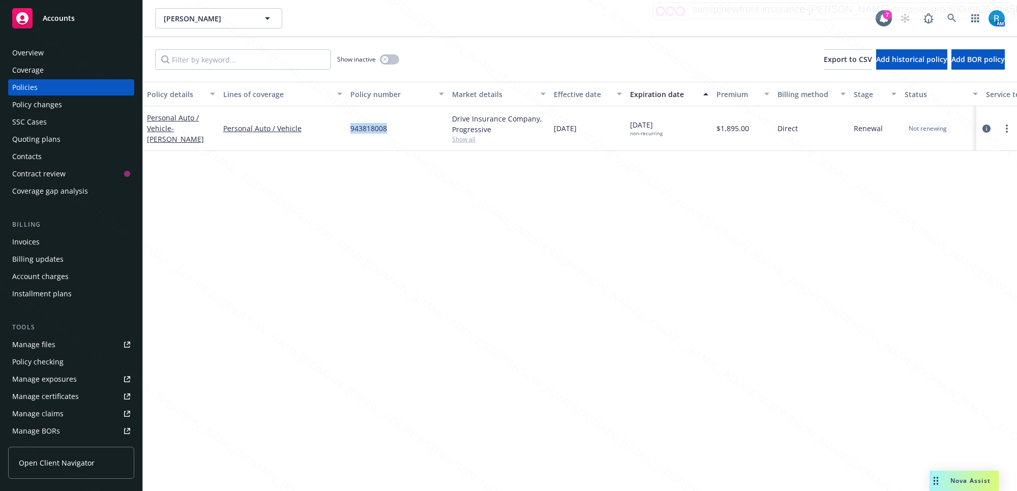
drag, startPoint x: 398, startPoint y: 132, endPoint x: 345, endPoint y: 128, distance: 53.1
click at [345, 128] on div "Personal Auto / Vehicle - MIKHAIL SUDVARG Personal Auto / Vehicle 943818008 Dri…" at bounding box center [634, 128] width 982 height 45
click at [954, 19] on icon at bounding box center [952, 18] width 9 height 9
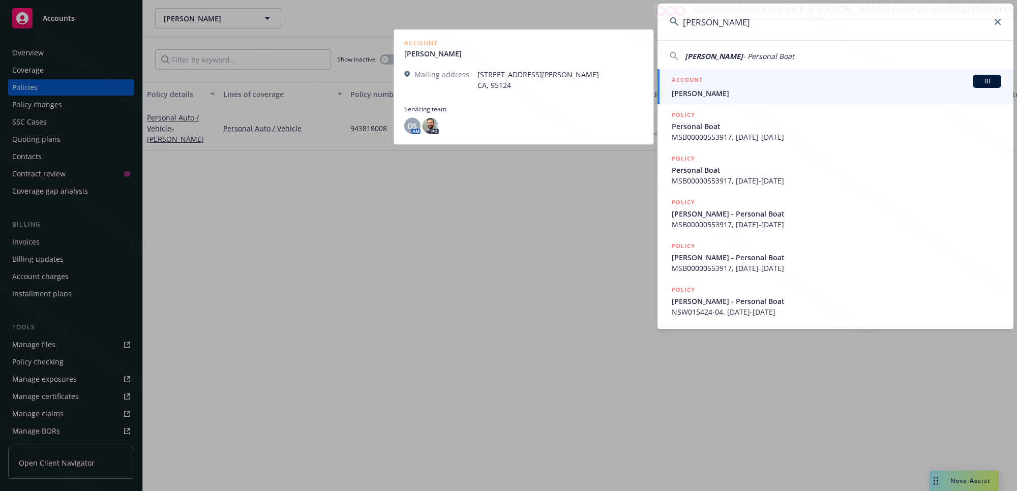
type input "Leitchman, Mike"
click at [730, 87] on div "ACCOUNT BI" at bounding box center [837, 81] width 330 height 13
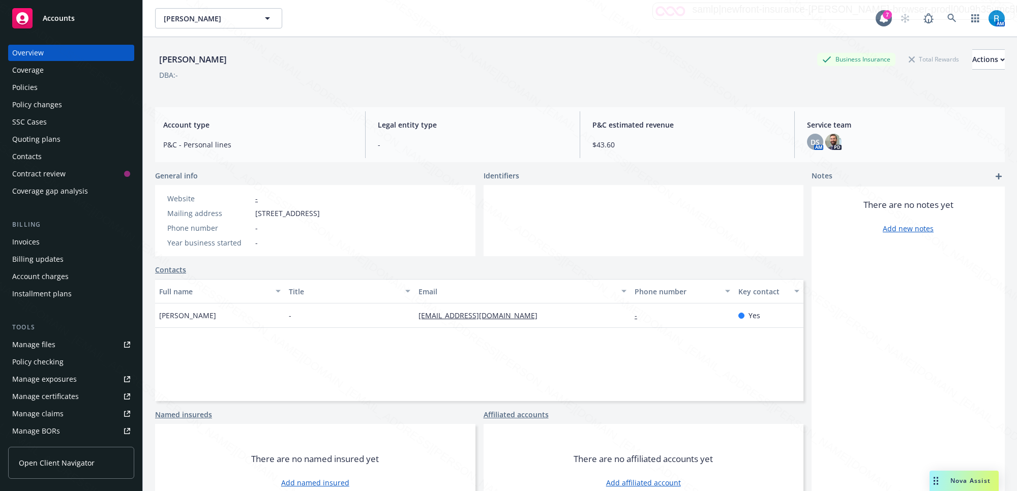
click at [64, 83] on div "Policies" at bounding box center [71, 87] width 118 height 16
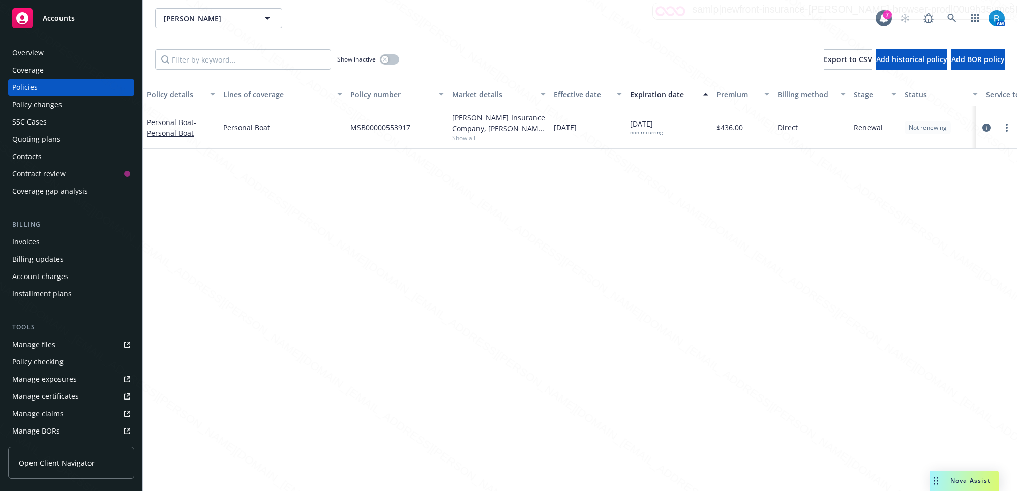
click at [51, 121] on div "SSC Cases" at bounding box center [71, 122] width 118 height 16
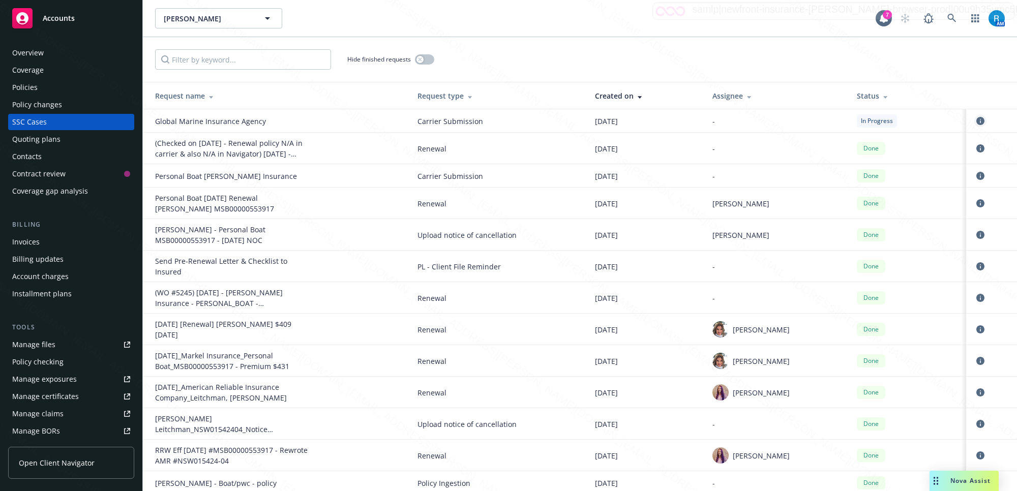
click at [977, 120] on icon "circleInformation" at bounding box center [981, 121] width 8 height 8
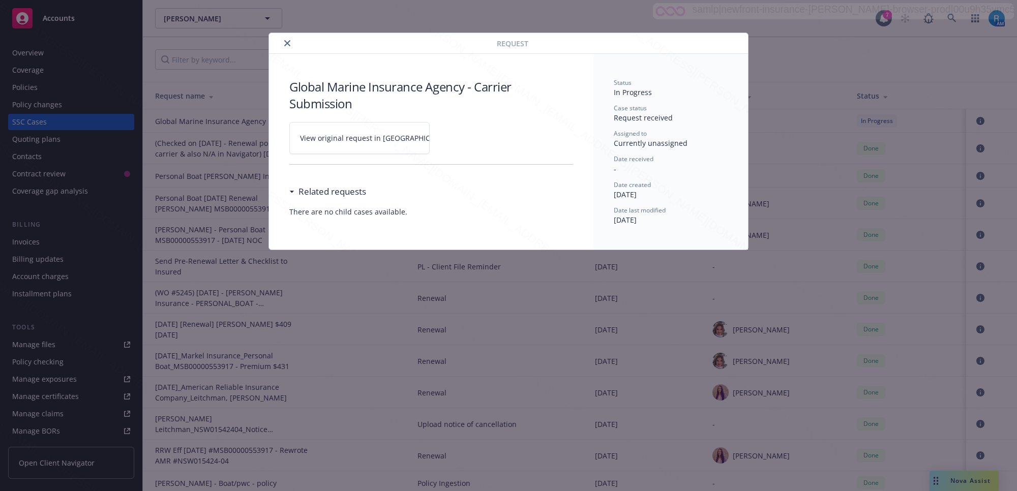
click at [413, 144] on link "View original request in SSC" at bounding box center [359, 138] width 140 height 32
click at [289, 39] on button "close" at bounding box center [287, 43] width 12 height 12
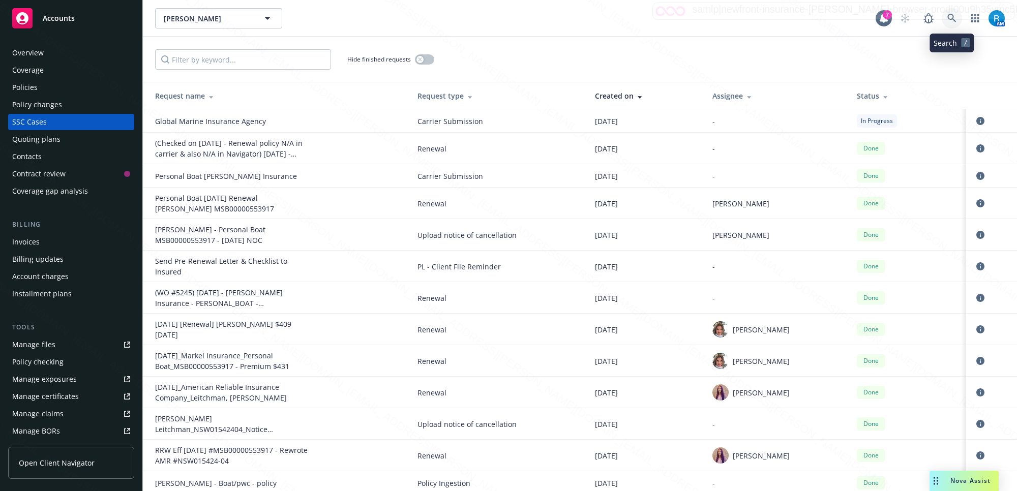
click at [951, 16] on icon at bounding box center [952, 18] width 9 height 9
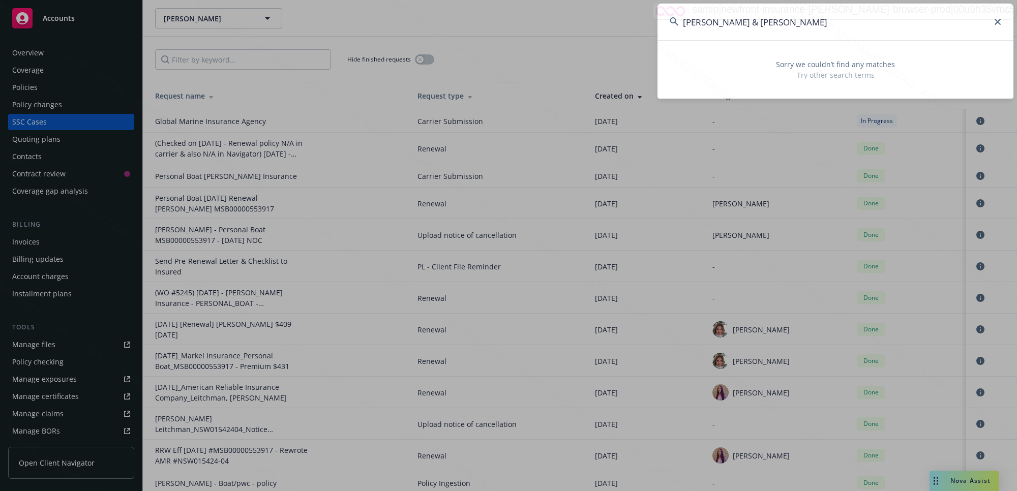
drag, startPoint x: 802, startPoint y: 21, endPoint x: 736, endPoint y: 21, distance: 66.1
click at [736, 21] on input "Brese, Robert & Melanie" at bounding box center [836, 22] width 356 height 37
click at [799, 26] on input "Brese, Robert & Melanie" at bounding box center [836, 22] width 356 height 37
drag, startPoint x: 795, startPoint y: 21, endPoint x: 742, endPoint y: 18, distance: 53.0
click at [742, 18] on input "Brese, Robert & Melanie" at bounding box center [836, 22] width 356 height 37
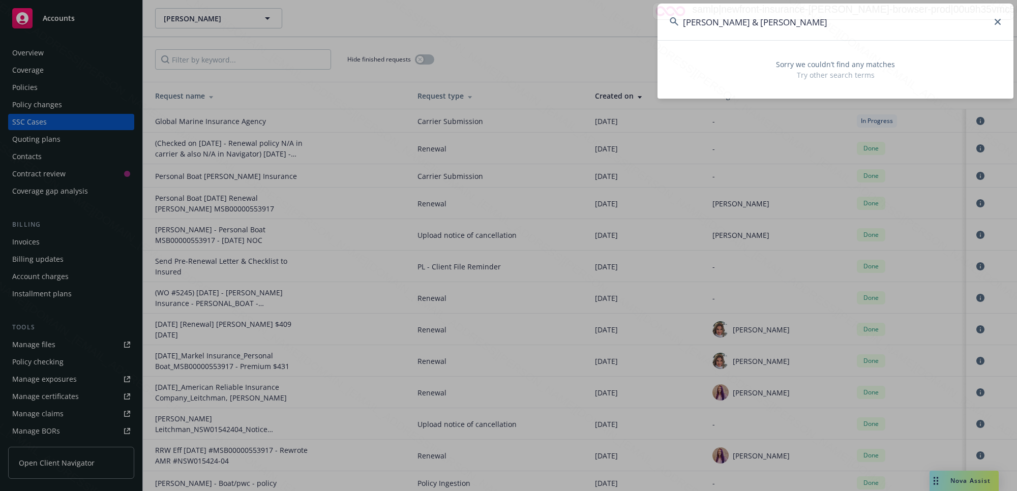
type input "Brese, Robert"
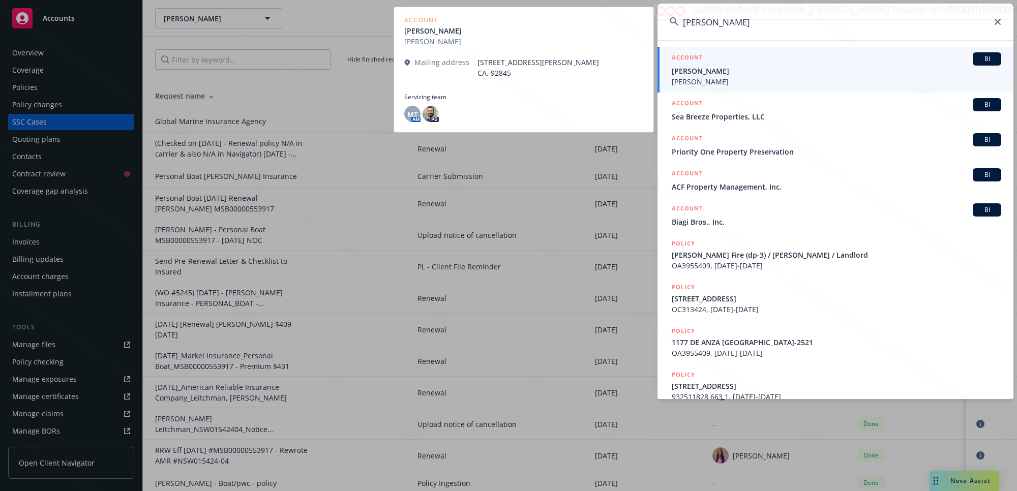
click at [734, 74] on span "Brese, Melanie" at bounding box center [837, 71] width 330 height 11
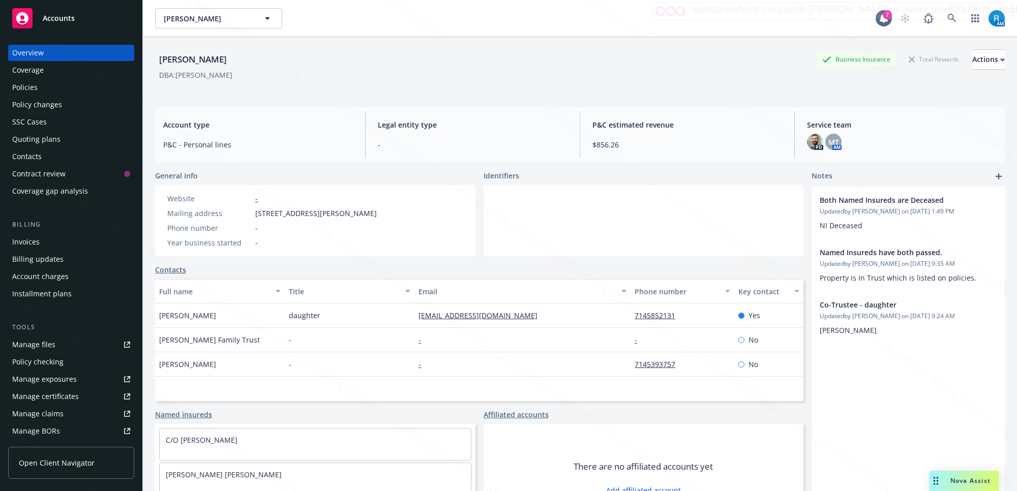
click at [37, 88] on div "Policies" at bounding box center [24, 87] width 25 height 16
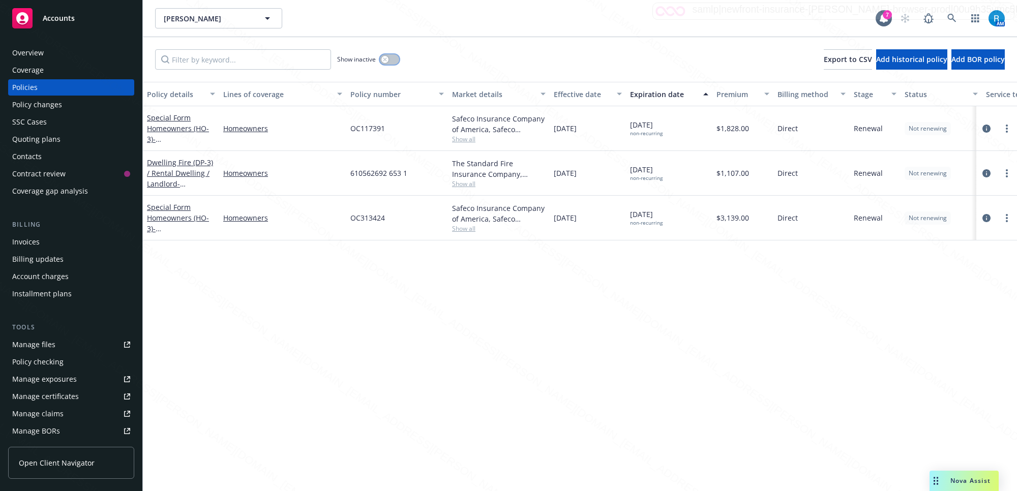
click at [396, 59] on button "button" at bounding box center [389, 59] width 19 height 10
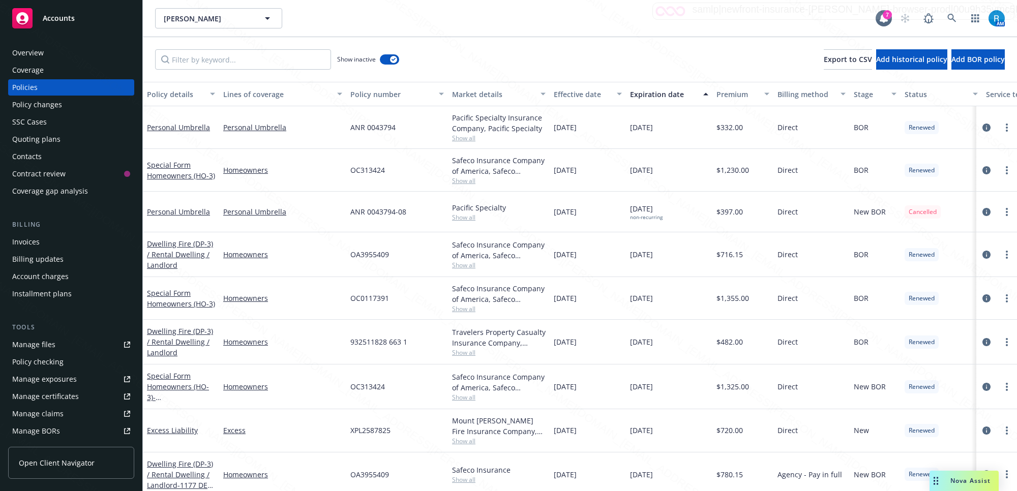
click at [25, 125] on div "SSC Cases" at bounding box center [29, 122] width 35 height 16
